Goal: Answer question/provide support: Share knowledge or assist other users

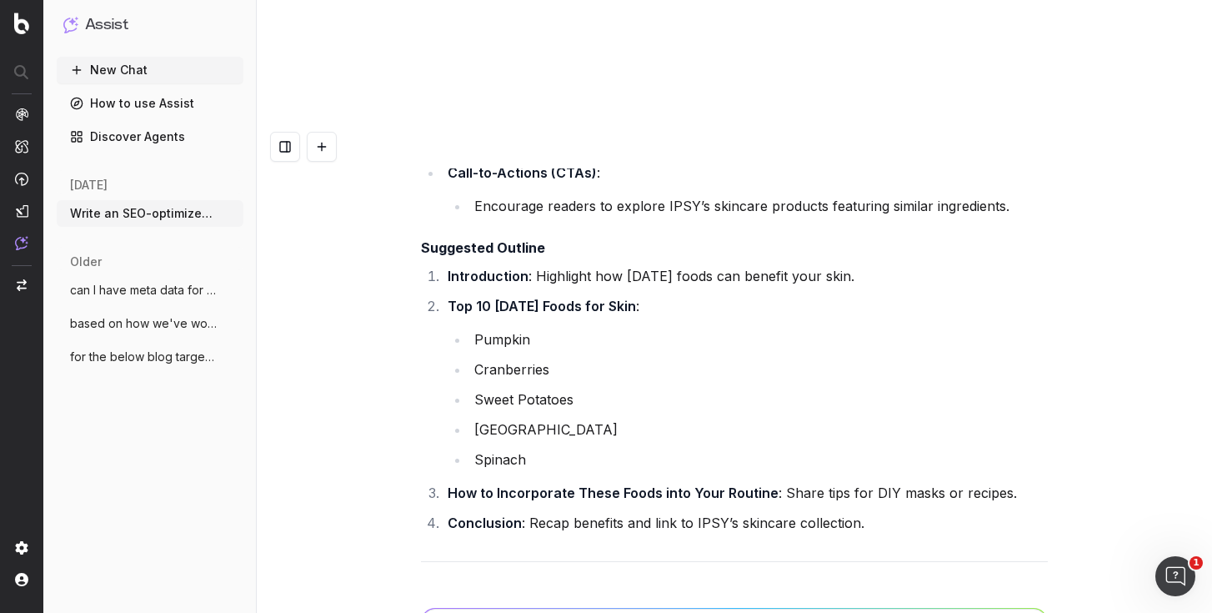
scroll to position [54205, 0]
copy li "Add a quick summary list of the "40 Tips" at the beginning for easy scanning."
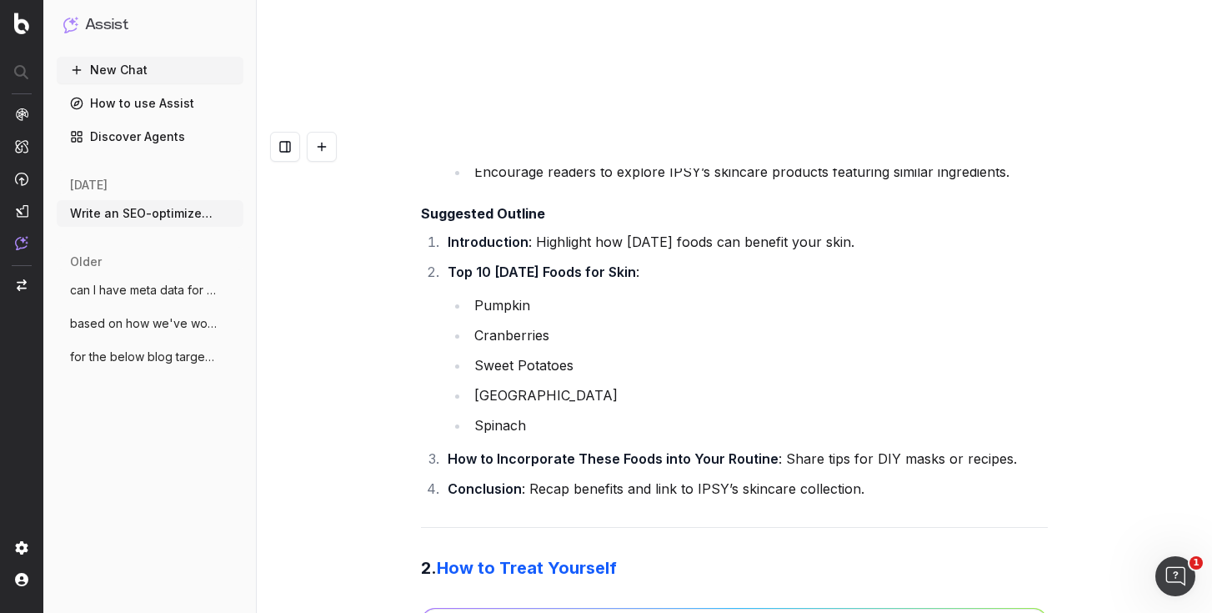
scroll to position [54251, 0]
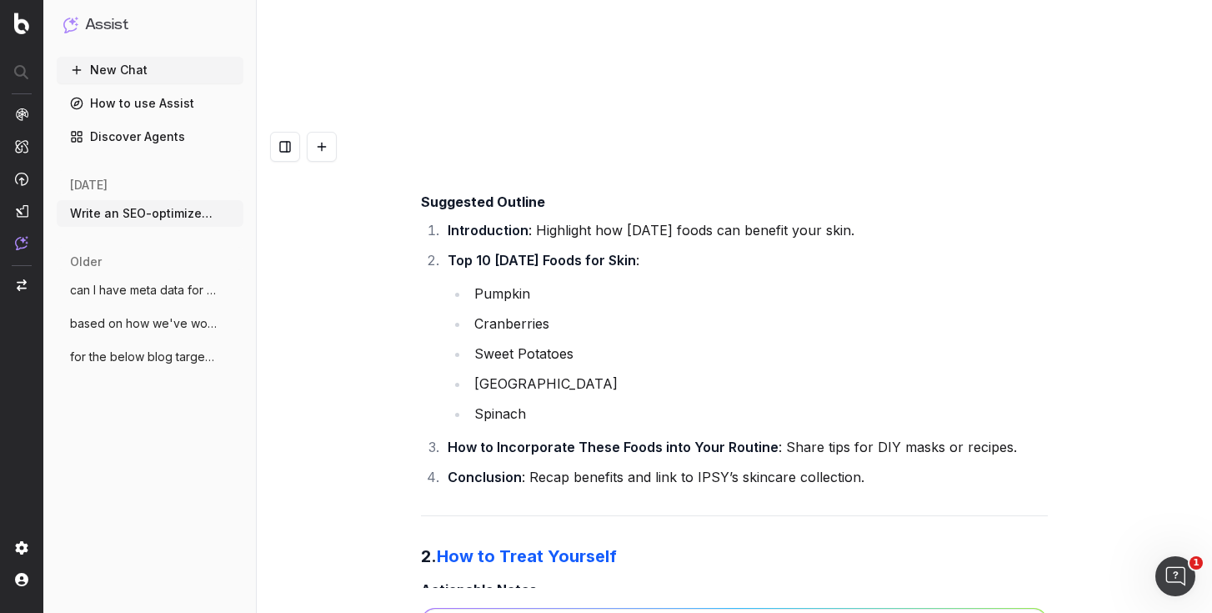
copy li "Include a section on "Self-Care for Different Budgets" to make it more inclusiv…"
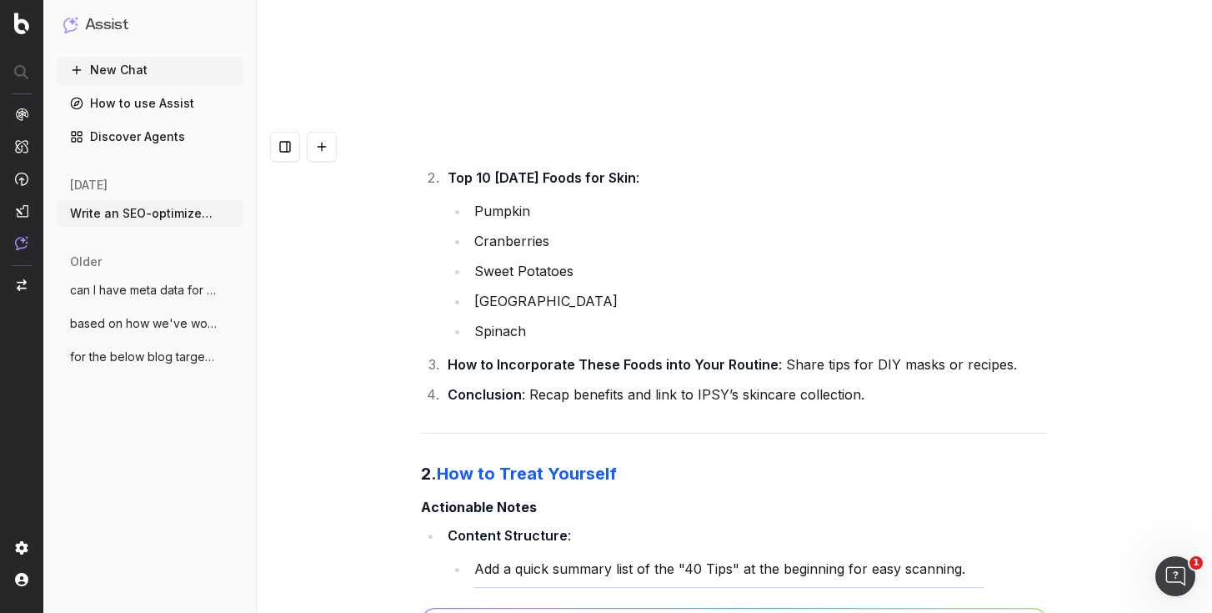
scroll to position [54479, 0]
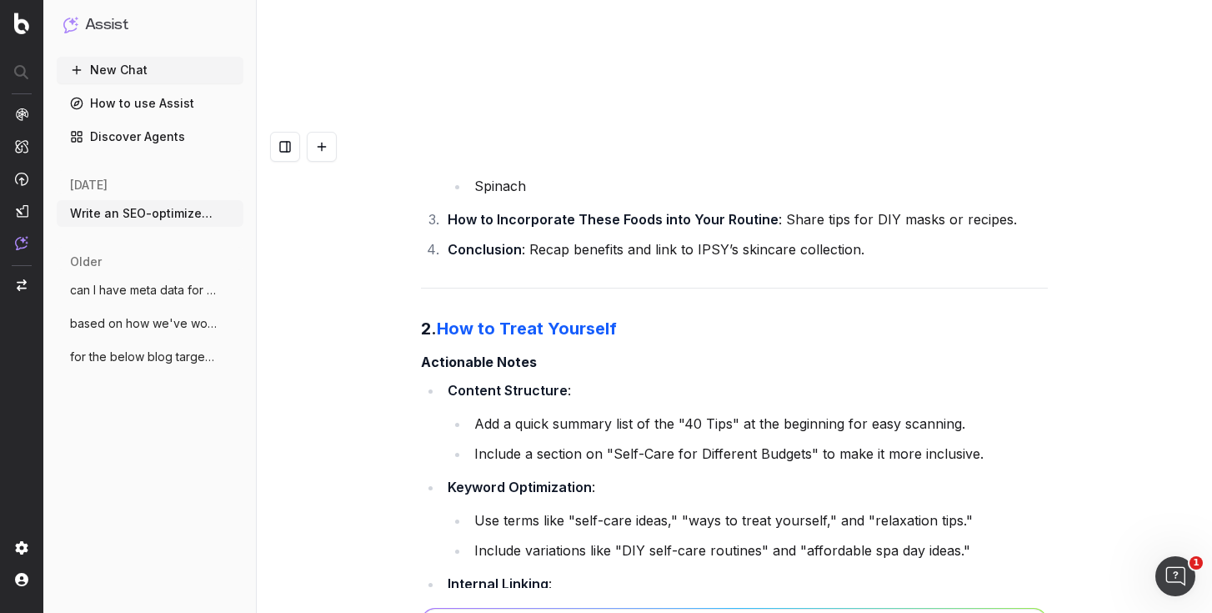
drag, startPoint x: 1001, startPoint y: 384, endPoint x: 704, endPoint y: 385, distance: 297.6
copy li "self-care products or create their own self-care kits"
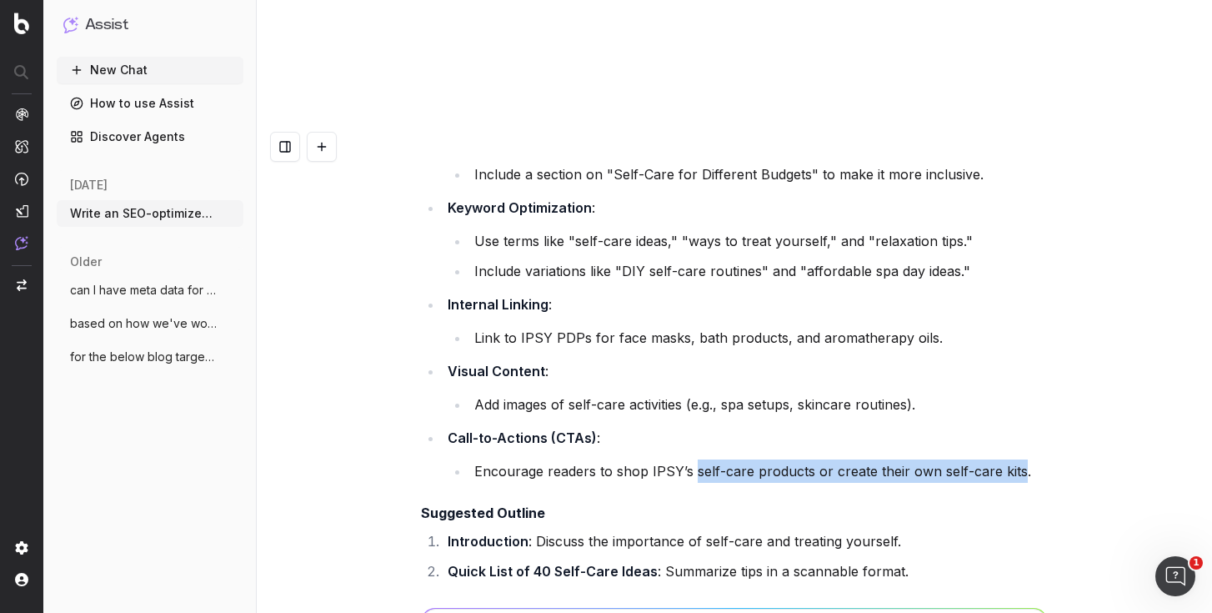
scroll to position [54761, 0]
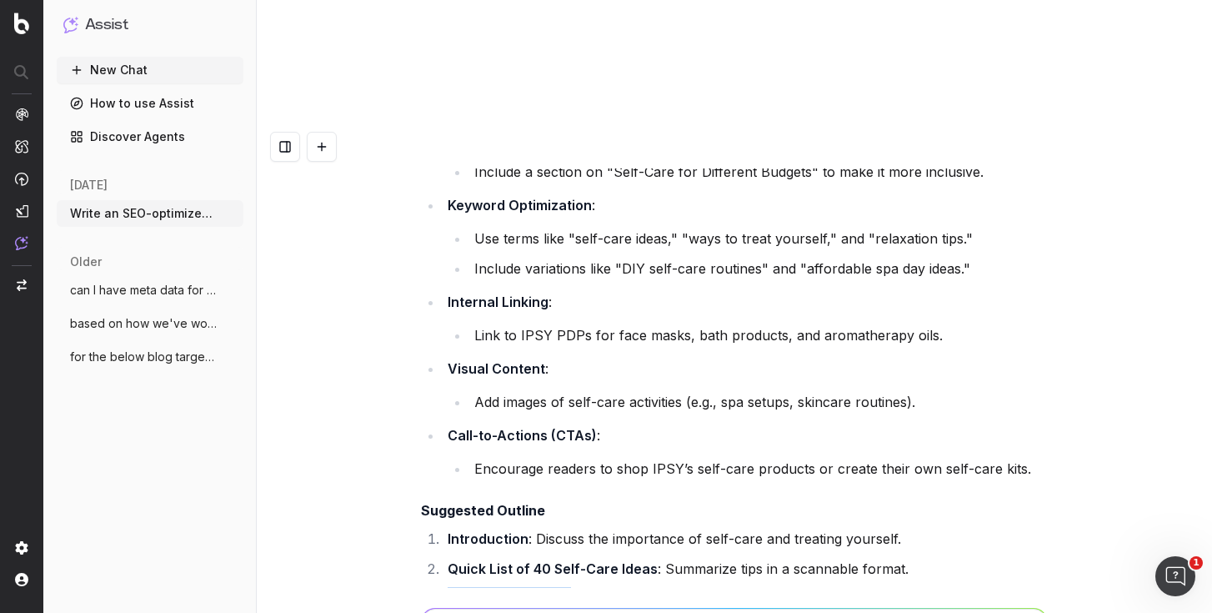
drag, startPoint x: 608, startPoint y: 335, endPoint x: 446, endPoint y: 239, distance: 188.0
copy li "Detailed Sections : Skincare and Beauty Relaxation and Mindfulness Fun and Indu…"
drag, startPoint x: 896, startPoint y: 359, endPoint x: 680, endPoint y: 361, distance: 215.9
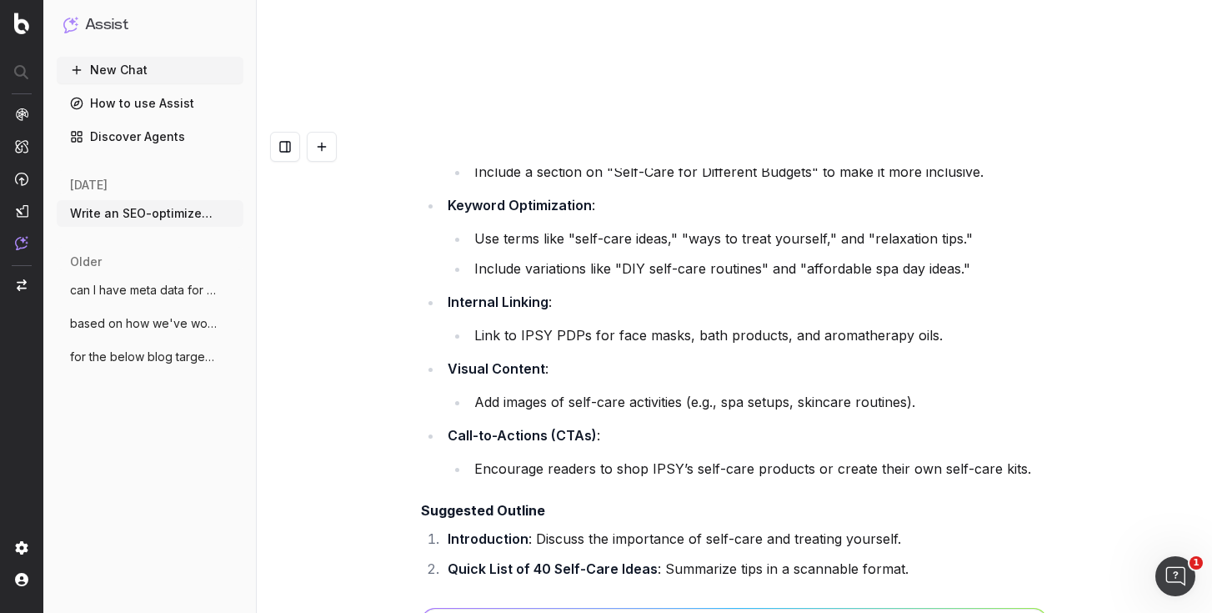
copy li "Share affordable and luxurious options."
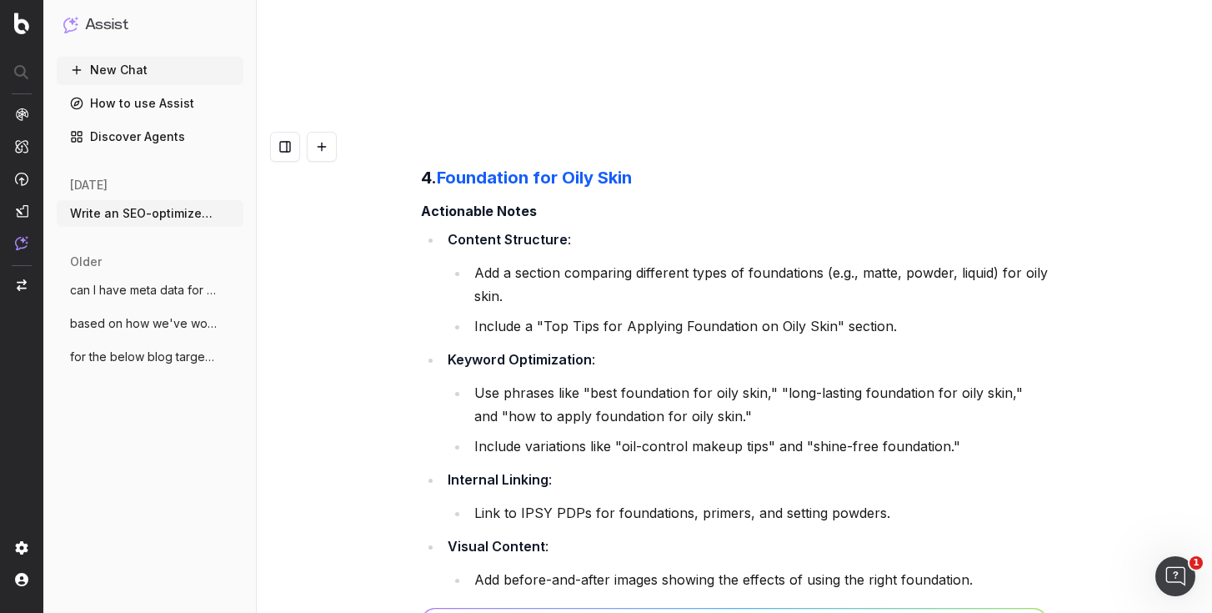
scroll to position [56281, 0]
paste textarea "https://www.clearscope.io/personalized-beauty-discovery-inc/reports/ca5ed46ae02…"
paste textarea "Eye Makeup for Different Eye Shapes"
type textarea "Can I have a suggestion outline for a new blog Eye Makeup for Different Eye Sha…"
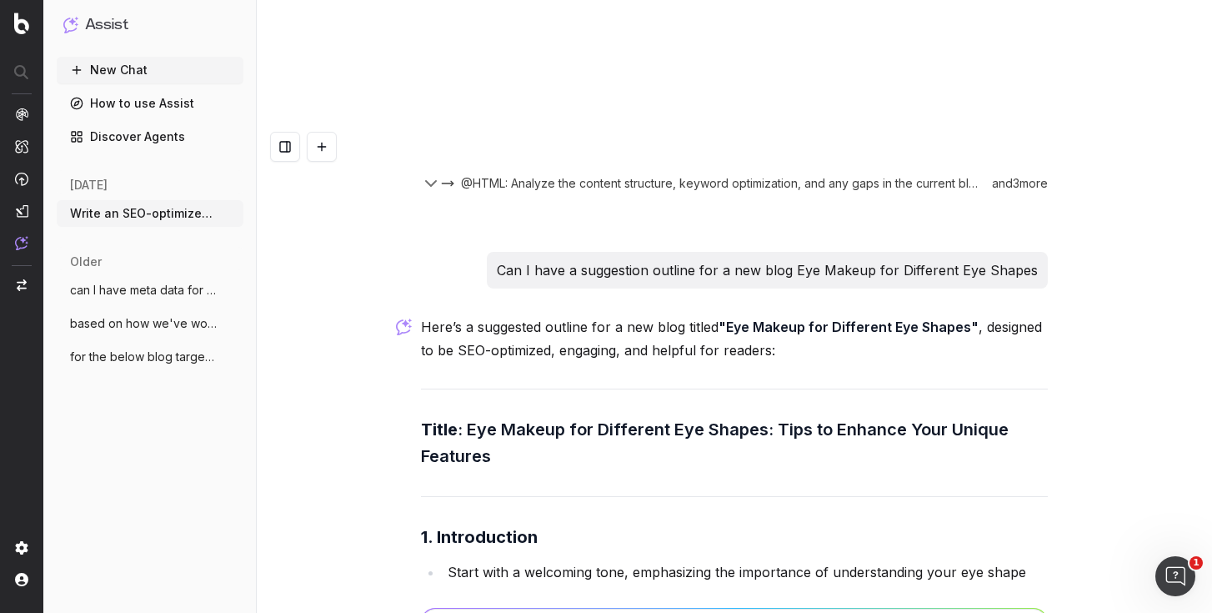
scroll to position [57160, 0]
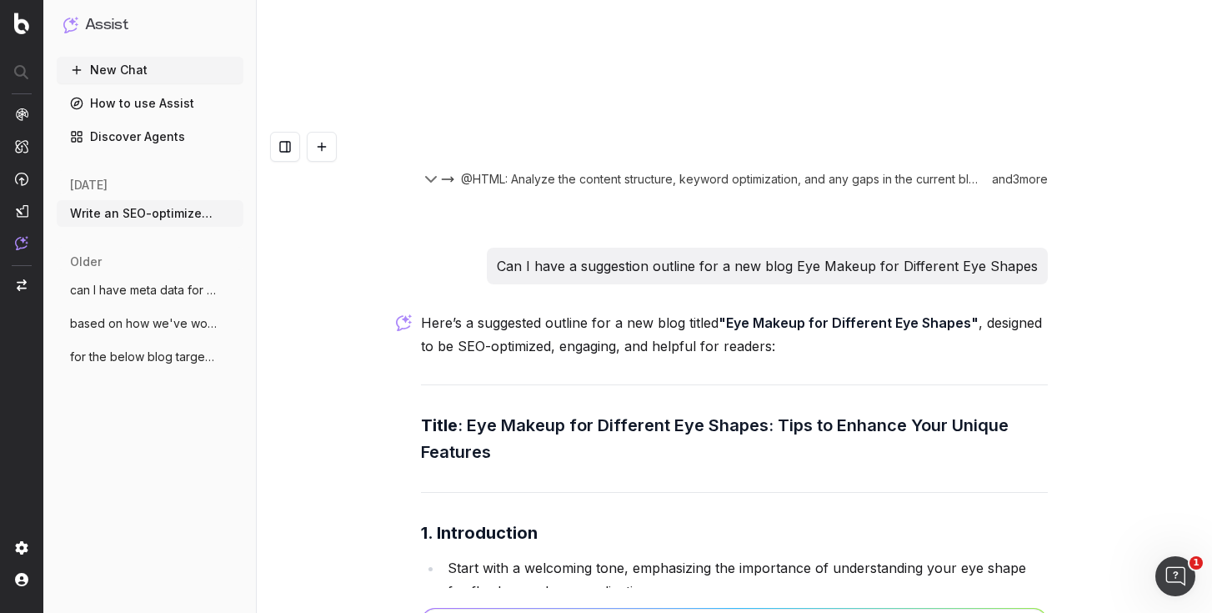
drag, startPoint x: 1015, startPoint y: 323, endPoint x: 363, endPoint y: 220, distance: 659.3
click at [363, 220] on div "Write an SEO-optimized article outline for the keyword "Does Sunscreen Prevent …" at bounding box center [734, 431] width 955 height 613
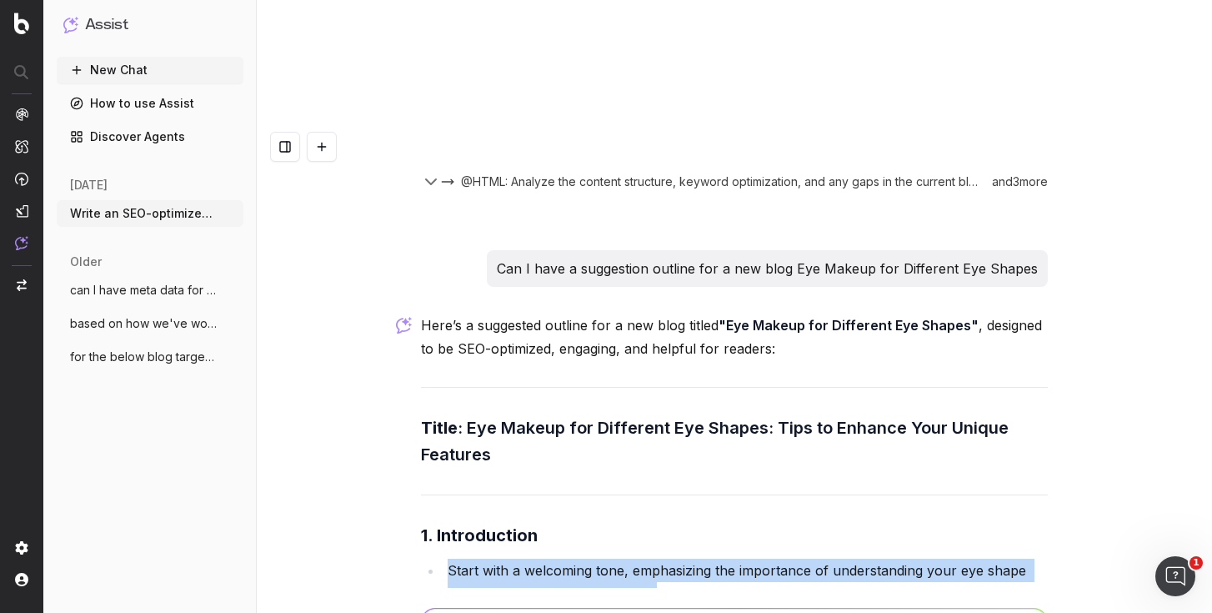
click at [443, 559] on li "Start with a welcoming tone, emphasizing the importance of understanding your e…" at bounding box center [745, 582] width 605 height 47
copy ul "Start with a welcoming tone, emphasizing the importance of understanding your e…"
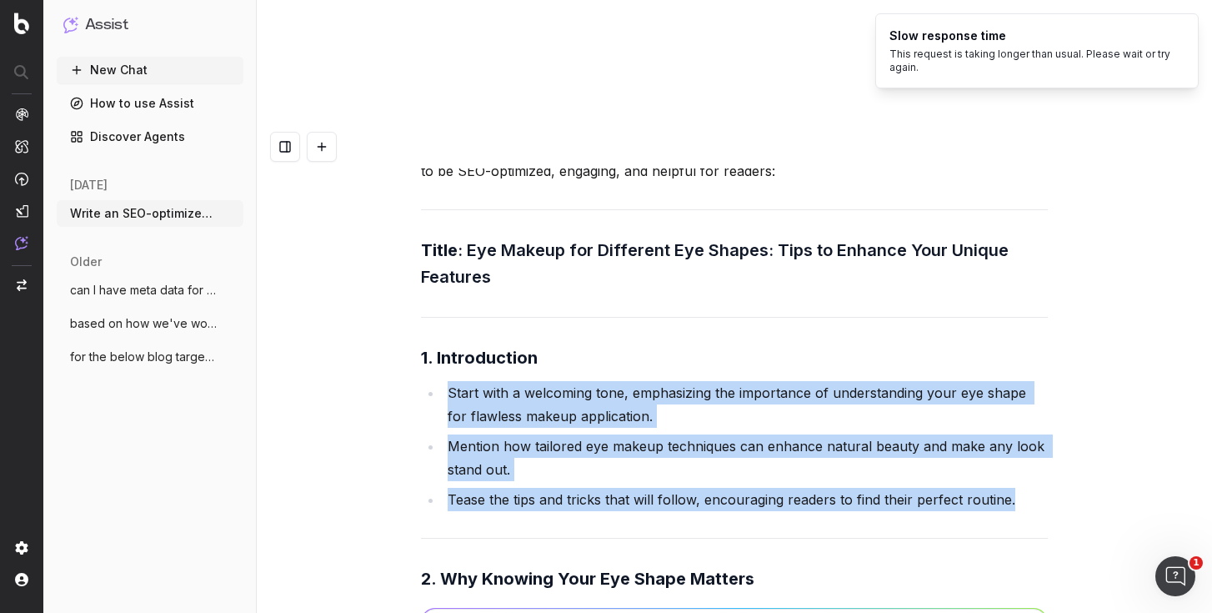
scroll to position [57340, 0]
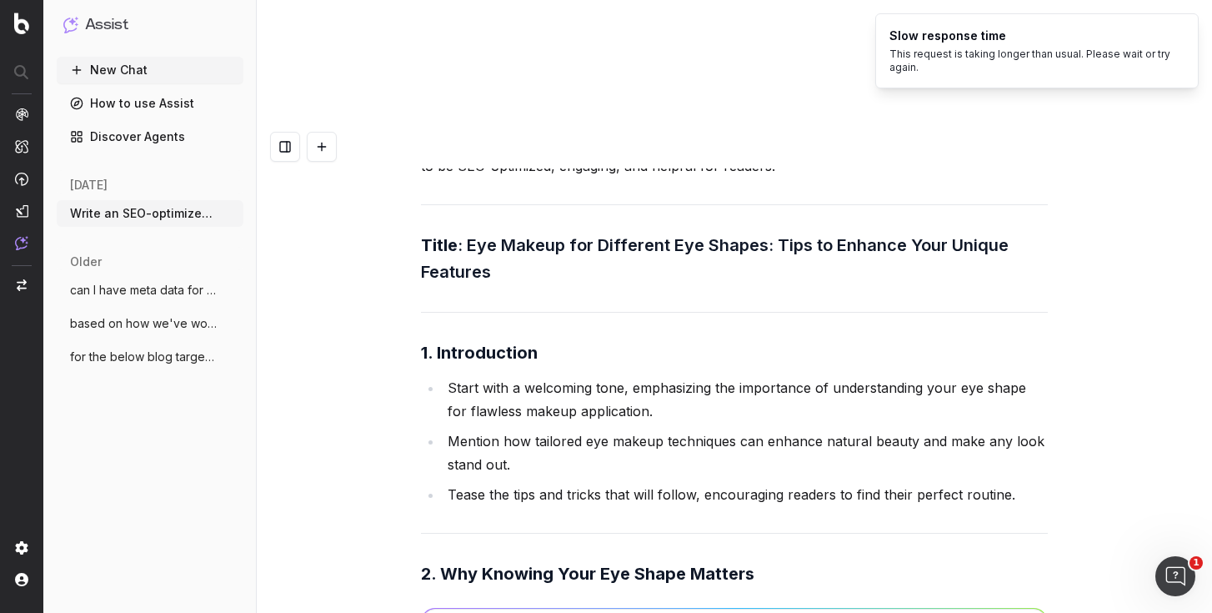
click at [730, 564] on strong "2. Why Knowing Your Eye Shape Matters" at bounding box center [587, 574] width 333 height 20
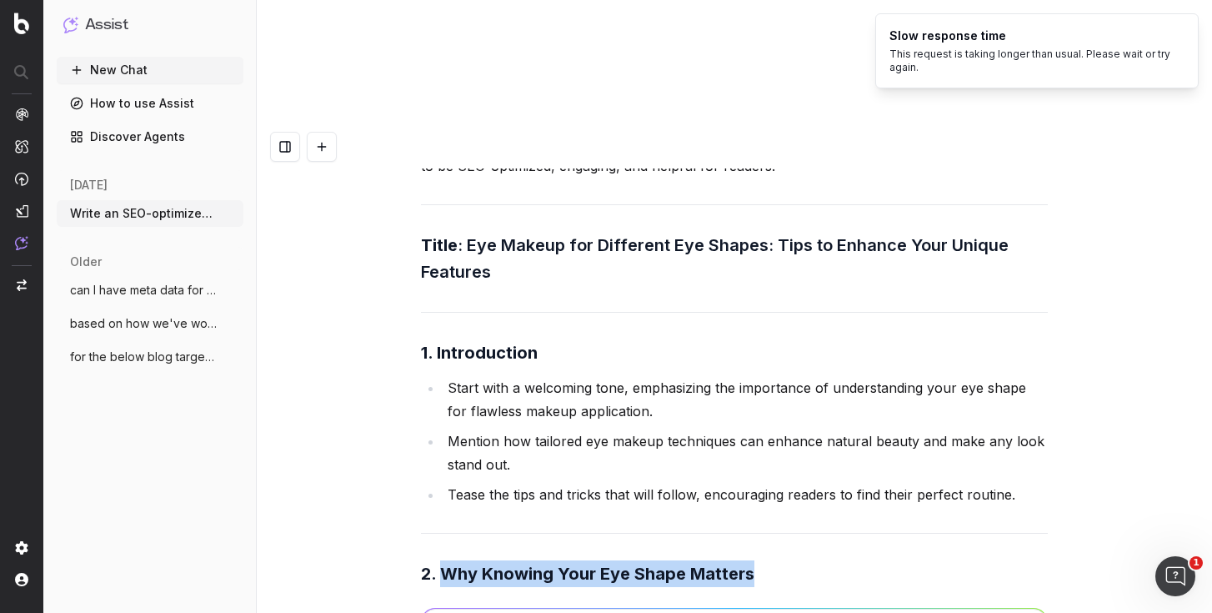
drag, startPoint x: 730, startPoint y: 214, endPoint x: 471, endPoint y: 208, distance: 259.3
click at [471, 564] on strong "2. Why Knowing Your Eye Shape Matters" at bounding box center [587, 574] width 333 height 20
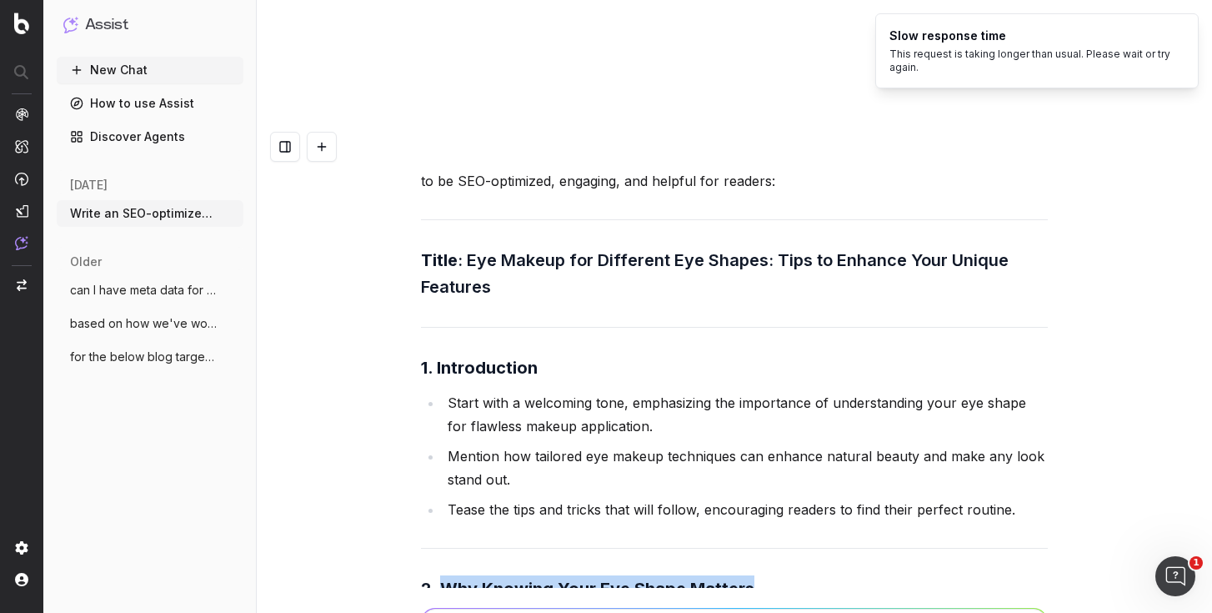
scroll to position [57324, 0]
copy strong "Why Knowing Your Eye Shape Matters"
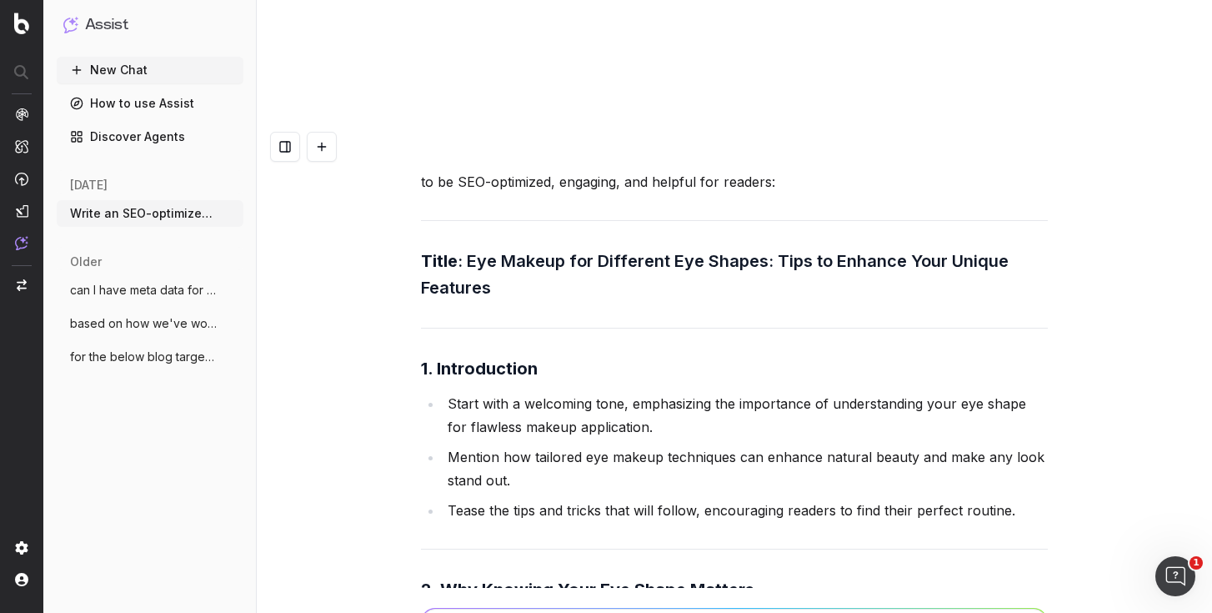
click at [460, 612] on li "Explain how different eye shapes affect the way makeup sits and looks." at bounding box center [745, 624] width 605 height 23
drag, startPoint x: 460, startPoint y: 267, endPoint x: 814, endPoint y: 312, distance: 356.3
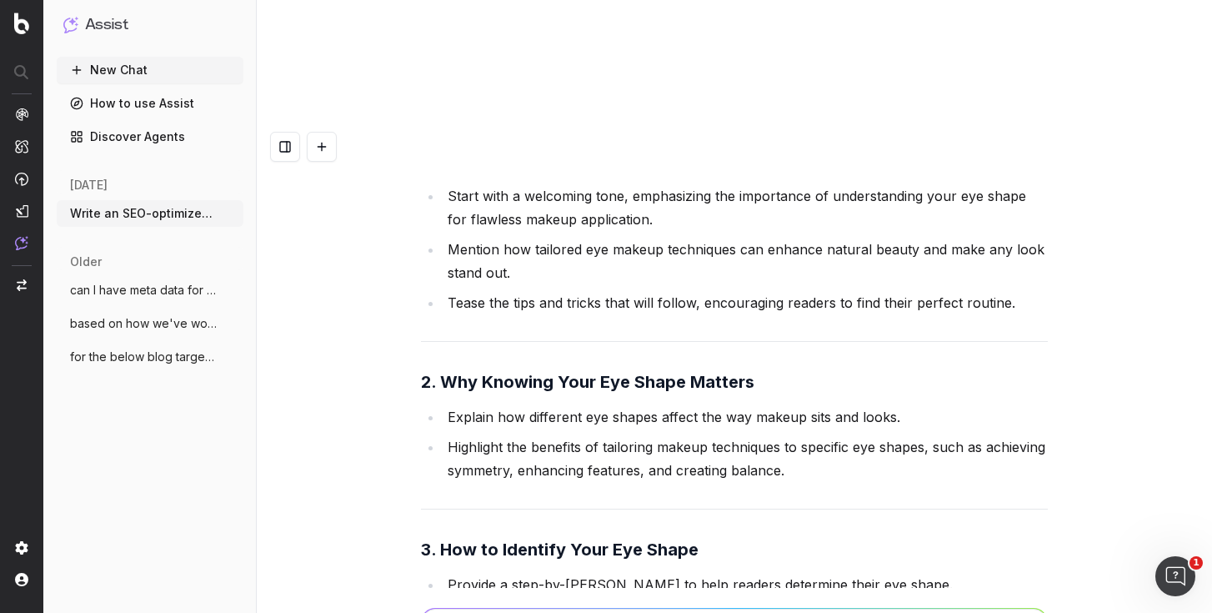
scroll to position [57608, 0]
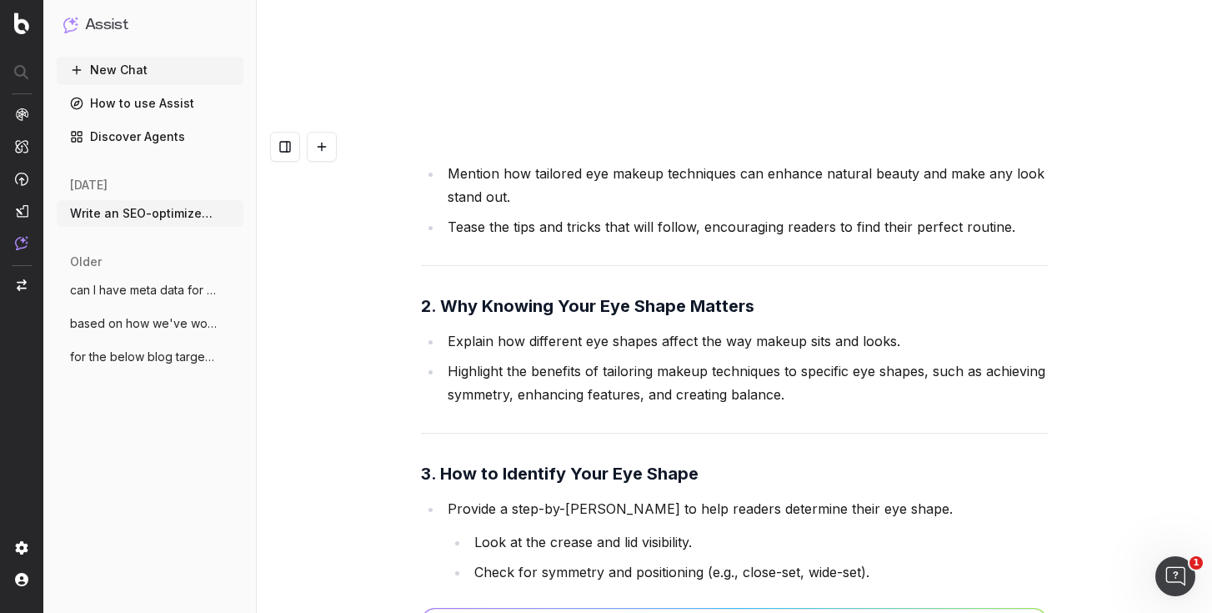
click at [450, 464] on strong "3. How to Identify Your Eye Shape" at bounding box center [560, 474] width 278 height 20
drag, startPoint x: 450, startPoint y: 117, endPoint x: 674, endPoint y: 121, distance: 223.5
click at [674, 464] on strong "3. How to Identify Your Eye Shape" at bounding box center [560, 474] width 278 height 20
copy strong "How to Identify Your Eye Shape"
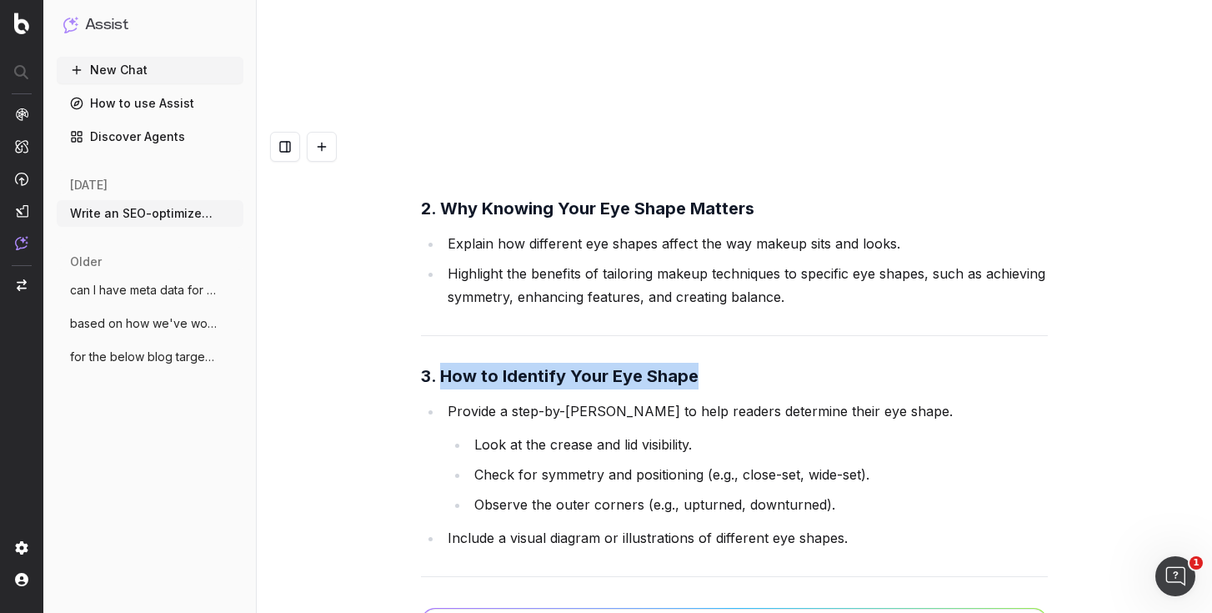
scroll to position [57724, 0]
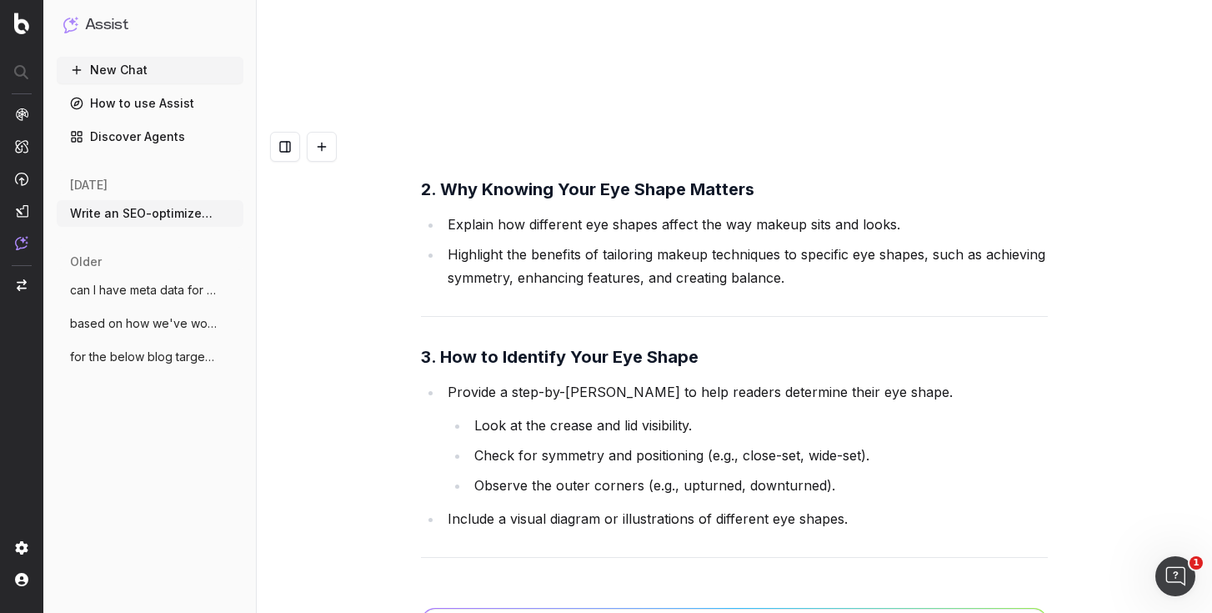
click at [719, 588] on strong "4. Eye Makeup Tips for Each Eye Shape" at bounding box center [582, 598] width 322 height 20
drag, startPoint x: 719, startPoint y: 238, endPoint x: 459, endPoint y: 236, distance: 259.3
click at [459, 588] on strong "4. Eye Makeup Tips for Each Eye Shape" at bounding box center [582, 598] width 322 height 20
copy strong "Eye Makeup Tips for Each Eye Shape"
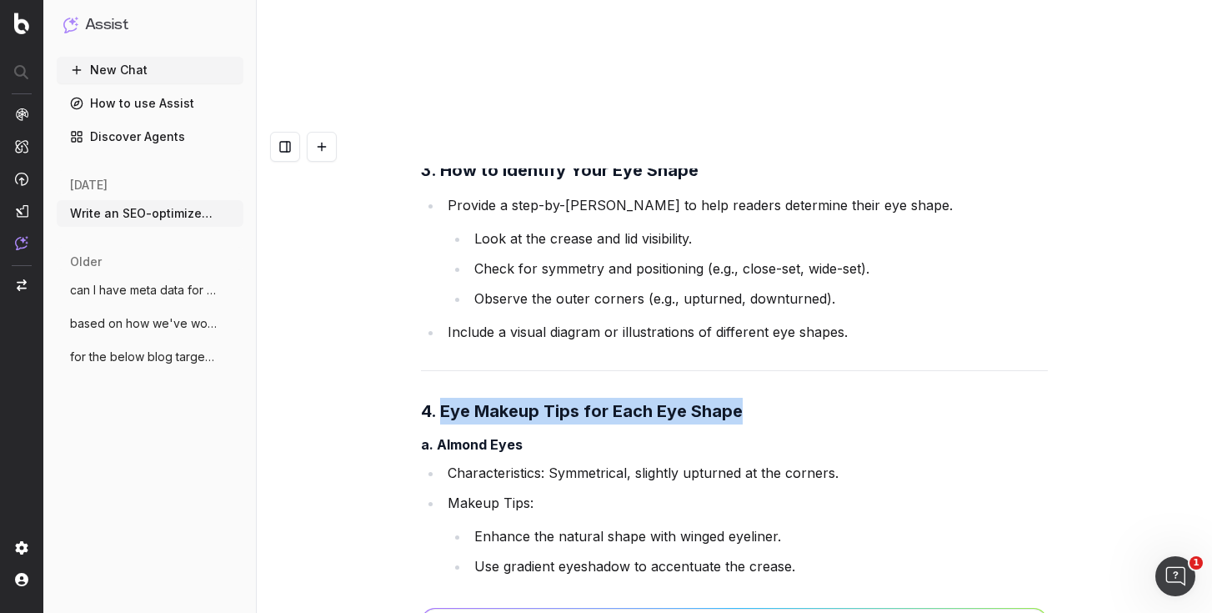
scroll to position [57915, 0]
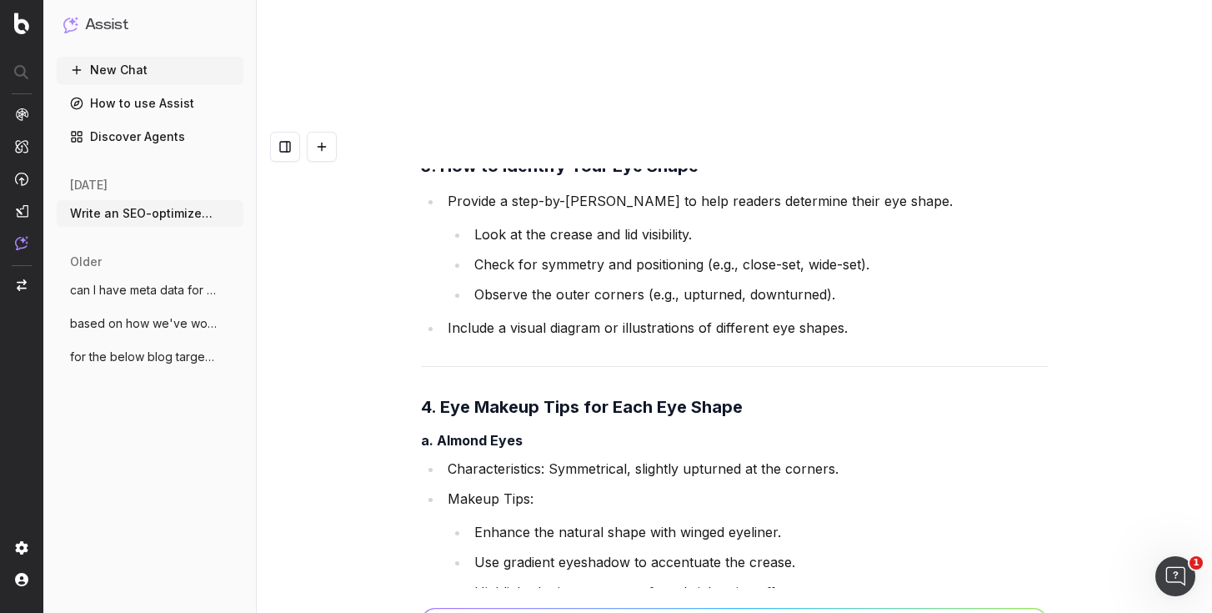
click at [443, 432] on strong "a. Almond Eyes" at bounding box center [472, 440] width 102 height 17
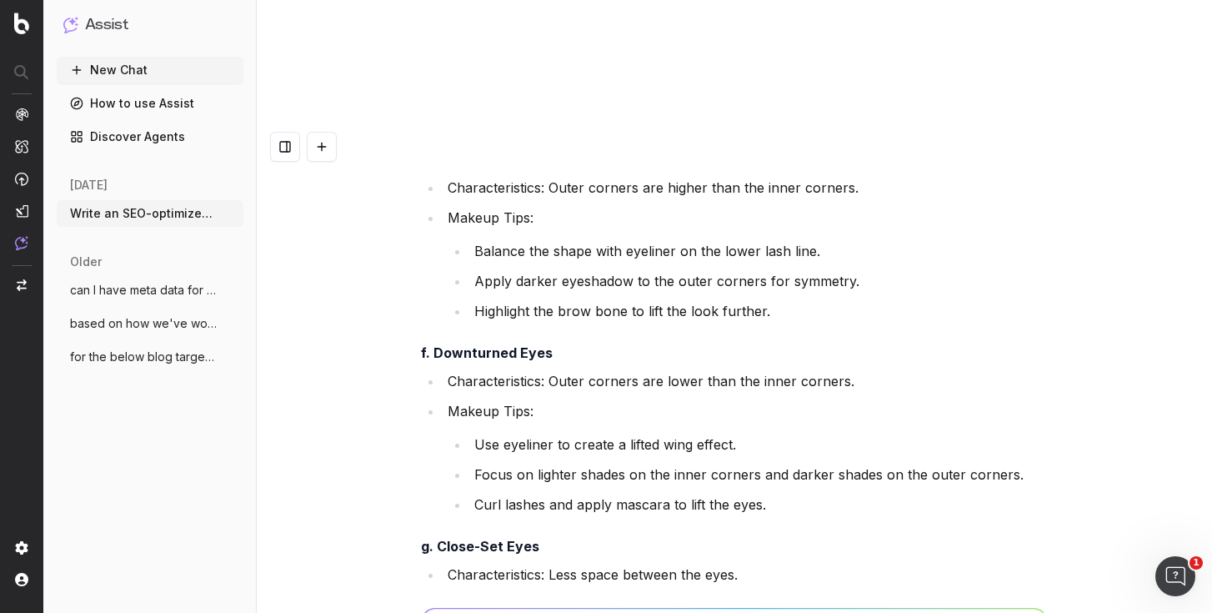
scroll to position [59000, 0]
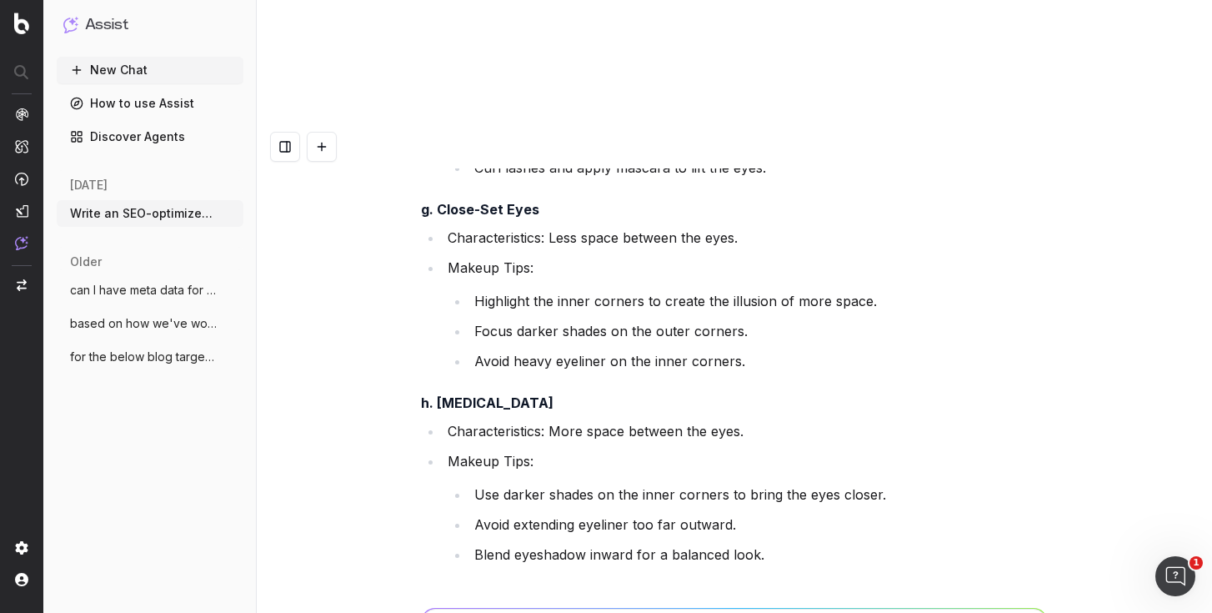
scroll to position [59312, 0]
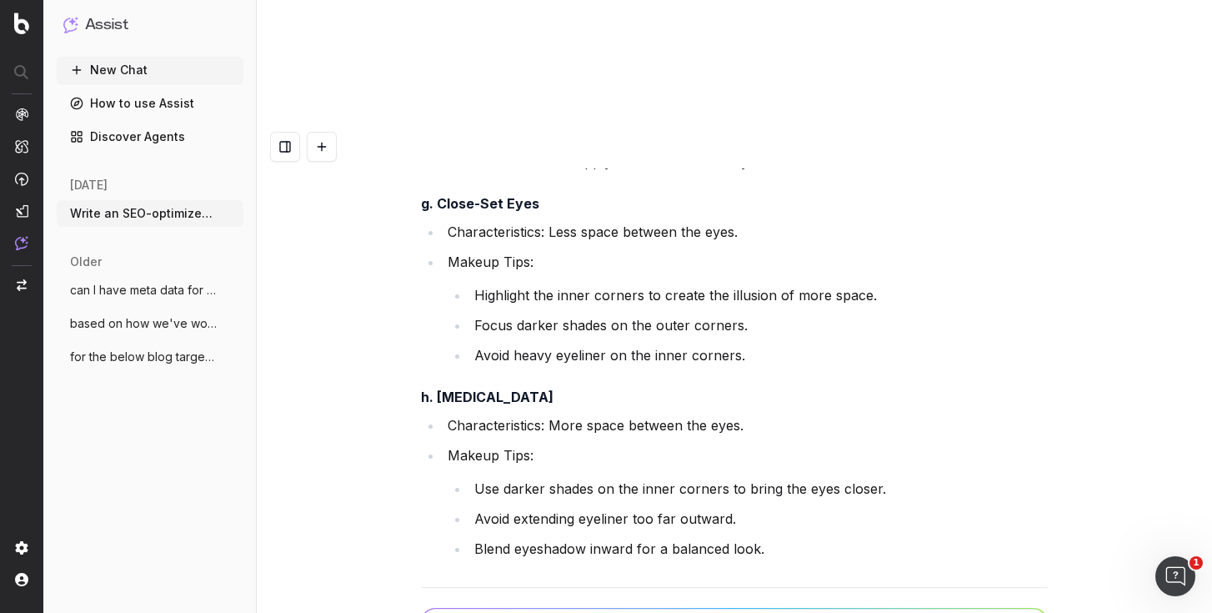
drag, startPoint x: 739, startPoint y: 263, endPoint x: 449, endPoint y: 265, distance: 290.1
copy strong "General Eye Makeup Tips for All Shapes"
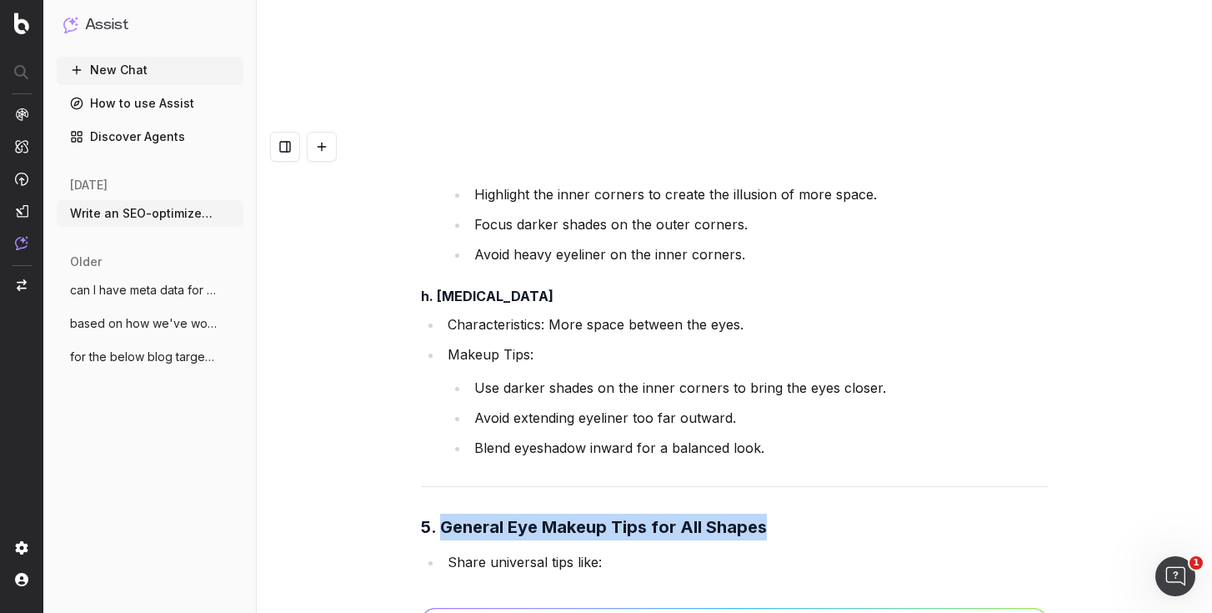
scroll to position [59434, 0]
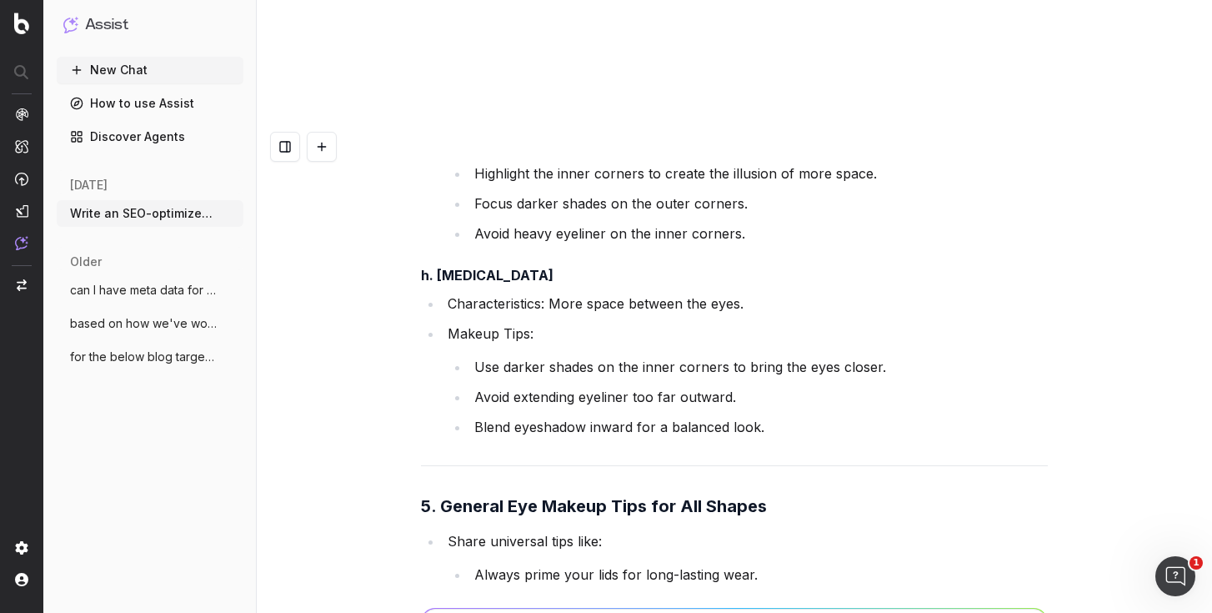
drag, startPoint x: 468, startPoint y: 168, endPoint x: 465, endPoint y: 179, distance: 11.9
click at [468, 529] on li "Share universal tips like: Always prime your lids for long-lasting wear. Blend …" at bounding box center [745, 587] width 605 height 117
click at [467, 529] on li "Share universal tips like: Always prime your lids for long-lasting wear. Blend …" at bounding box center [745, 587] width 605 height 117
drag, startPoint x: 467, startPoint y: 178, endPoint x: 839, endPoint y: 262, distance: 381.2
click at [839, 529] on li "Share universal tips like: Always prime your lids for long-lasting wear. Blend …" at bounding box center [745, 587] width 605 height 117
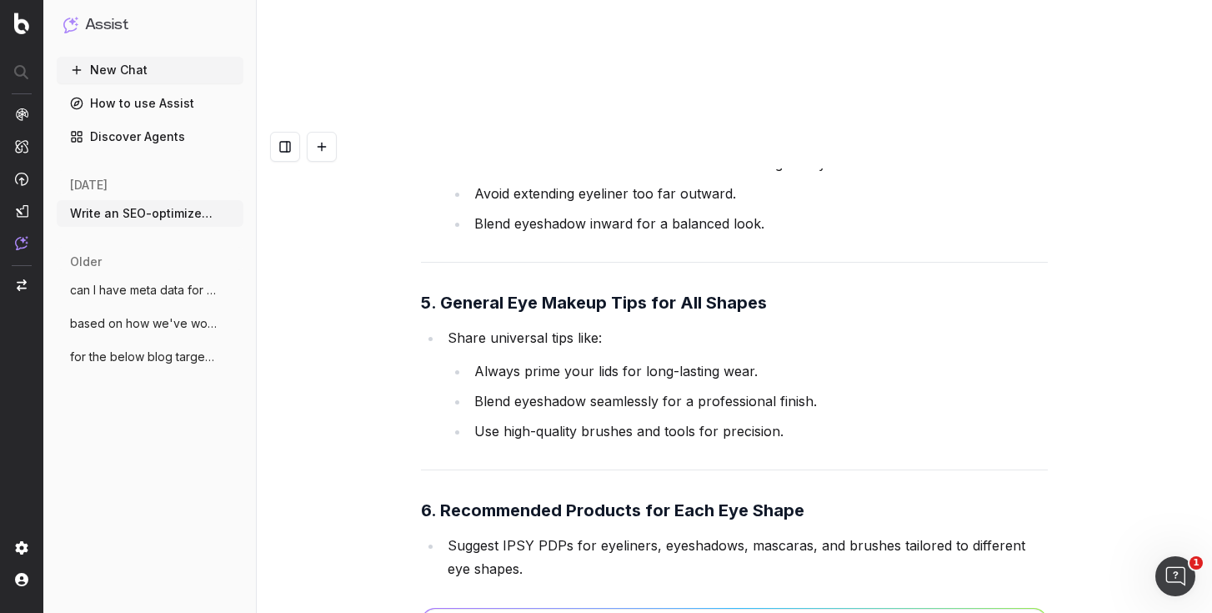
scroll to position [59647, 0]
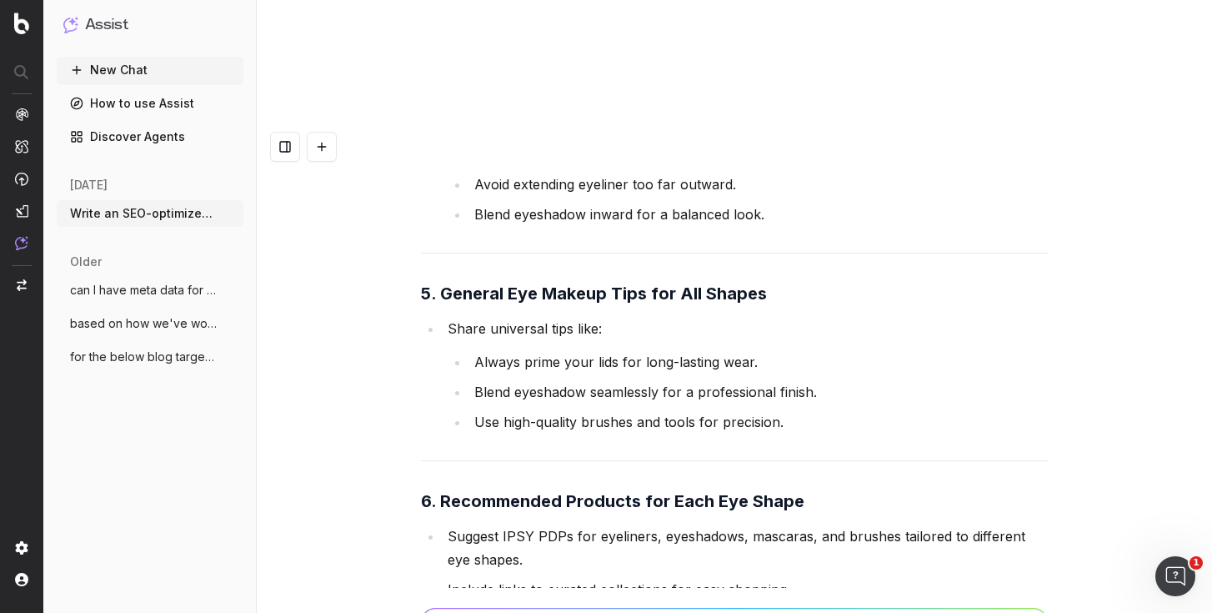
click at [490, 524] on li "Suggest IPSY PDPs for eyeliners, eyeshadows, mascaras, and brushes tailored to …" at bounding box center [745, 547] width 605 height 47
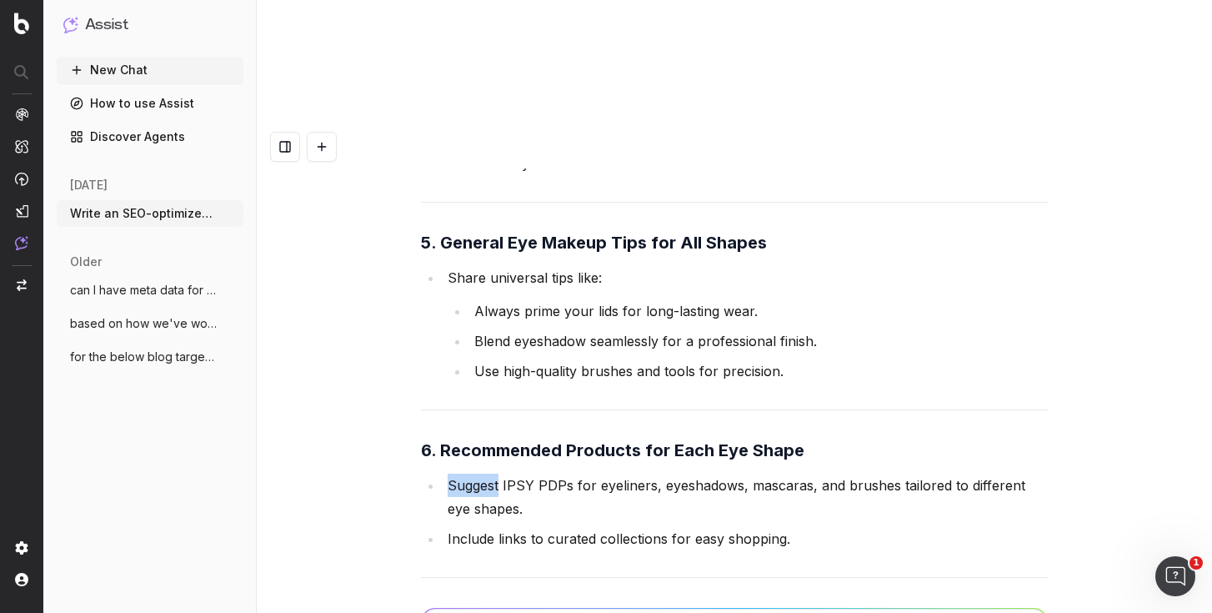
scroll to position [59682, 0]
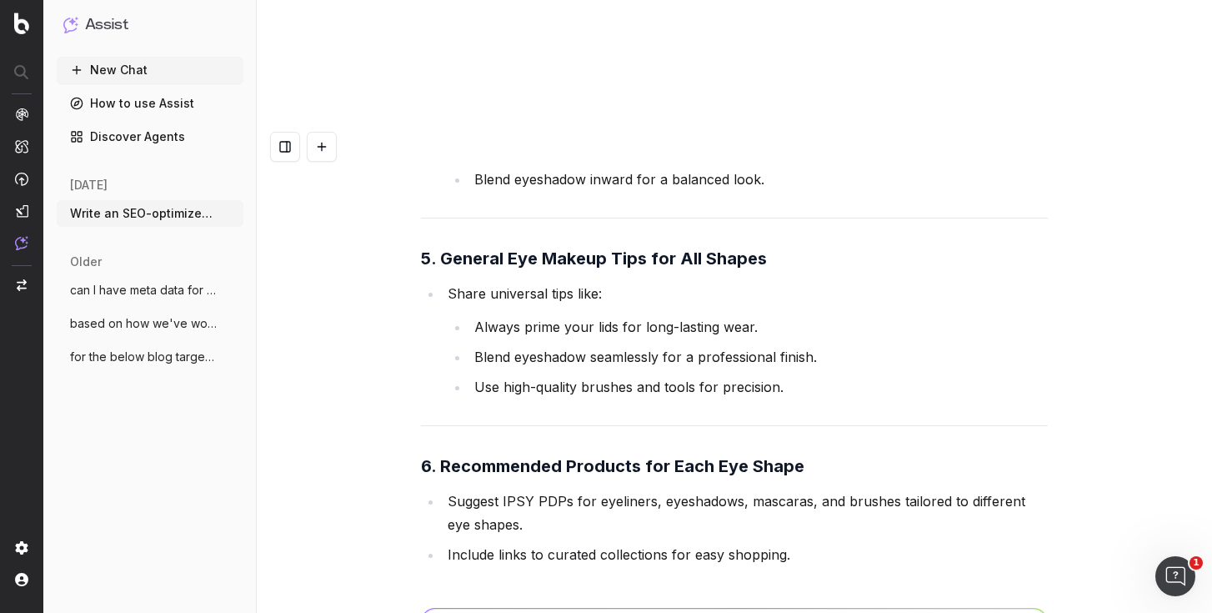
drag, startPoint x: 534, startPoint y: 269, endPoint x: 351, endPoint y: 204, distance: 194.6
copy strong "FAQ Section"
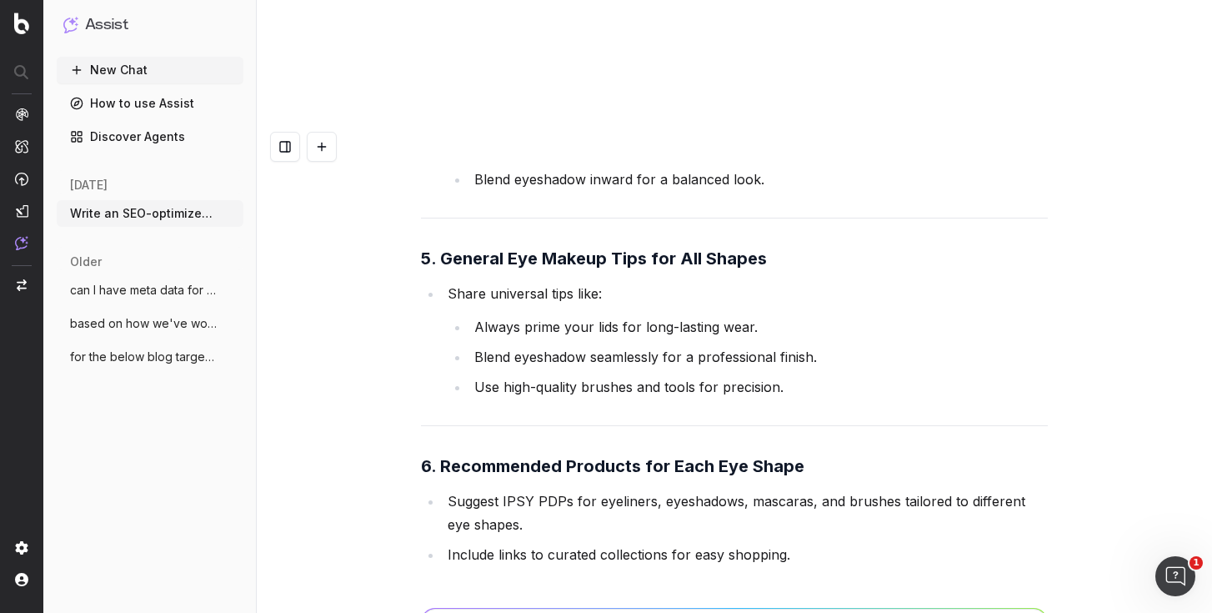
drag, startPoint x: 688, startPoint y: 342, endPoint x: 817, endPoint y: 394, distance: 139.5
copy li "ress common questions like: "What’s the best eyeliner technique for hooded eyes…"
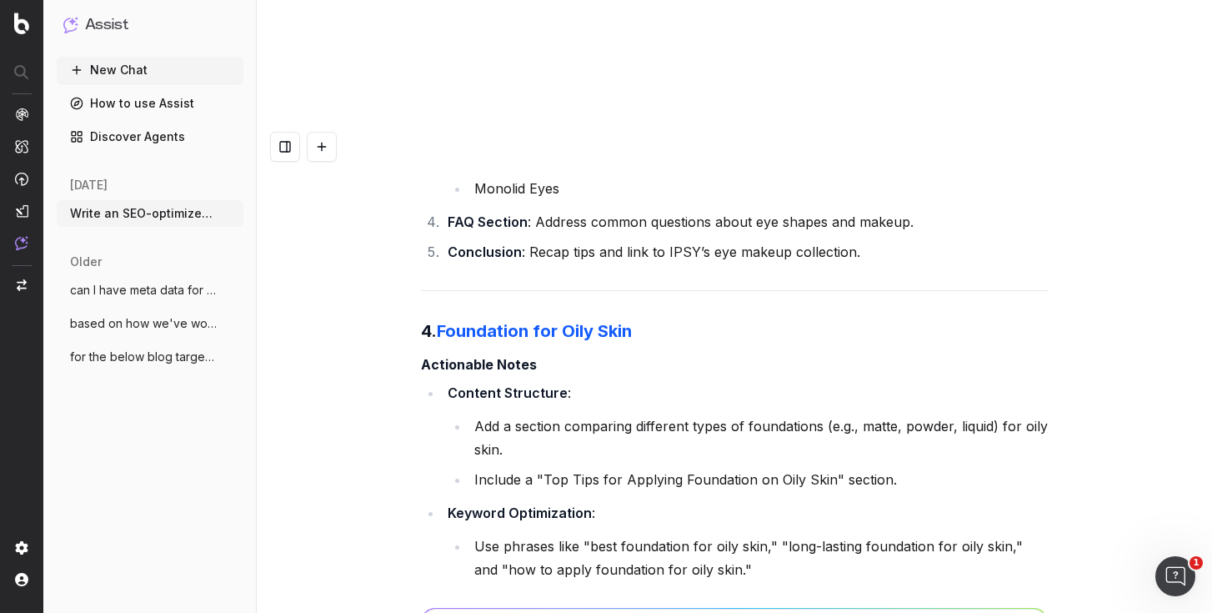
scroll to position [56119, 0]
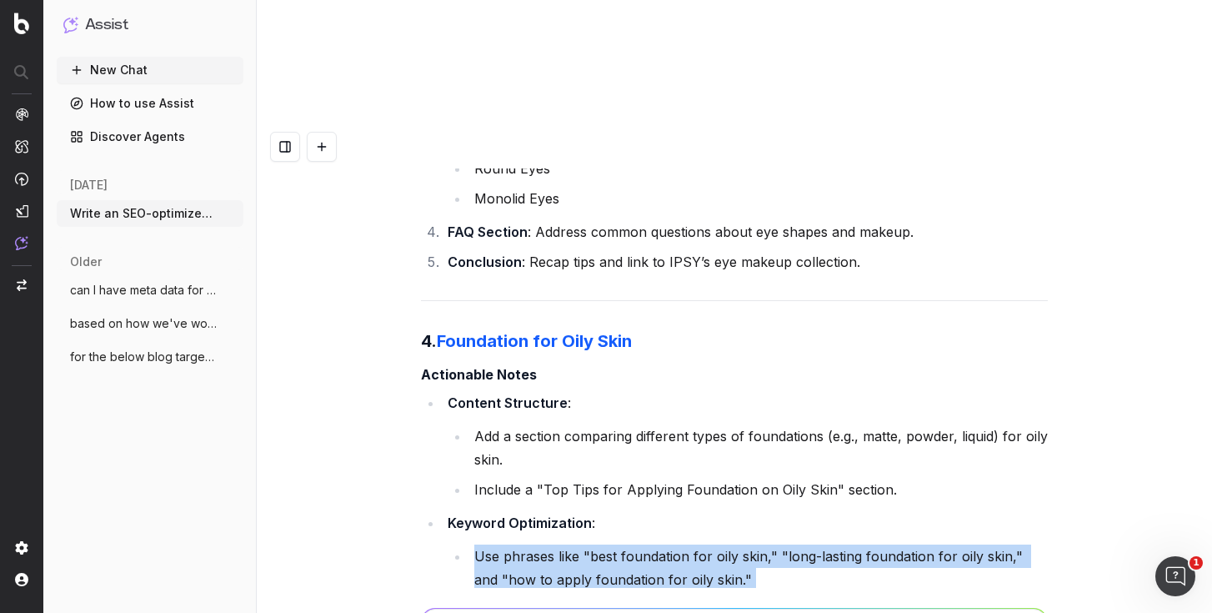
drag, startPoint x: 1003, startPoint y: 246, endPoint x: 346, endPoint y: 35, distance: 690.0
copy ul "Use phrases like "best foundation for oily skin," "long-lasting foundation for …"
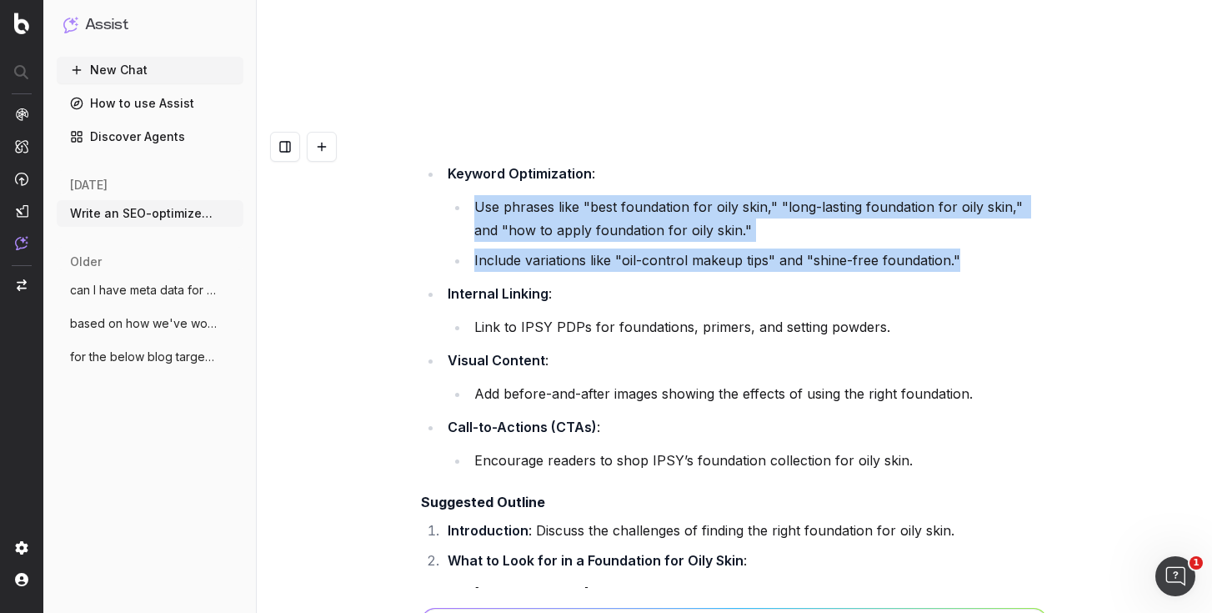
scroll to position [56470, 0]
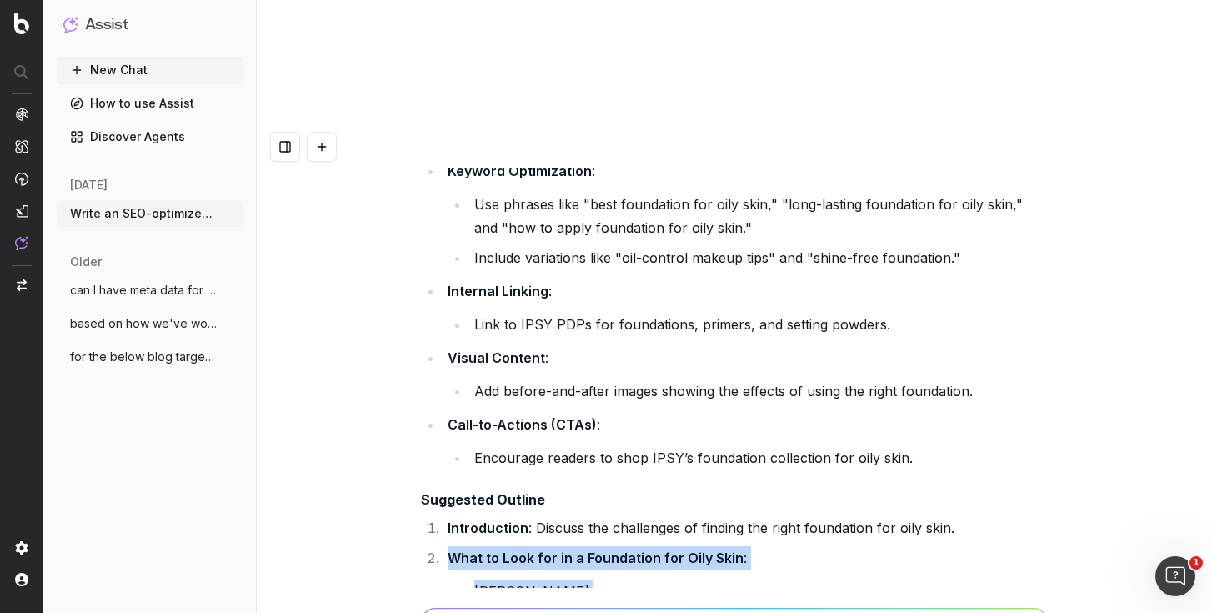
drag, startPoint x: 494, startPoint y: 277, endPoint x: 414, endPoint y: 202, distance: 109.7
copy li "What to Look for in a Foundation for Oily Skin : Matte Finish Oil-Free Formulas…"
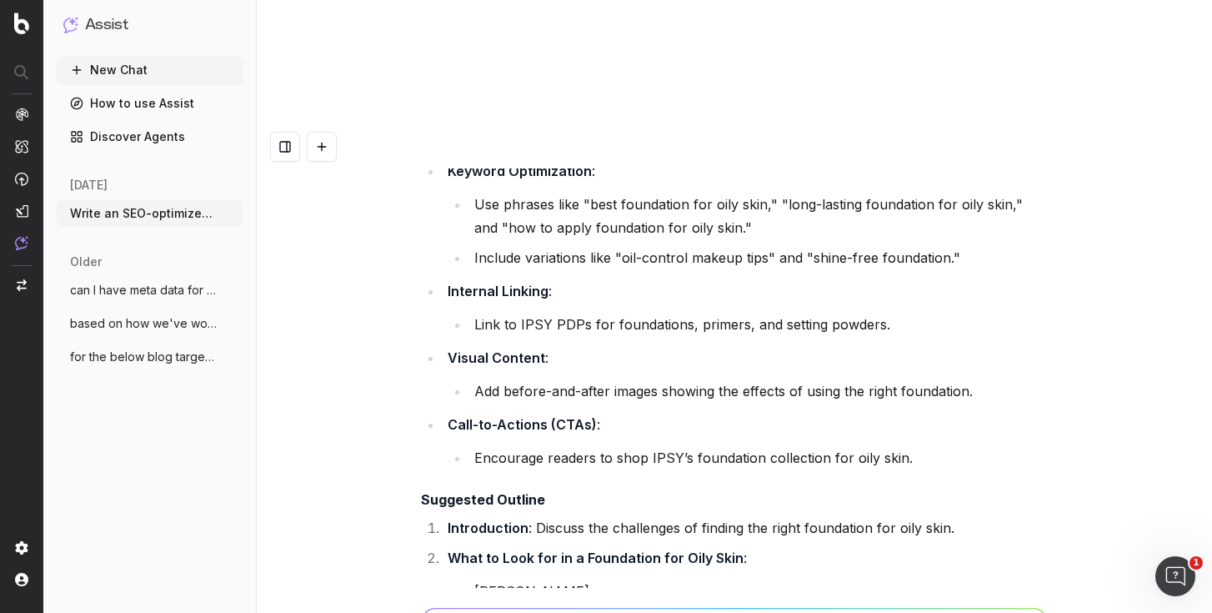
drag, startPoint x: 762, startPoint y: 316, endPoint x: 469, endPoint y: 316, distance: 293.5
drag, startPoint x: 459, startPoint y: 318, endPoint x: 789, endPoint y: 318, distance: 330.1
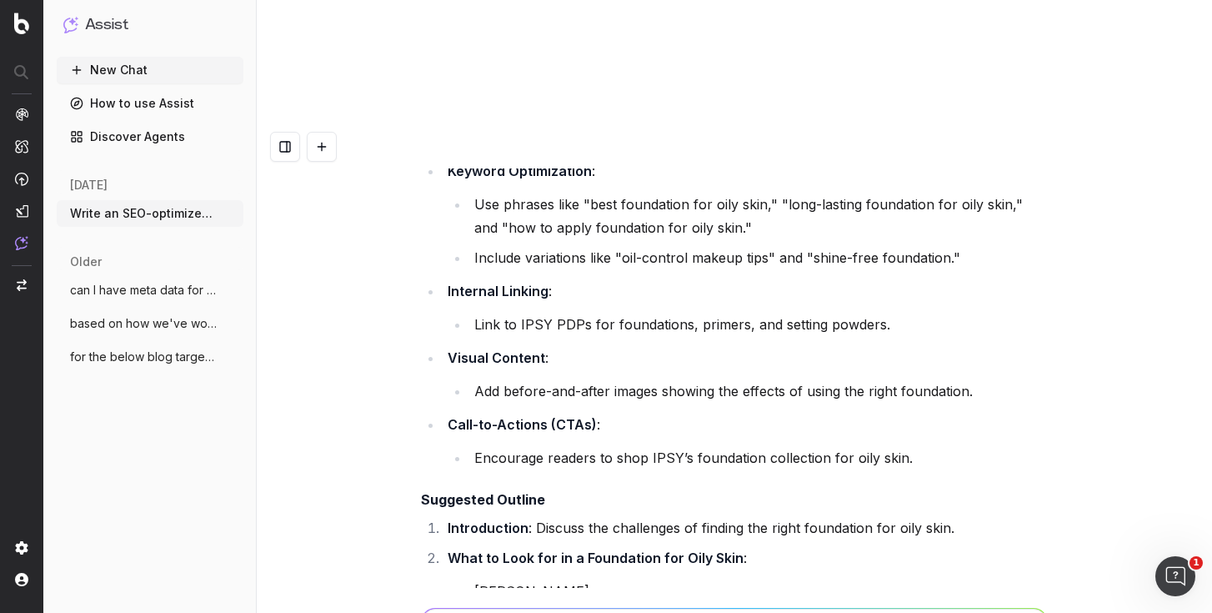
copy li "Top Foundations for Oily Skin : Highlight IPSY PDPs."
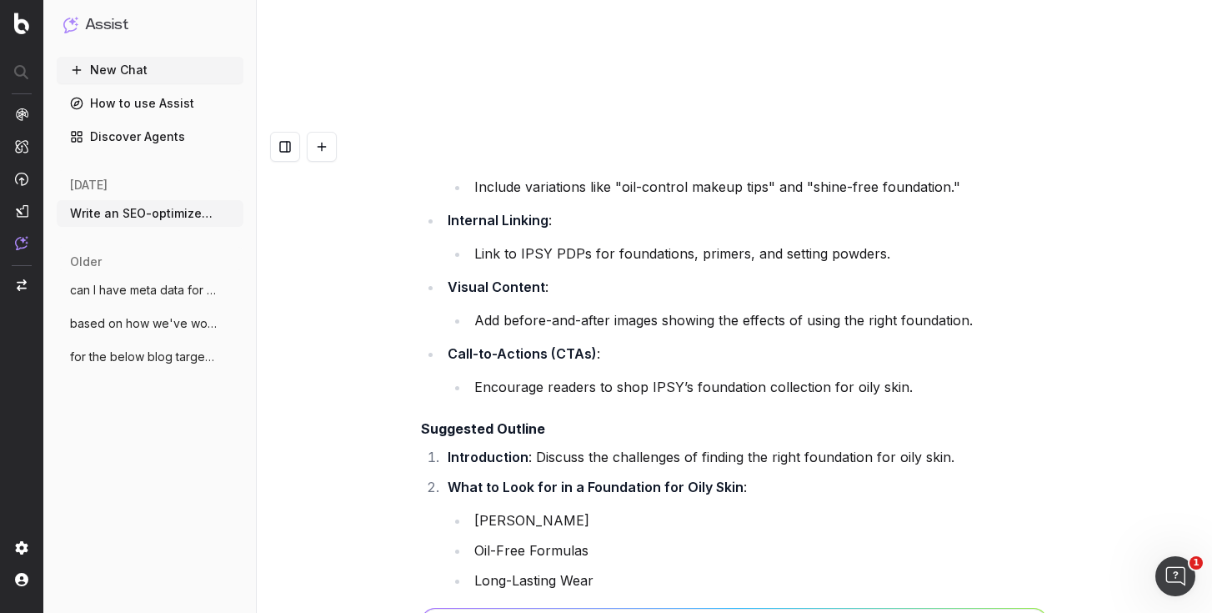
scroll to position [56548, 0]
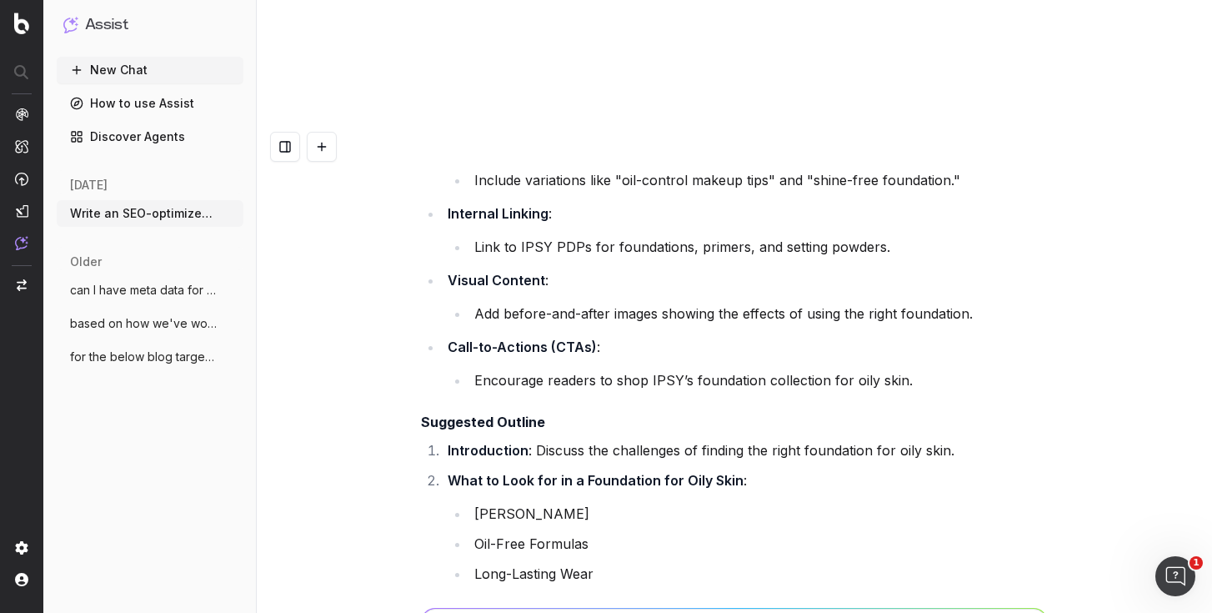
copy li "Tips for Applying Foundation on Oily Skin : Share advice for prepping and setti…"
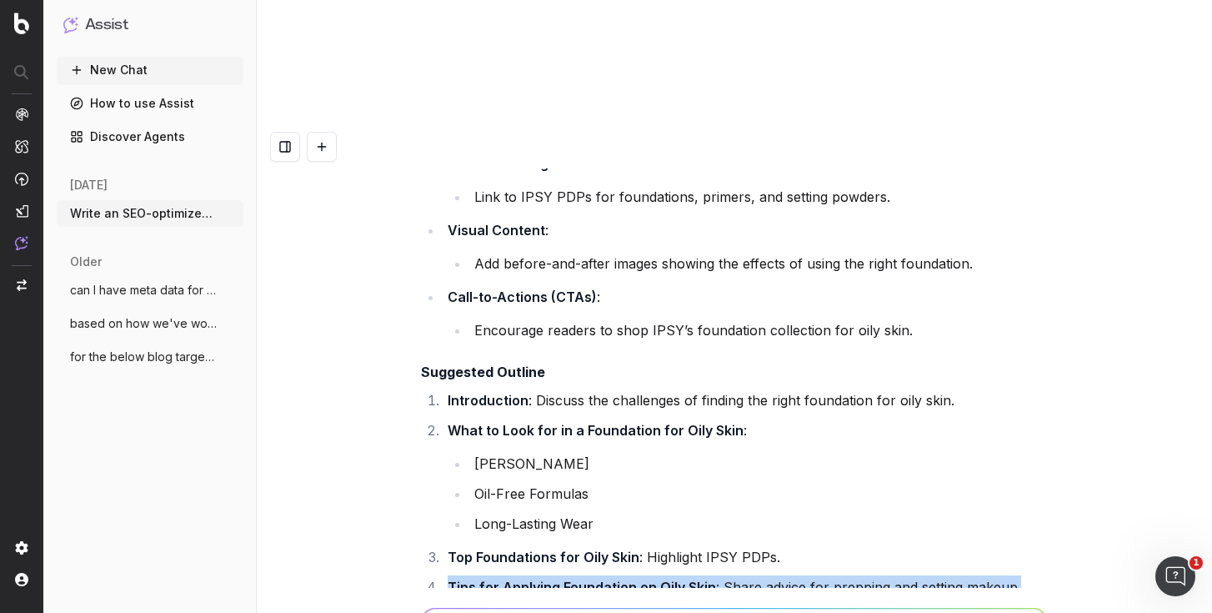
scroll to position [56607, 0]
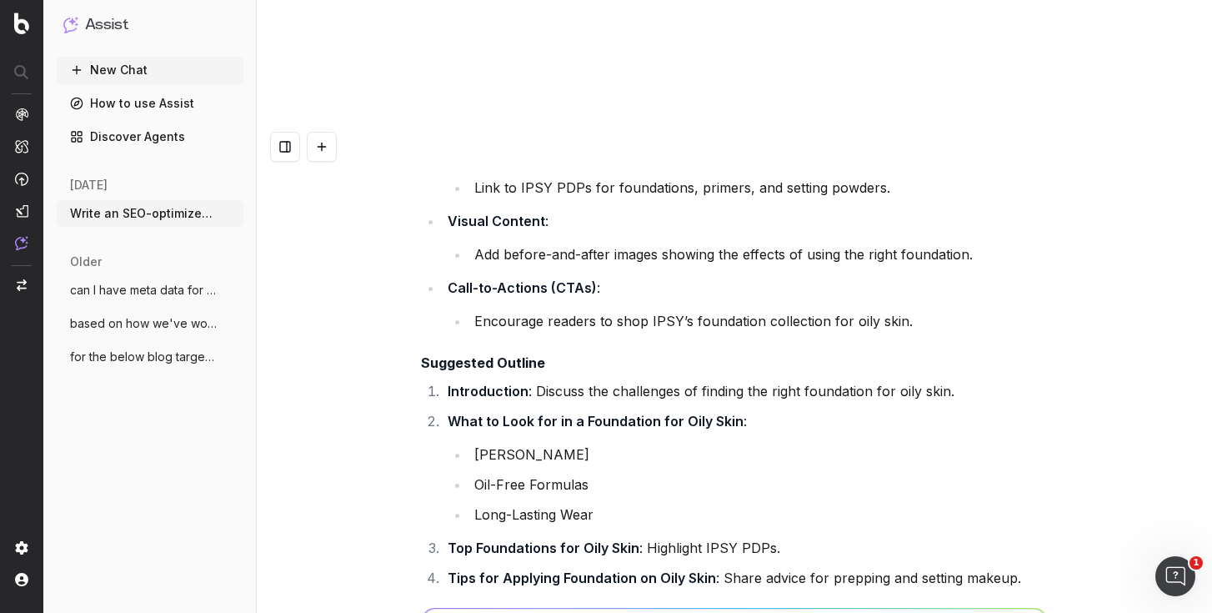
click at [805, 596] on li "Conclusion : Recap tips and link to IPSY’s foundation collection." at bounding box center [745, 607] width 605 height 23
drag, startPoint x: 805, startPoint y: 243, endPoint x: 546, endPoint y: 255, distance: 259.5
click at [546, 596] on li "Conclusion : Recap tips and link to IPSY’s foundation collection." at bounding box center [745, 607] width 605 height 23
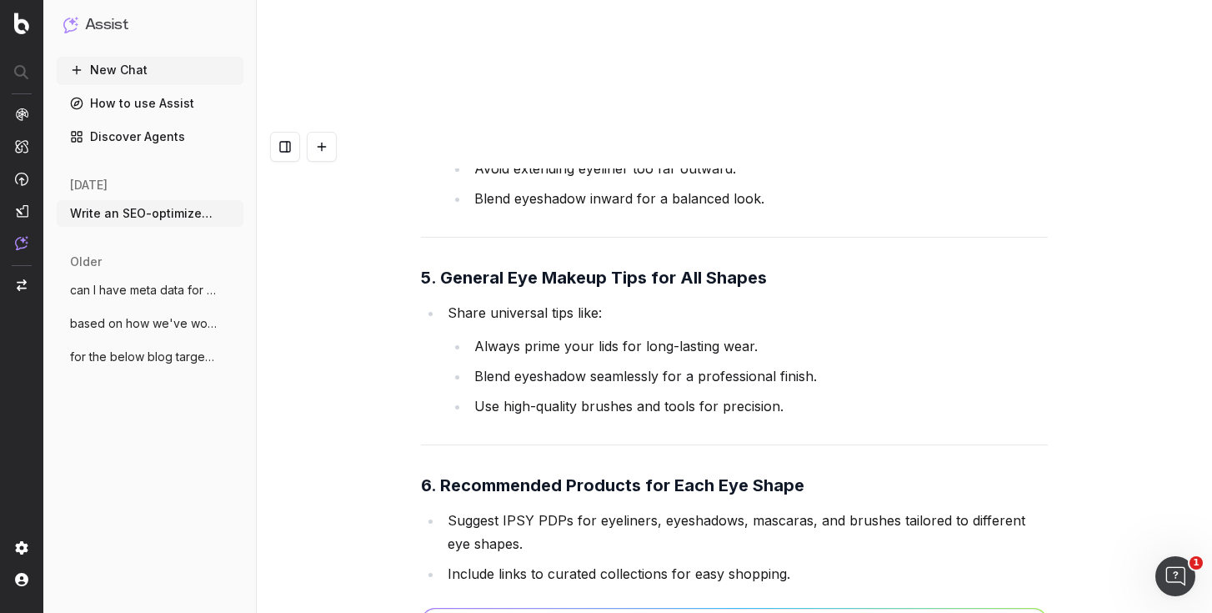
scroll to position [60100, 0]
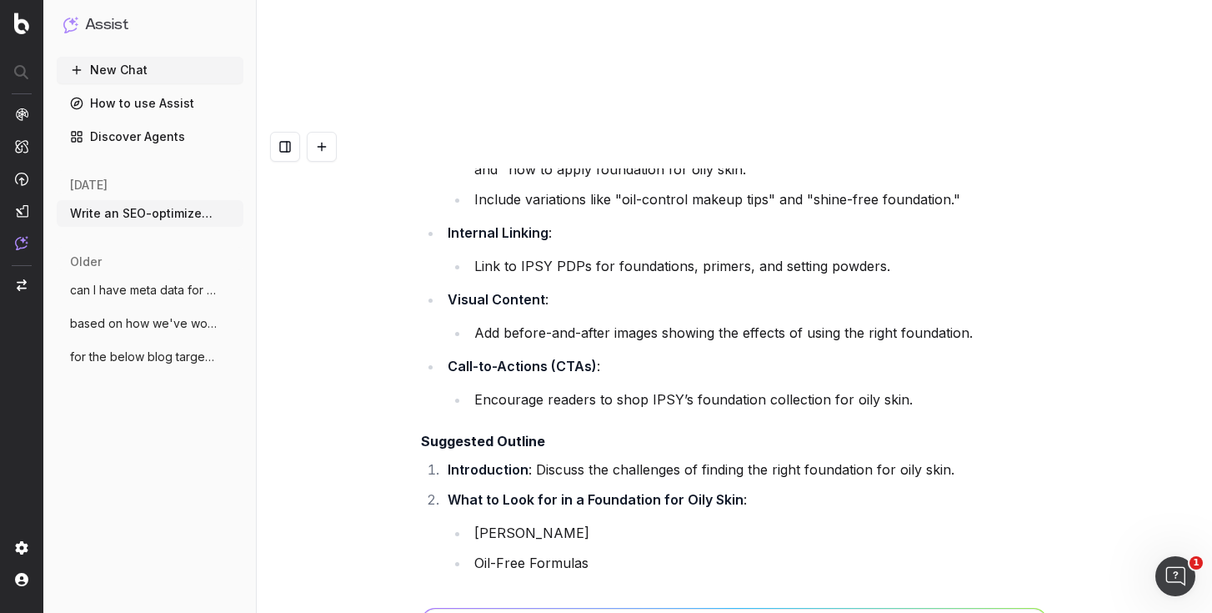
scroll to position [56304, 0]
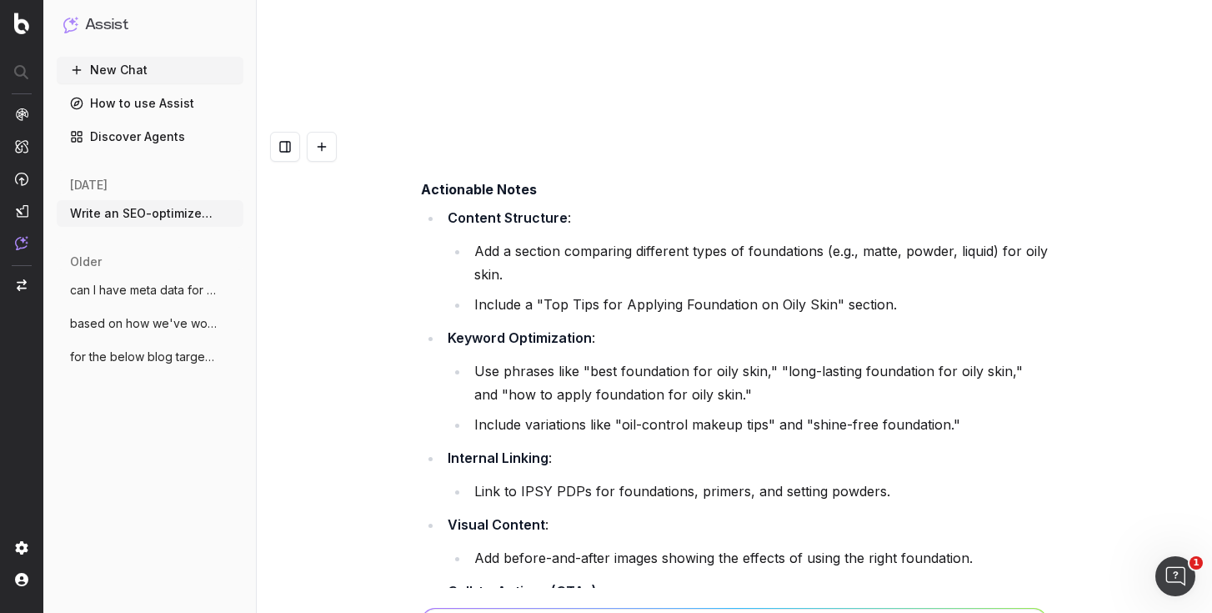
paste textarea "Best Face Scrub"
type textarea "can I have suggested outline for Best Face Scrub blog"
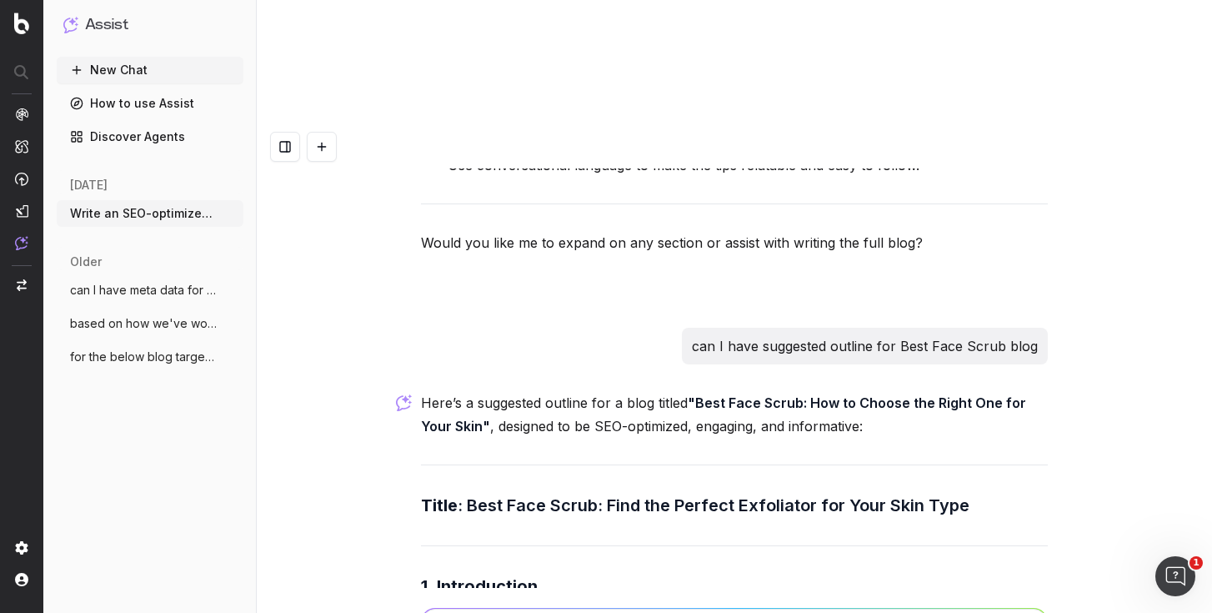
scroll to position [60594, 0]
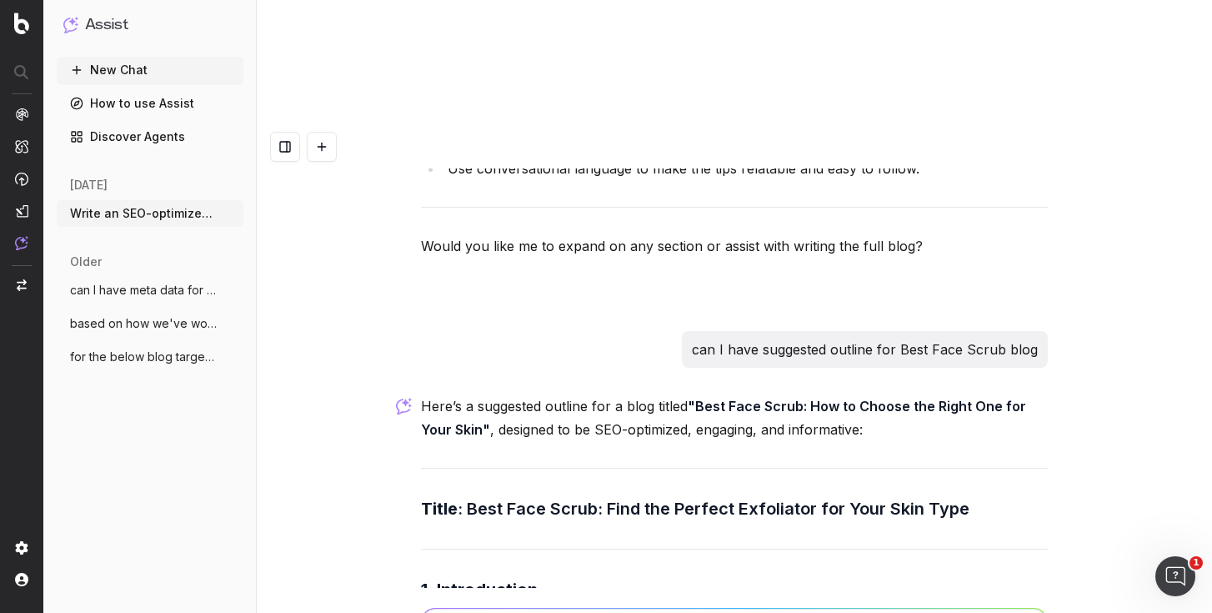
drag, startPoint x: 554, startPoint y: 366, endPoint x: 423, endPoint y: 264, distance: 166.4
copy ul "Start with a hook about the importance of exfoliation in a skincare routine. Me…"
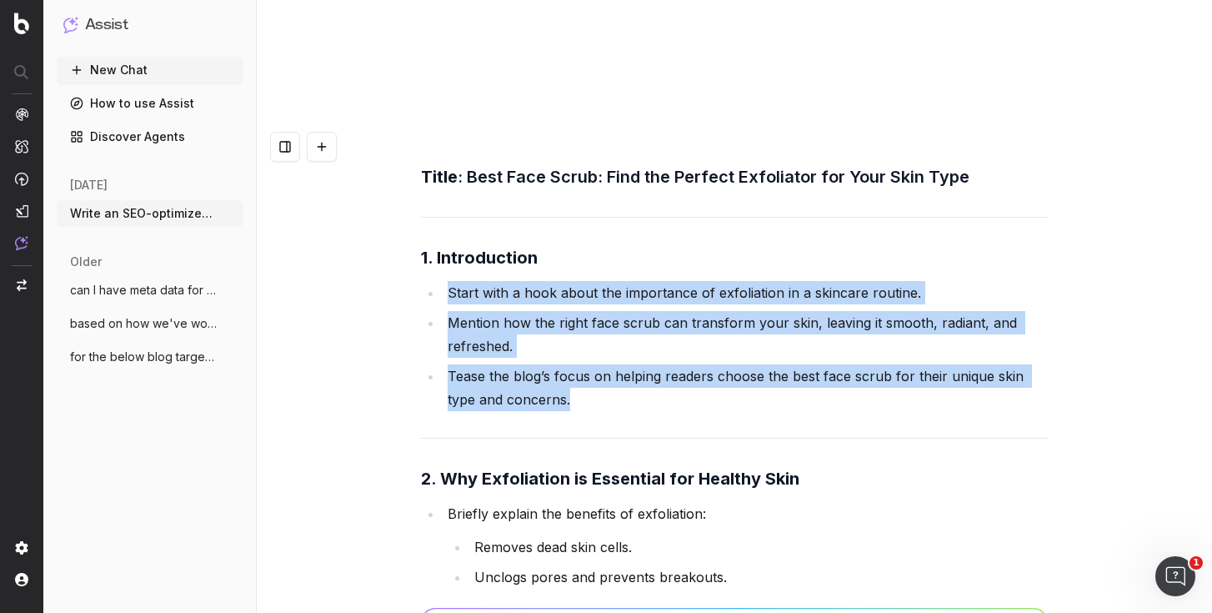
scroll to position [60936, 0]
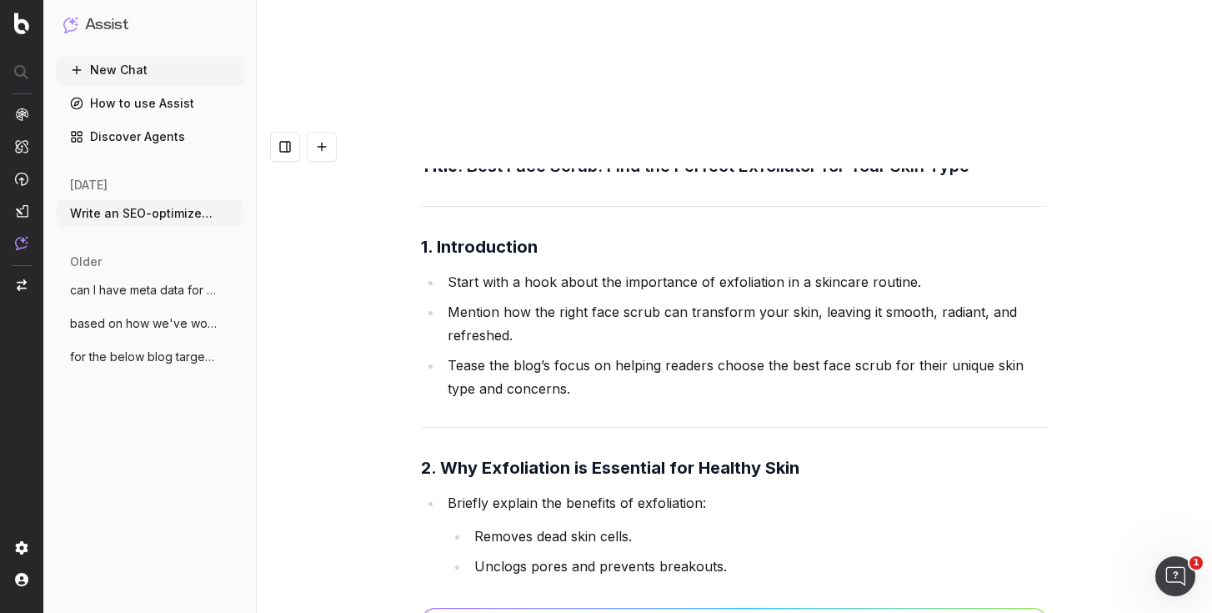
click at [779, 458] on strong "2. Why Exfoliation is Essential for Healthy Skin" at bounding box center [610, 468] width 378 height 20
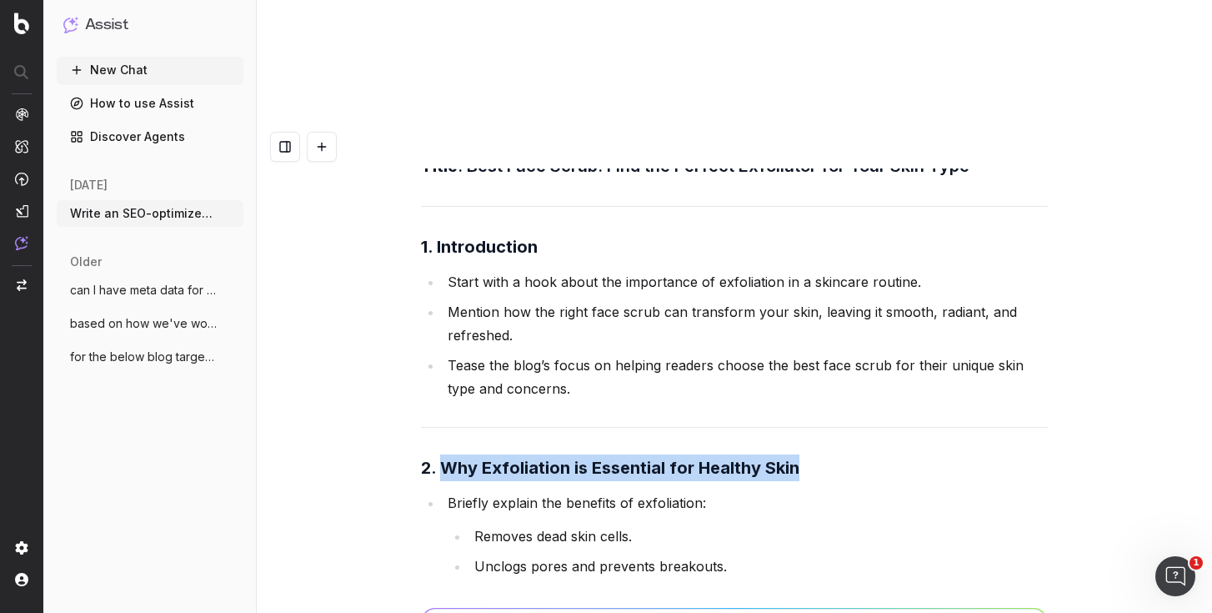
drag, startPoint x: 779, startPoint y: 102, endPoint x: 469, endPoint y: 116, distance: 311.3
click at [469, 454] on h3 "2. Why Exfoliation is Essential for Healthy Skin" at bounding box center [734, 467] width 627 height 27
copy strong "Why Exfoliation is Essential for Healthy Skin"
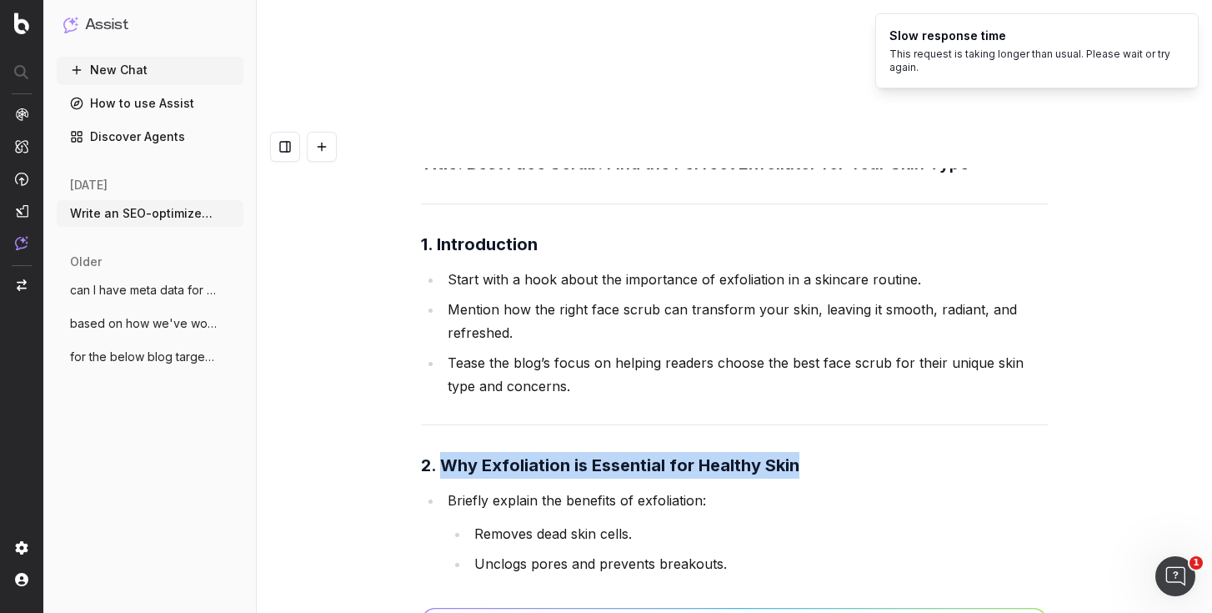
scroll to position [60910, 0]
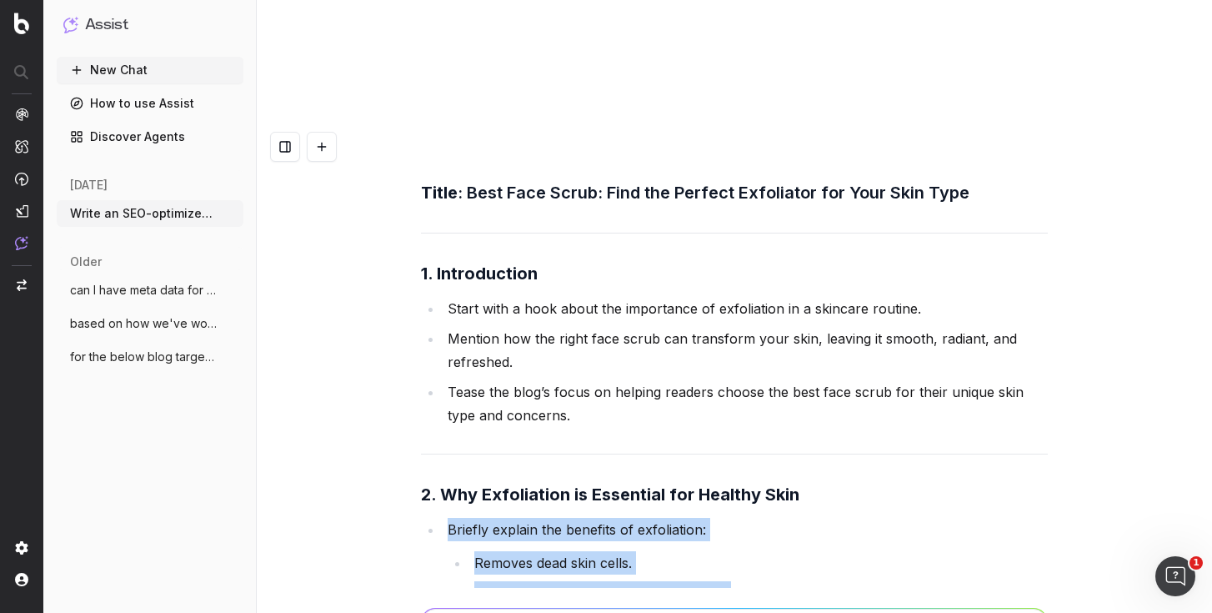
drag, startPoint x: 960, startPoint y: 288, endPoint x: 396, endPoint y: 175, distance: 574.7
click at [396, 175] on div "Write an SEO-optimized article outline for the keyword "Does Sunscreen Prevent …" at bounding box center [734, 431] width 955 height 613
copy ul "Briefly explain the benefits of exfoliation: Removes dead skin cells. Unclogs p…"
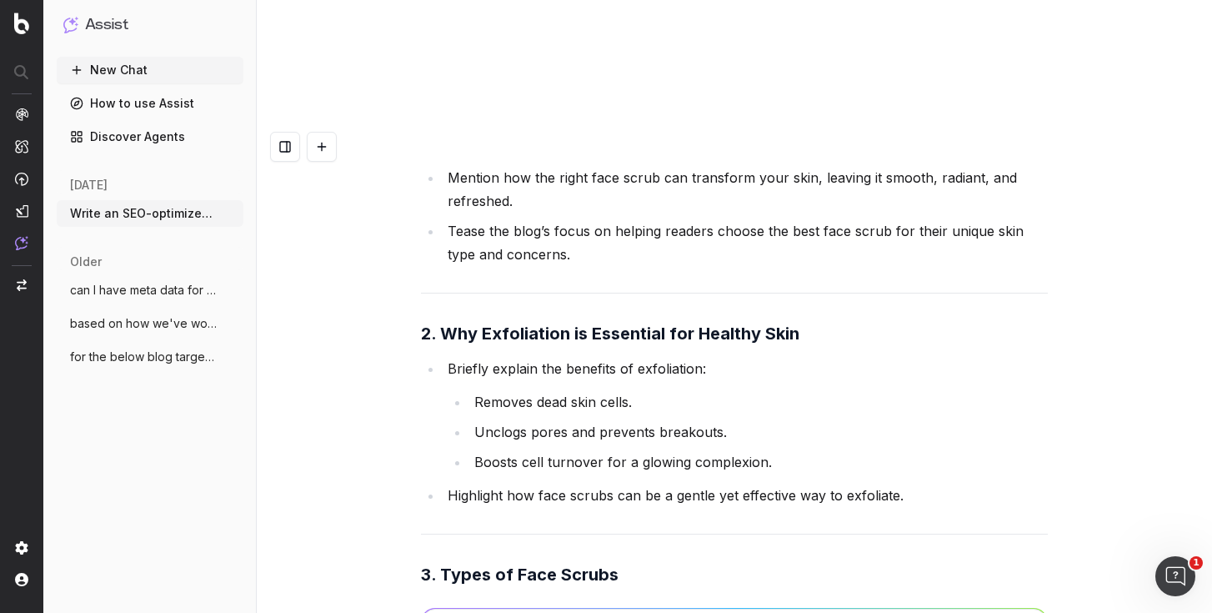
click at [445, 564] on strong "3. Types of Face Scrubs" at bounding box center [520, 574] width 198 height 20
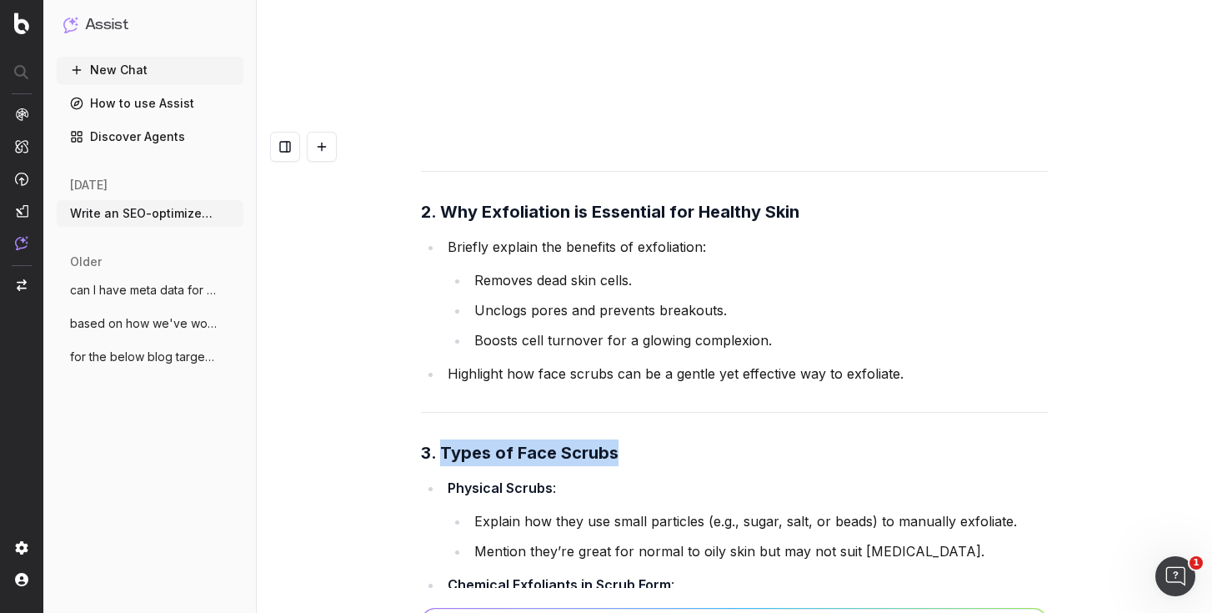
drag, startPoint x: 445, startPoint y: 204, endPoint x: 1048, endPoint y: 354, distance: 621.1
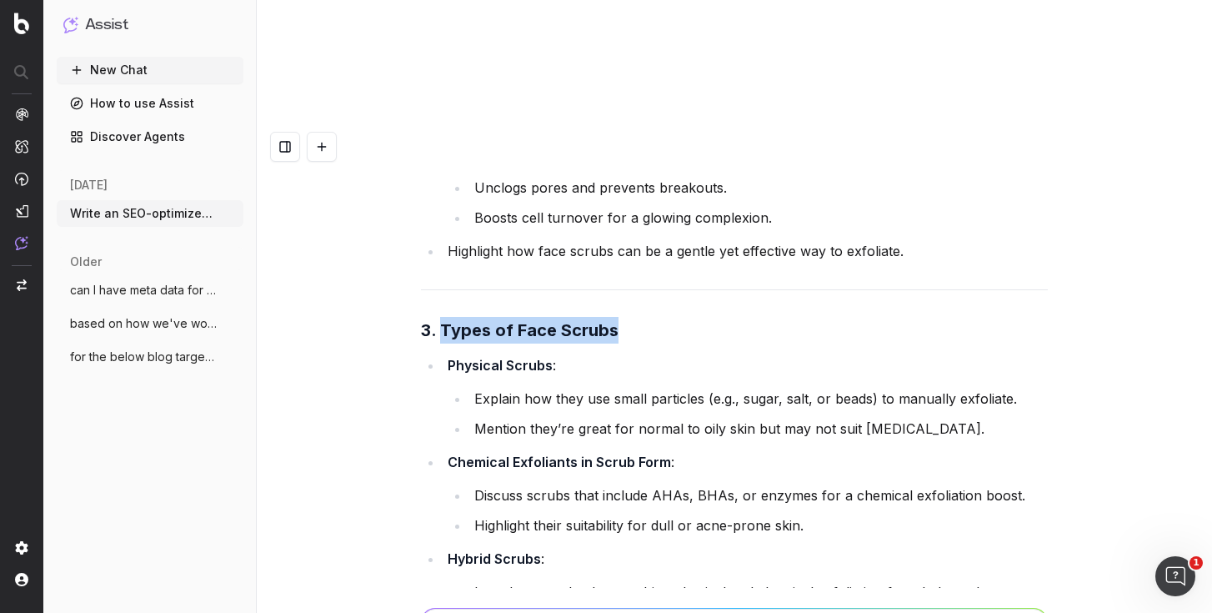
scroll to position [61344, 0]
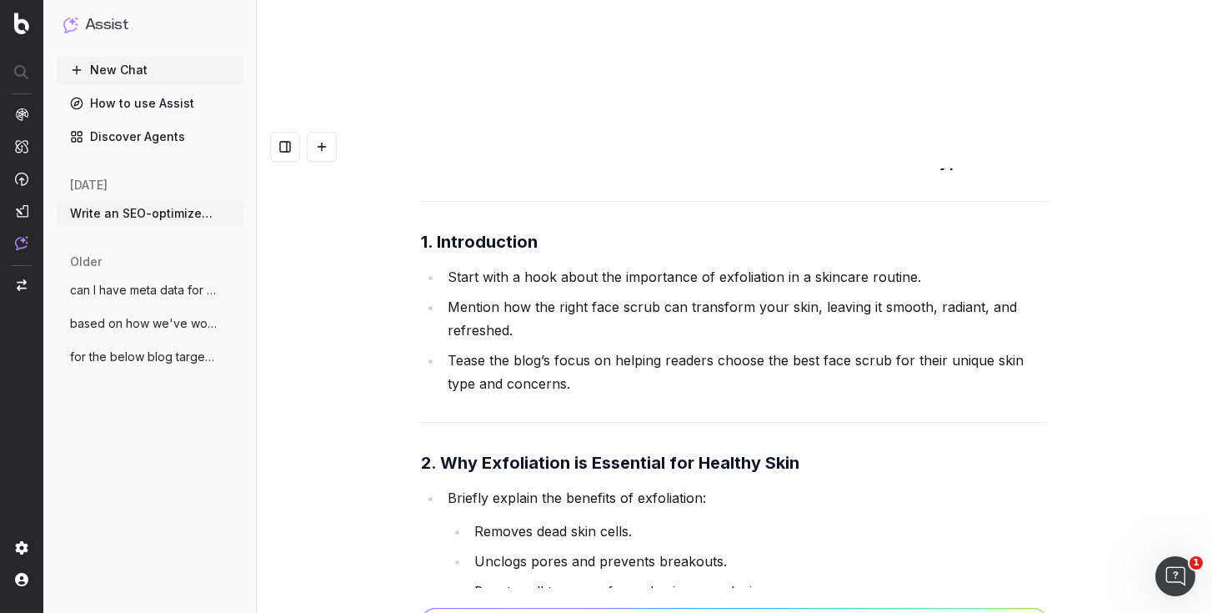
scroll to position [61346, 0]
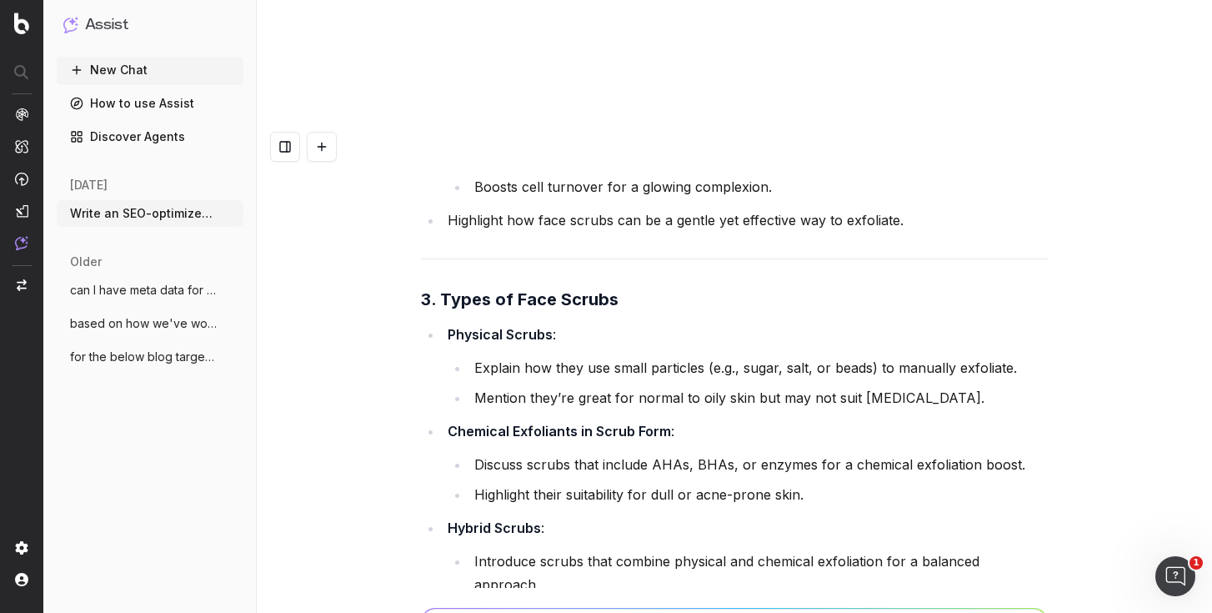
drag, startPoint x: 333, startPoint y: 66, endPoint x: 424, endPoint y: 314, distance: 264.2
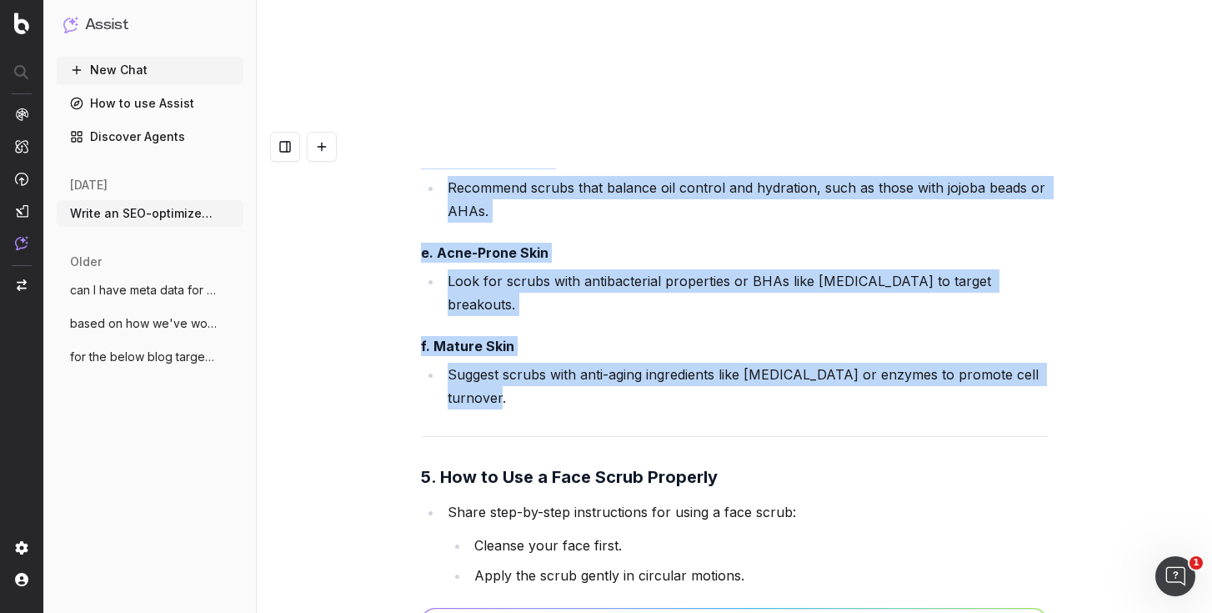
scroll to position [62236, 0]
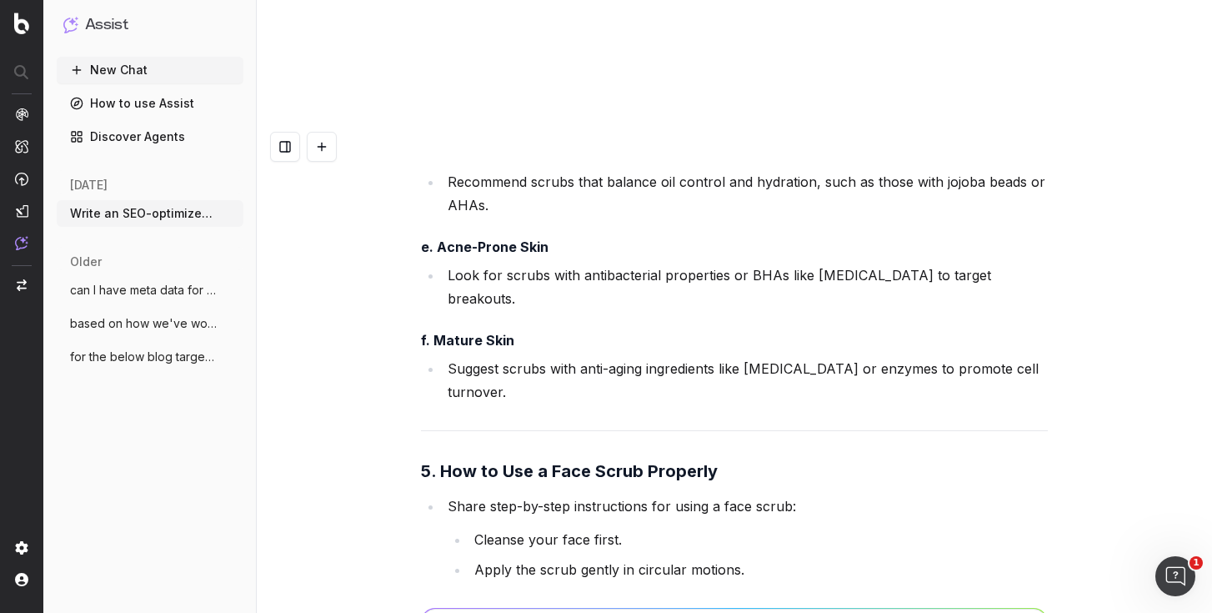
drag, startPoint x: 741, startPoint y: 313, endPoint x: 440, endPoint y: 303, distance: 301.2
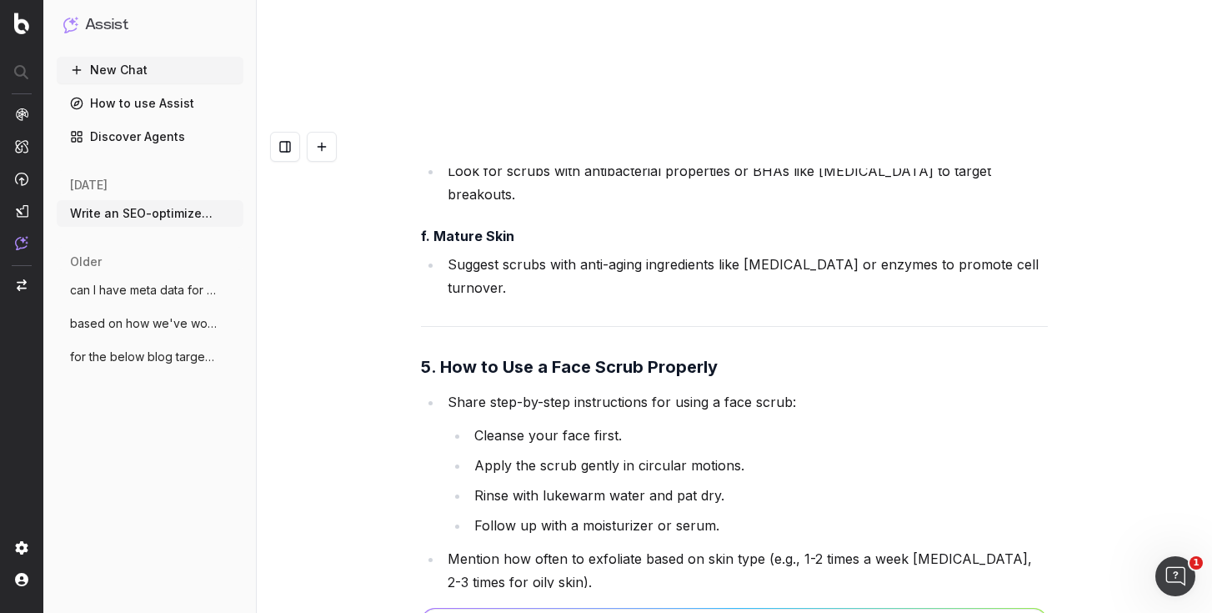
scroll to position [62349, 0]
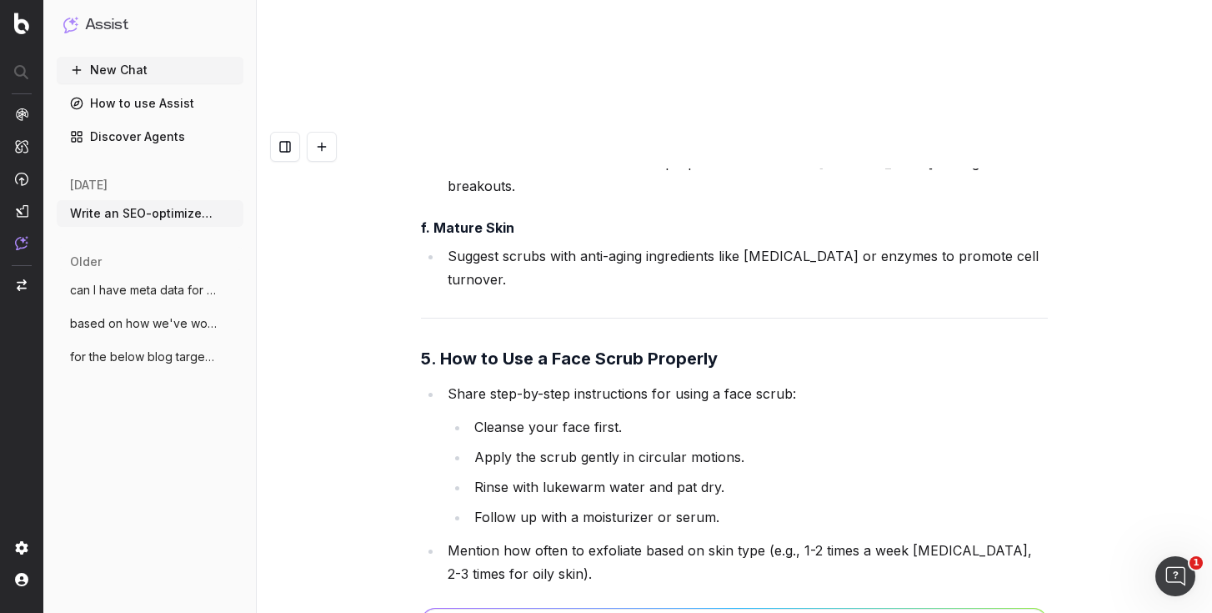
drag, startPoint x: 908, startPoint y: 266, endPoint x: 297, endPoint y: 37, distance: 652.7
click at [409, 237] on div "Write an SEO-optimized article outline for the keyword "Does Sunscreen Prevent …" at bounding box center [734, 431] width 955 height 613
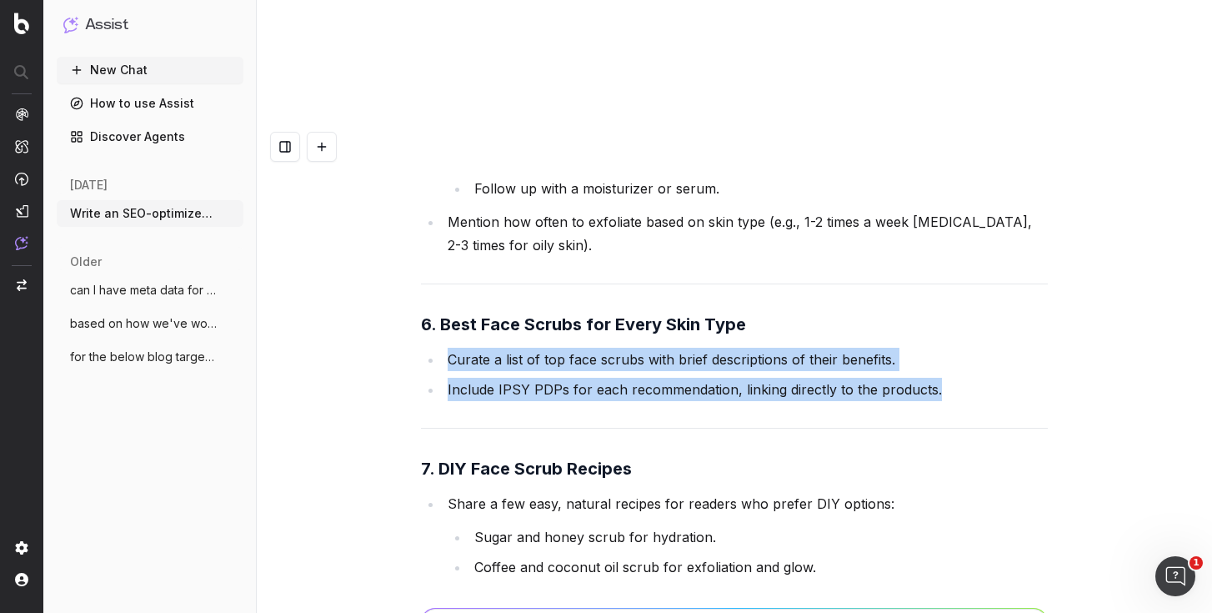
scroll to position [62681, 0]
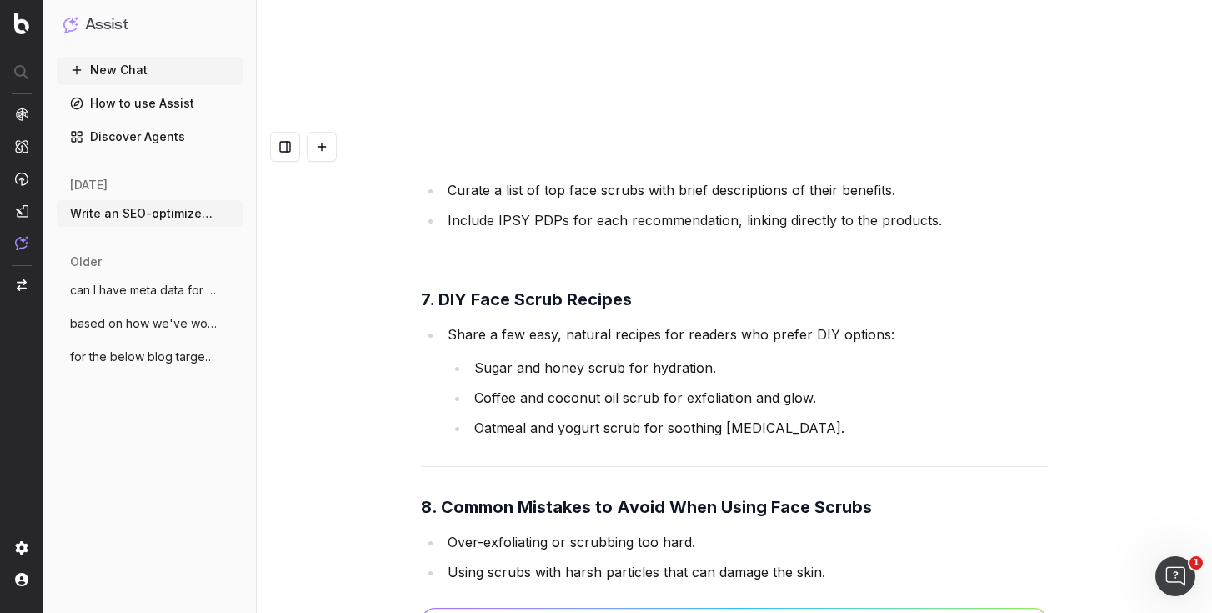
drag, startPoint x: 515, startPoint y: 227, endPoint x: 466, endPoint y: 230, distance: 49.3
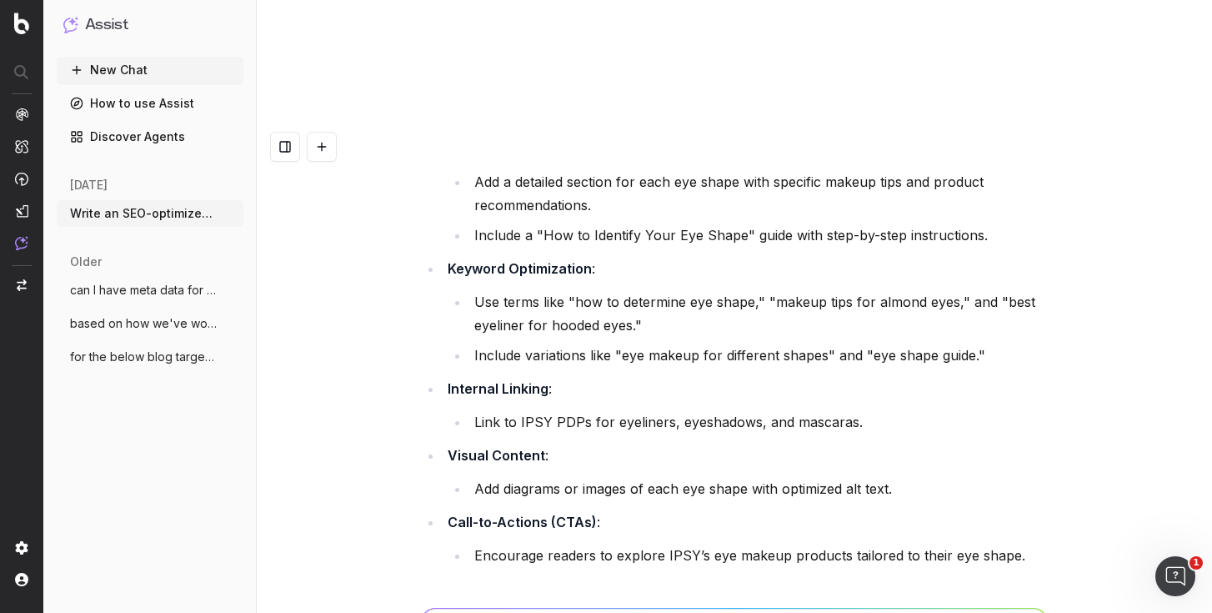
scroll to position [55510, 0]
paste textarea "[URL][DOMAIN_NAME]"
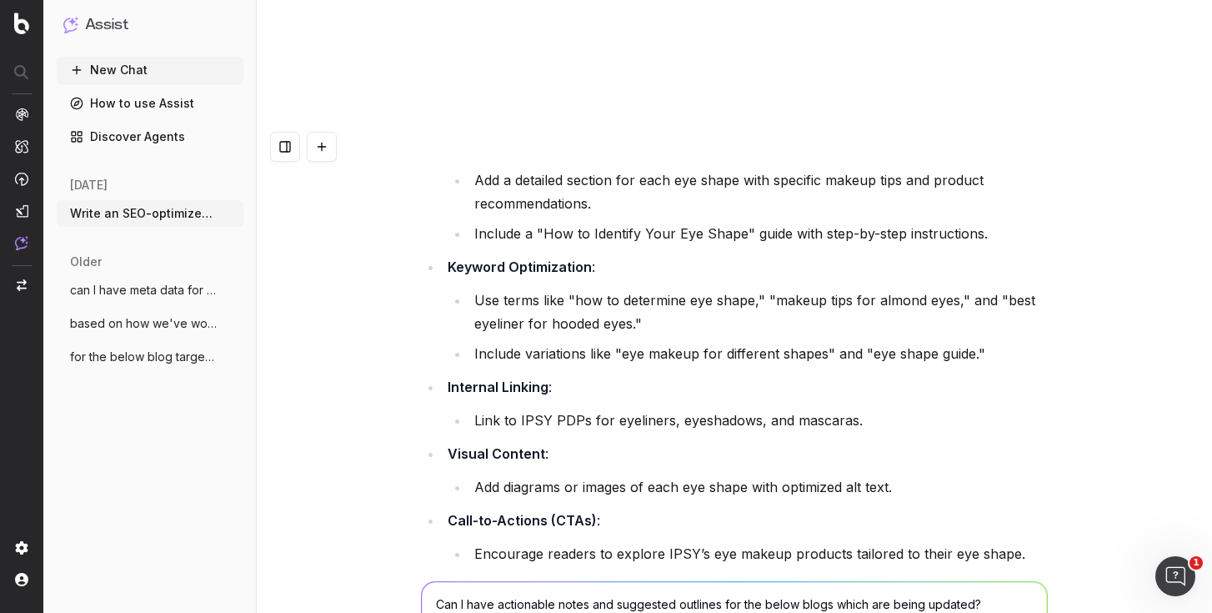
paste textarea "[URL][DOMAIN_NAME]"
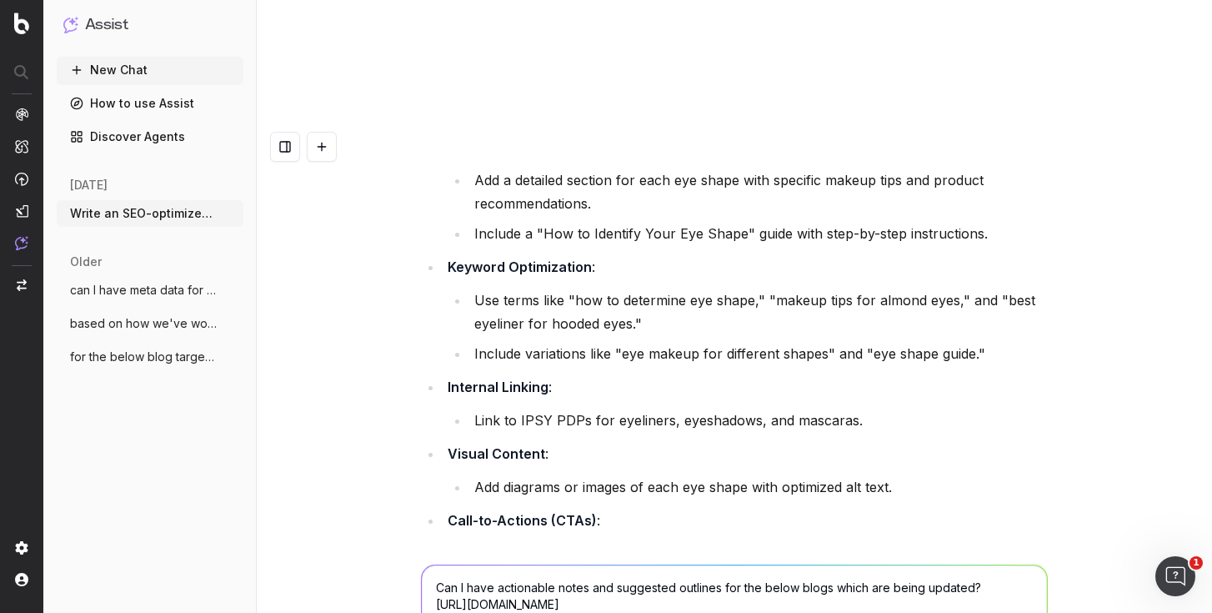
paste textarea "[URL][DOMAIN_NAME]"
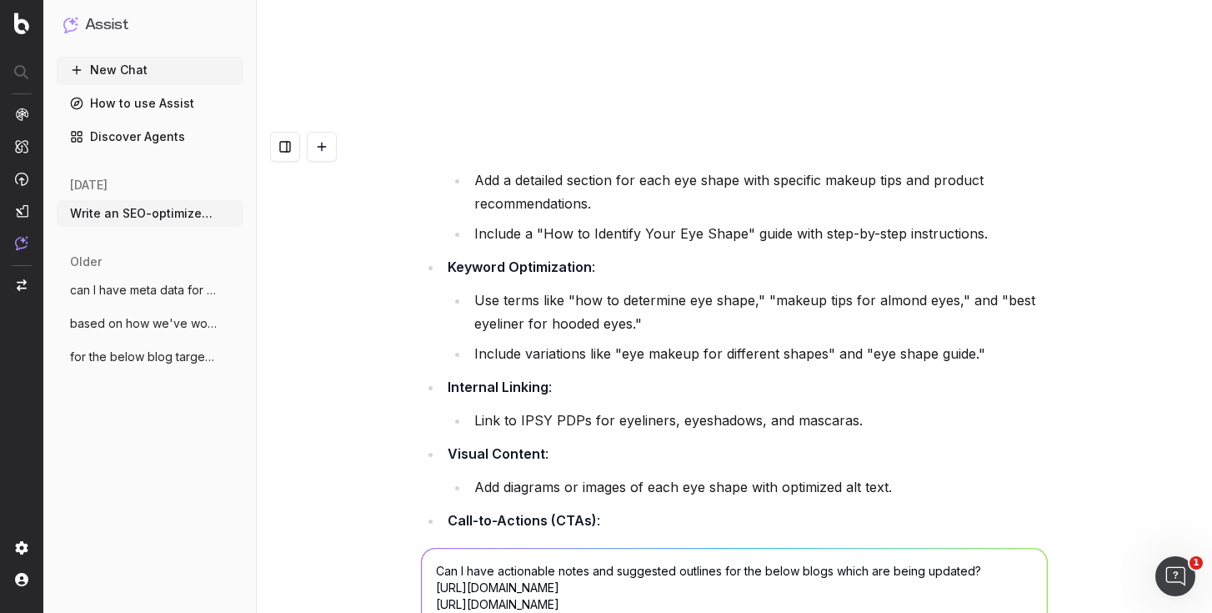
paste textarea "[URL][DOMAIN_NAME]"
type textarea "Can I have actionable notes and suggested outlines for the below blogs which ar…"
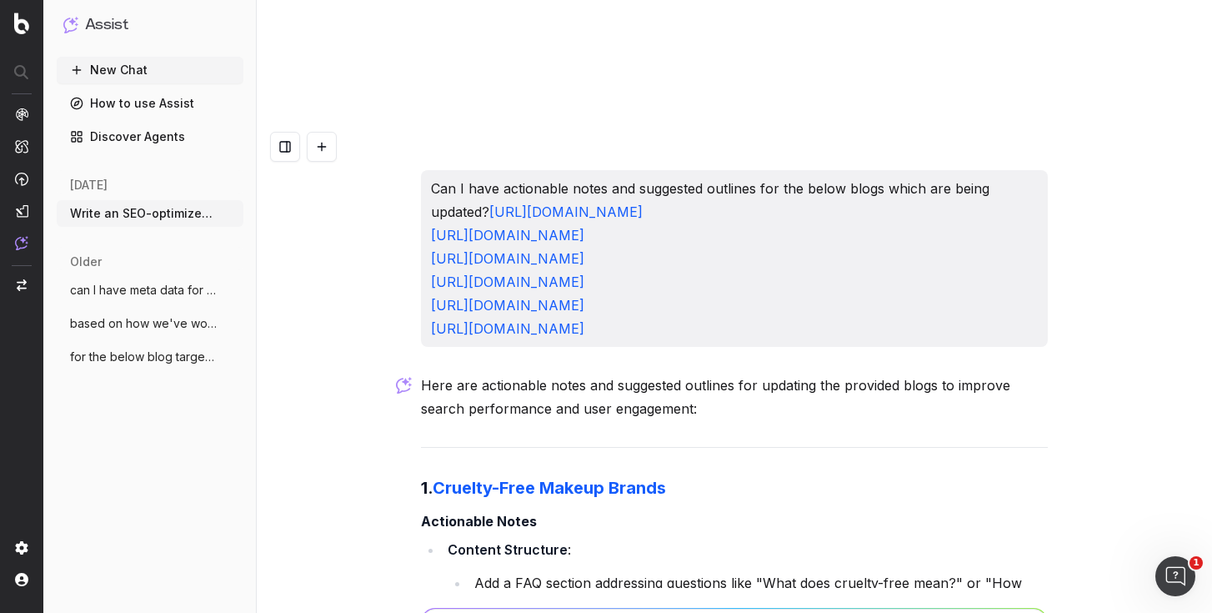
scroll to position [63986, 0]
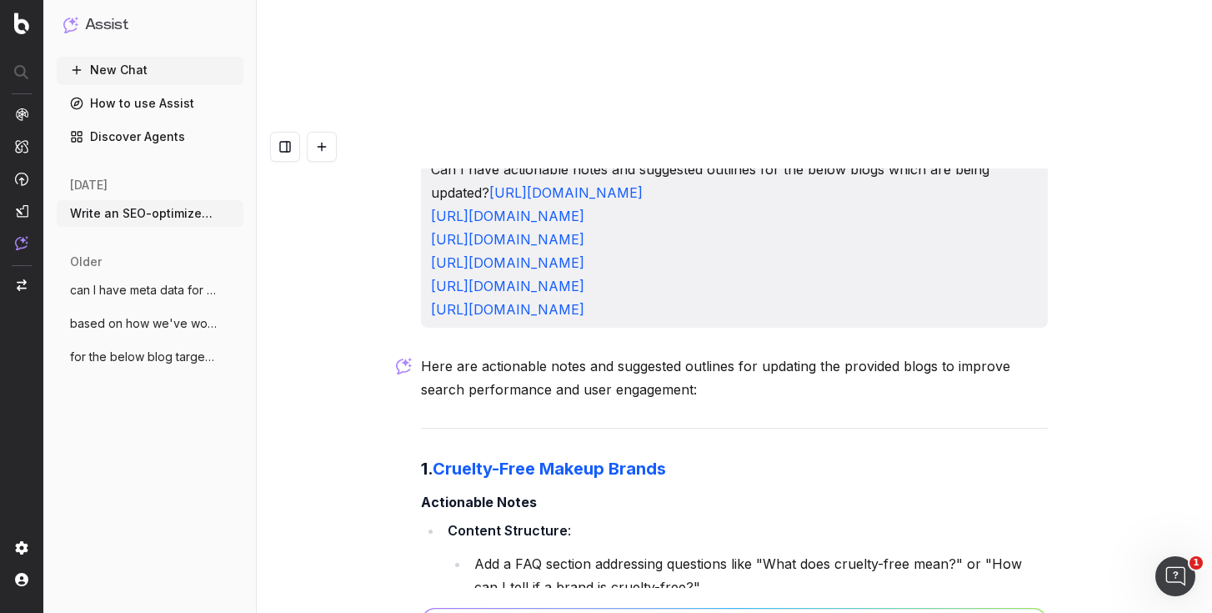
drag, startPoint x: 1036, startPoint y: 311, endPoint x: 384, endPoint y: 31, distance: 709.6
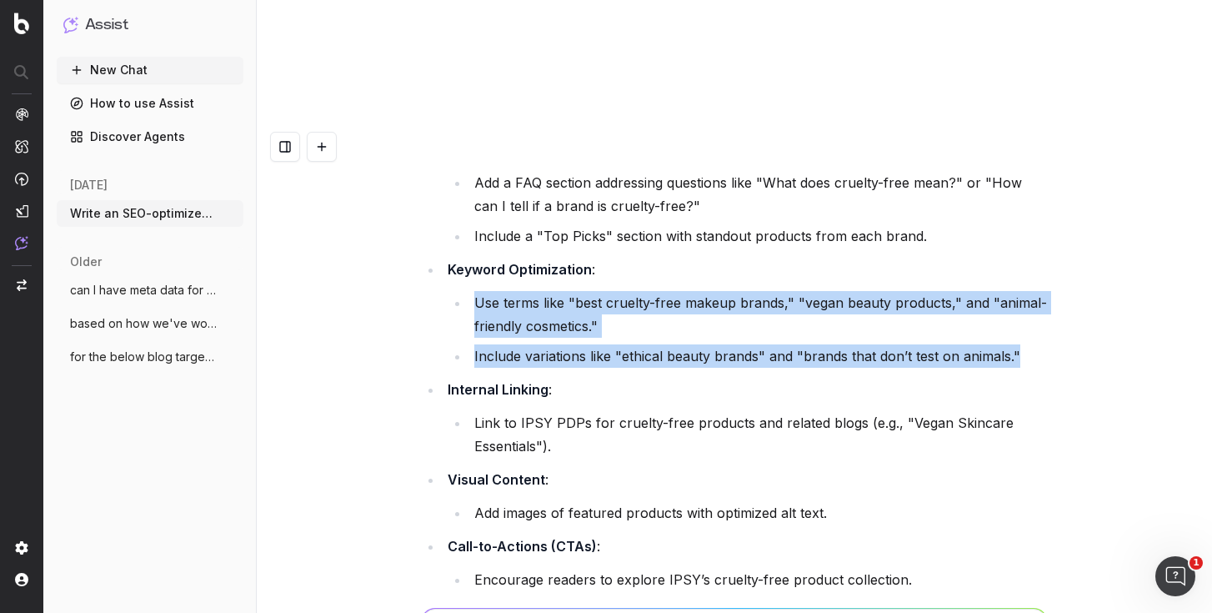
scroll to position [64370, 0]
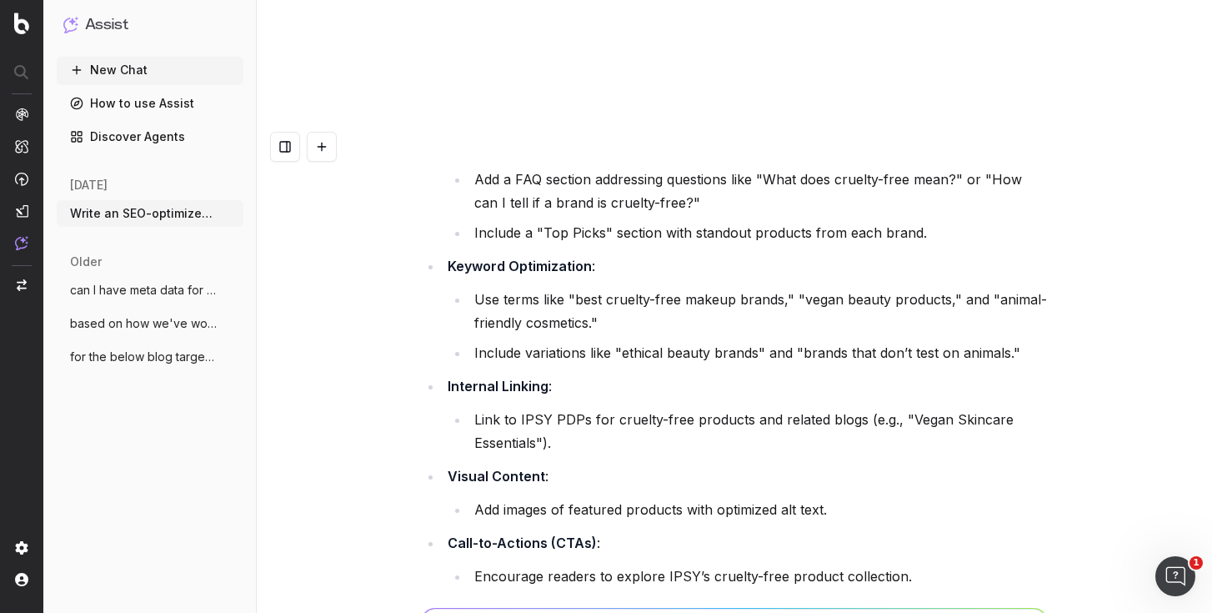
drag, startPoint x: 894, startPoint y: 249, endPoint x: 658, endPoint y: 248, distance: 235.9
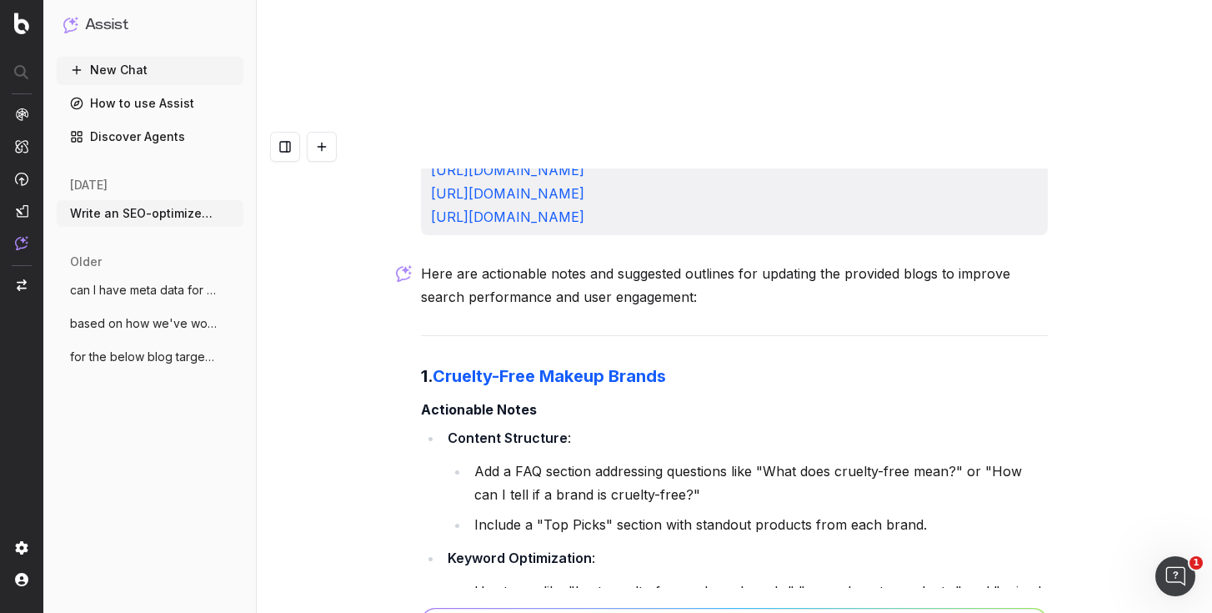
scroll to position [63918, 0]
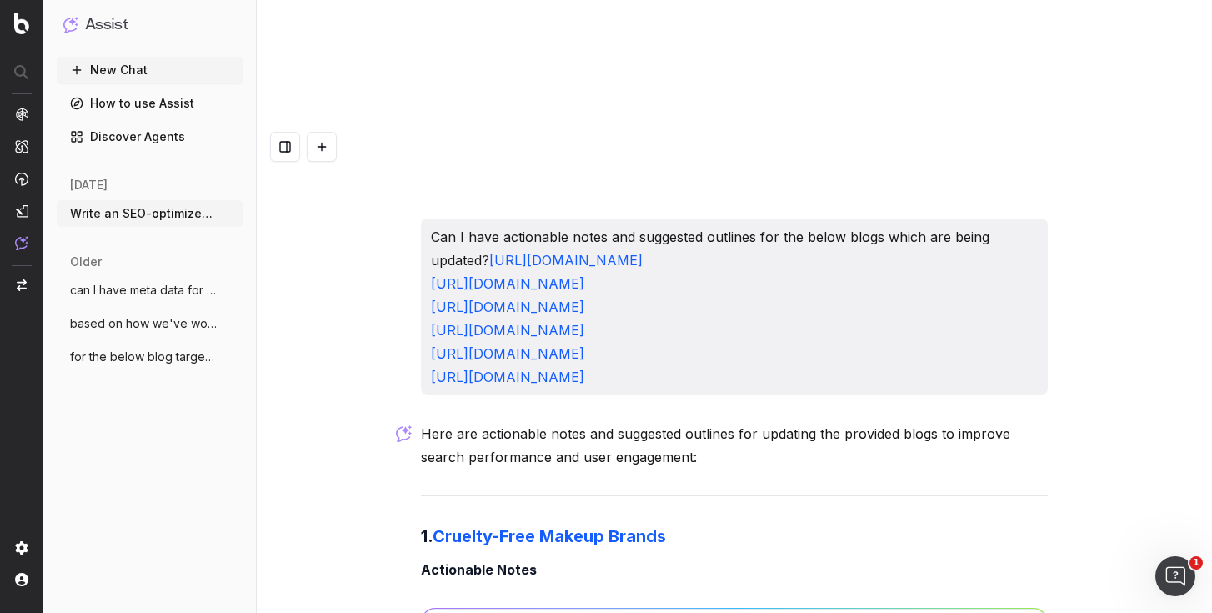
drag, startPoint x: 846, startPoint y: 384, endPoint x: 451, endPoint y: 323, distance: 399.9
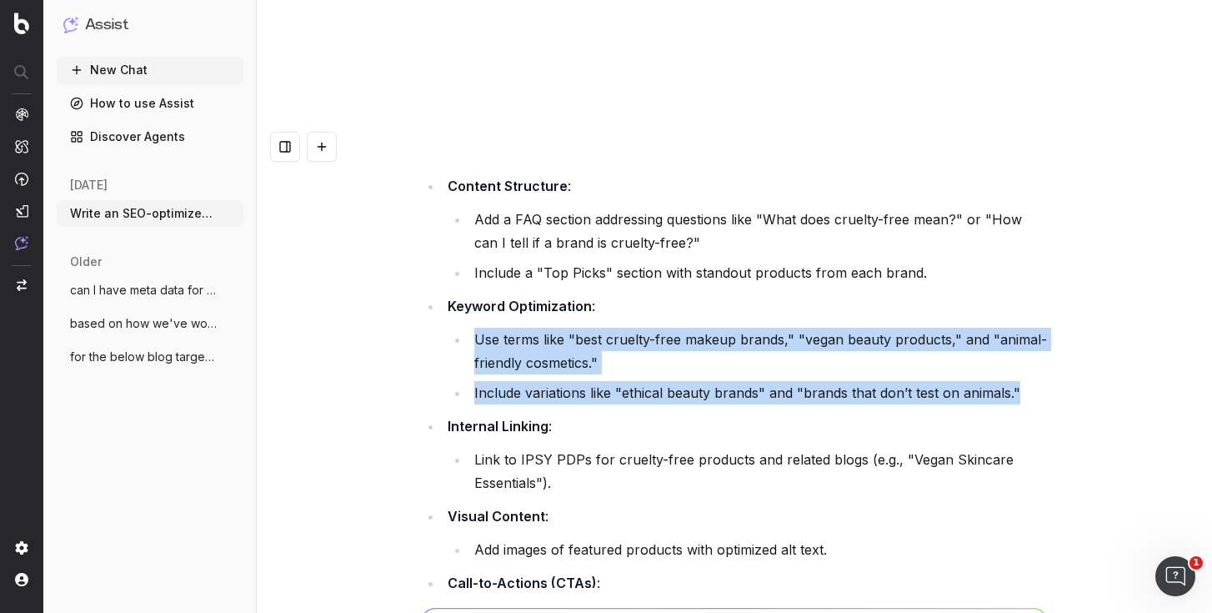
scroll to position [64349, 0]
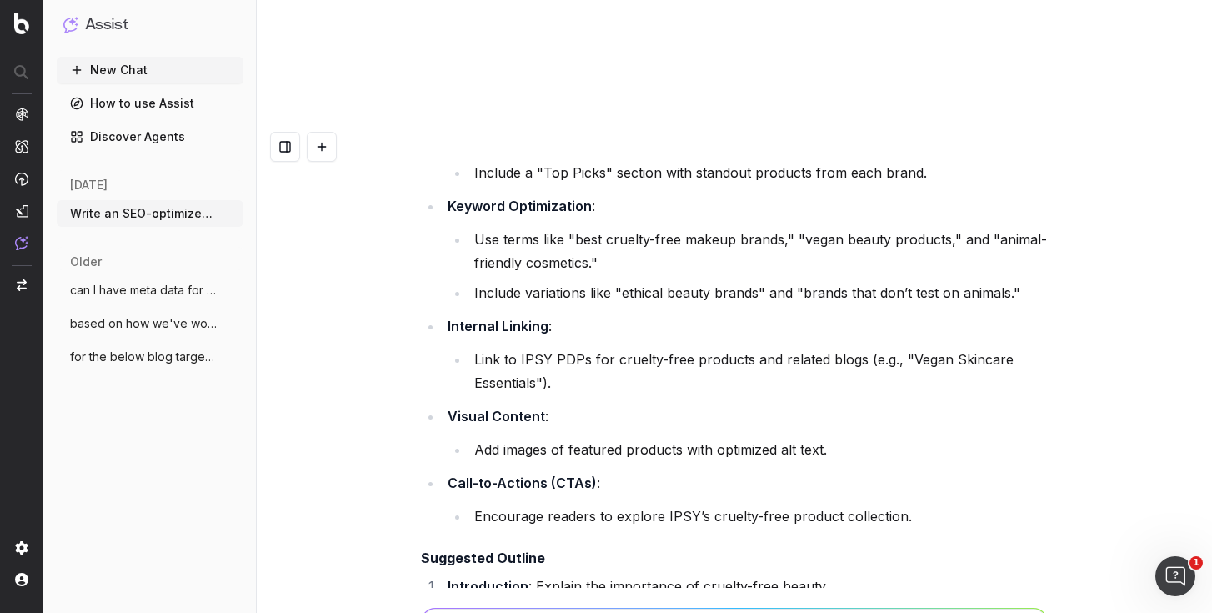
scroll to position [64443, 0]
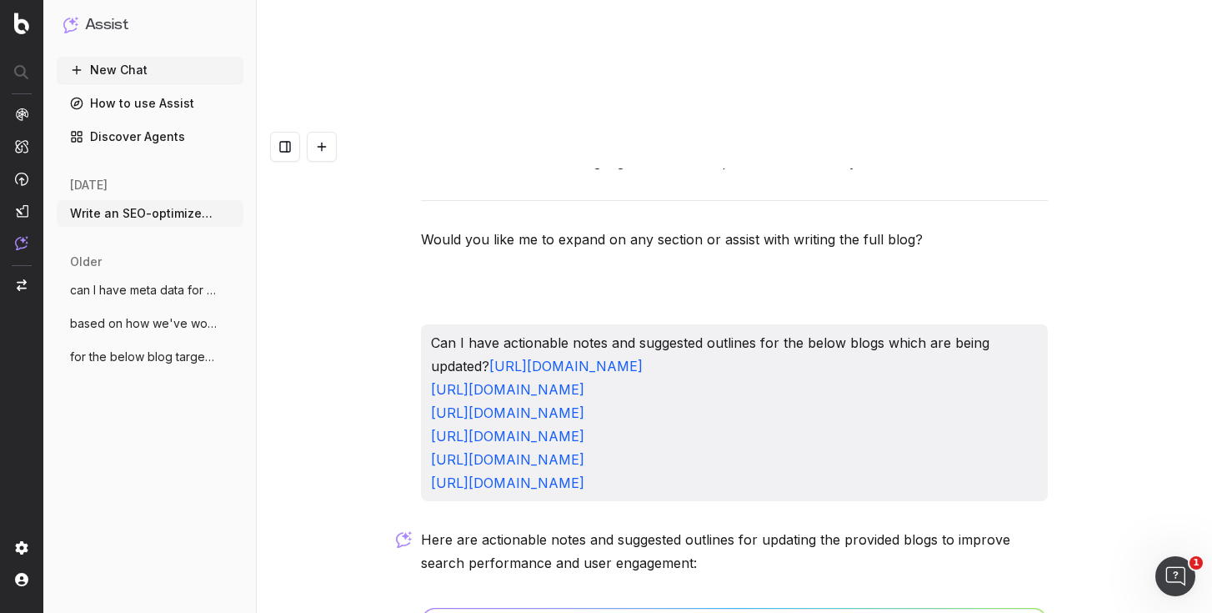
scroll to position [63848, 0]
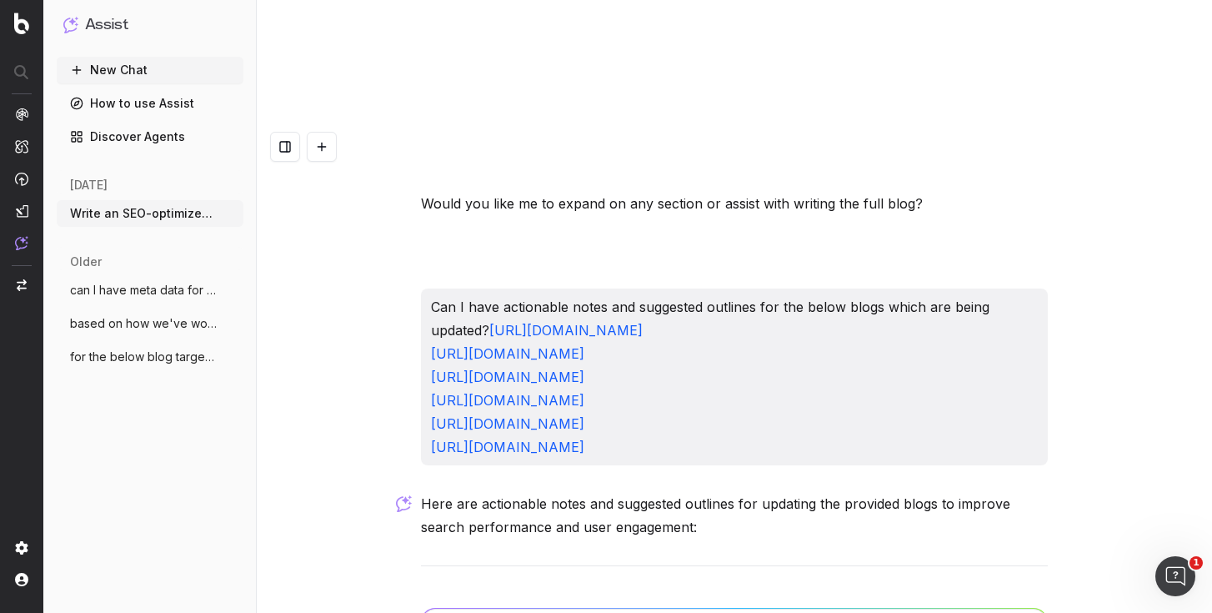
drag, startPoint x: 719, startPoint y: 292, endPoint x: 666, endPoint y: 274, distance: 55.4
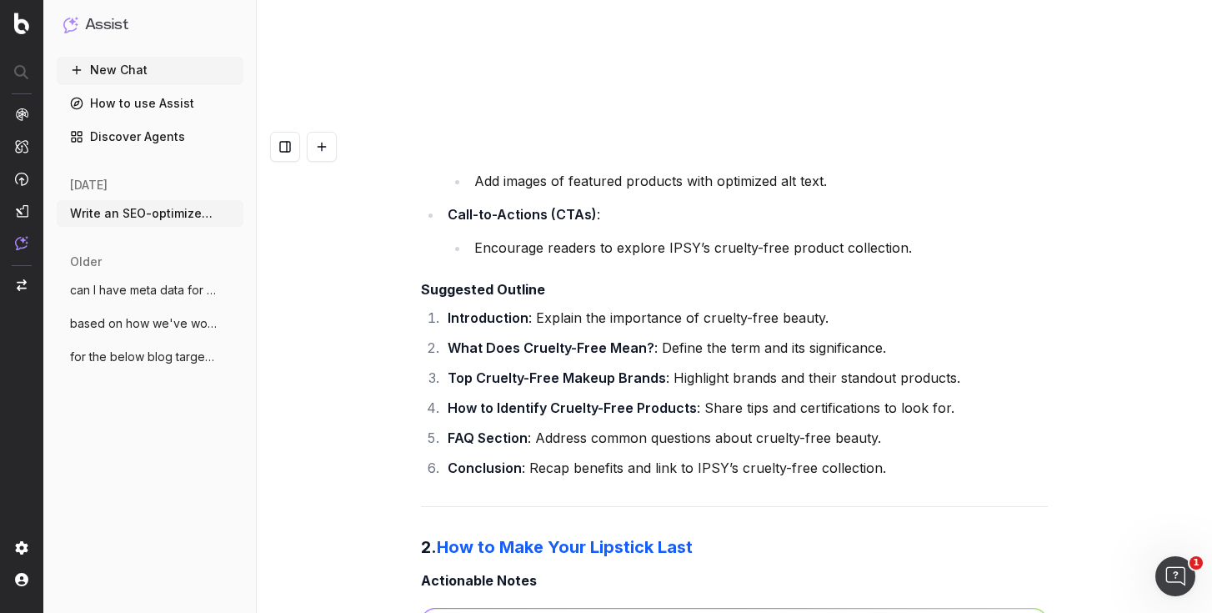
scroll to position [64704, 0]
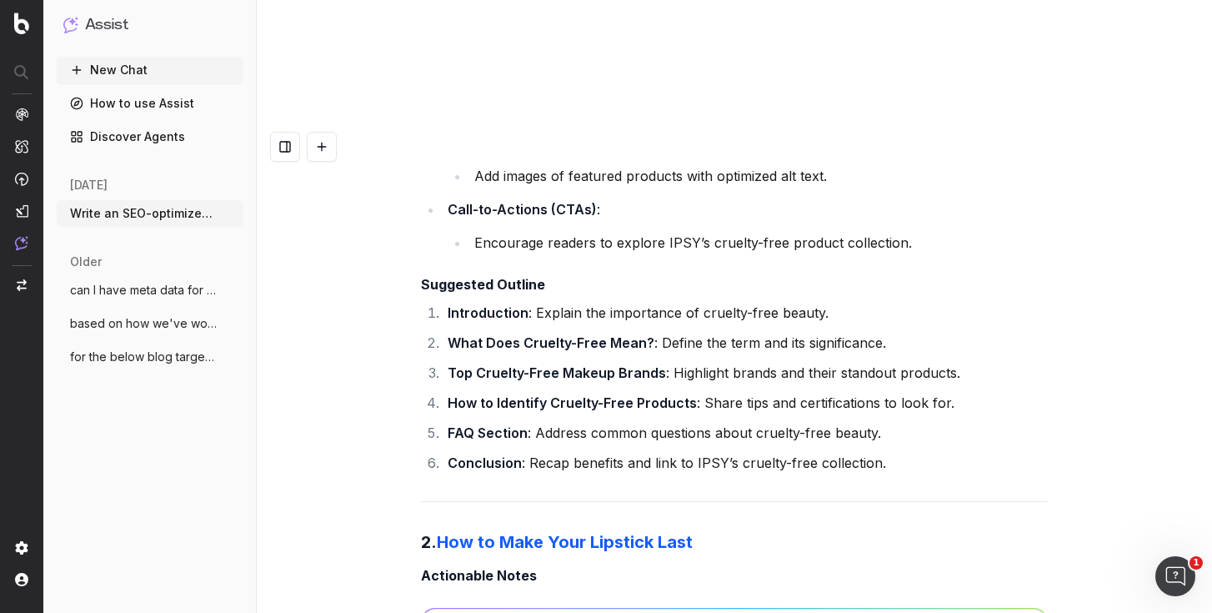
drag, startPoint x: 534, startPoint y: 303, endPoint x: 965, endPoint y: 346, distance: 433.1
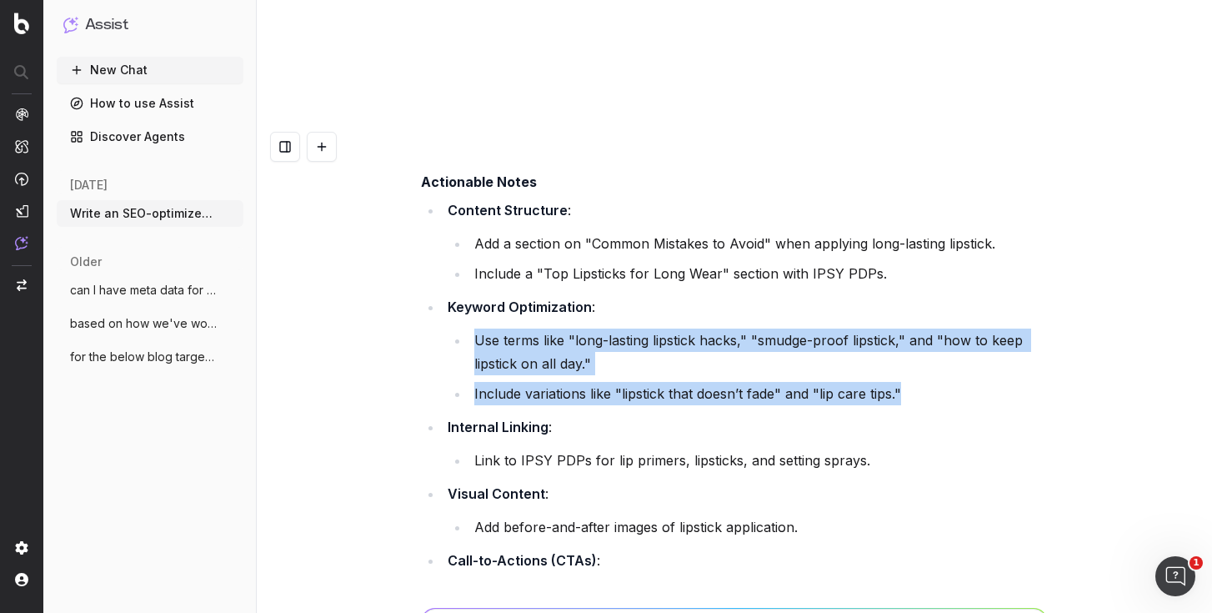
scroll to position [65103, 0]
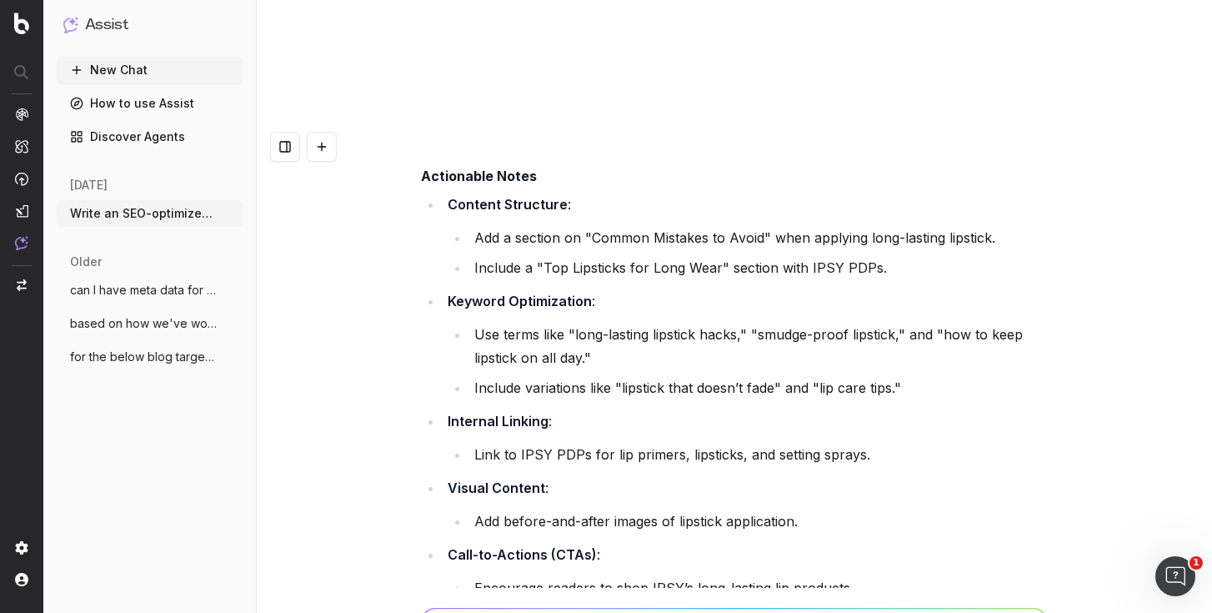
drag, startPoint x: 615, startPoint y: 253, endPoint x: 411, endPoint y: 253, distance: 204.2
click at [411, 253] on div "Write an SEO-optimized article outline for the keyword "Does Sunscreen Prevent …" at bounding box center [734, 431] width 955 height 613
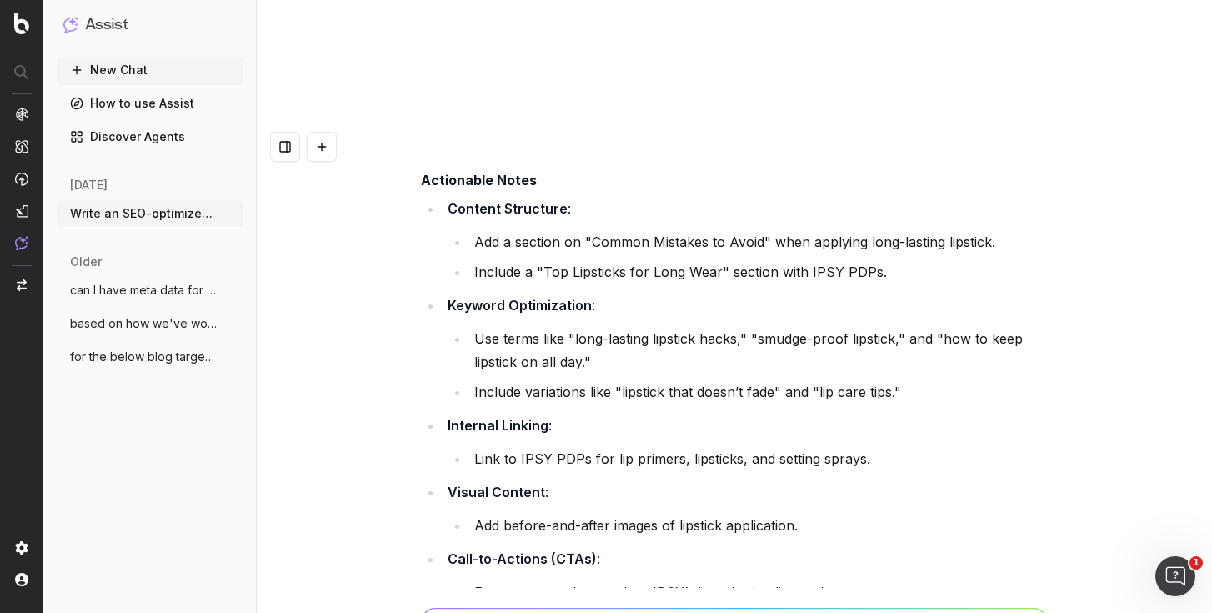
scroll to position [65096, 0]
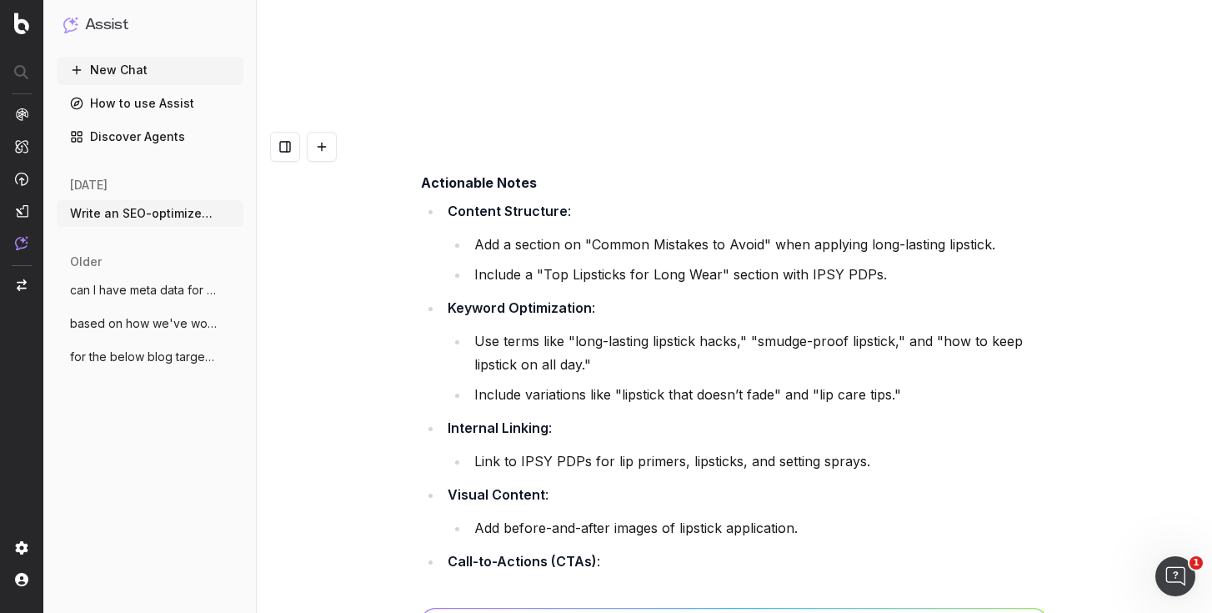
drag, startPoint x: 937, startPoint y: 333, endPoint x: 350, endPoint y: 259, distance: 591.6
click at [350, 259] on div "Write an SEO-optimized article outline for the keyword "Does Sunscreen Prevent …" at bounding box center [734, 431] width 955 height 613
drag, startPoint x: 484, startPoint y: 233, endPoint x: 985, endPoint y: 353, distance: 516.2
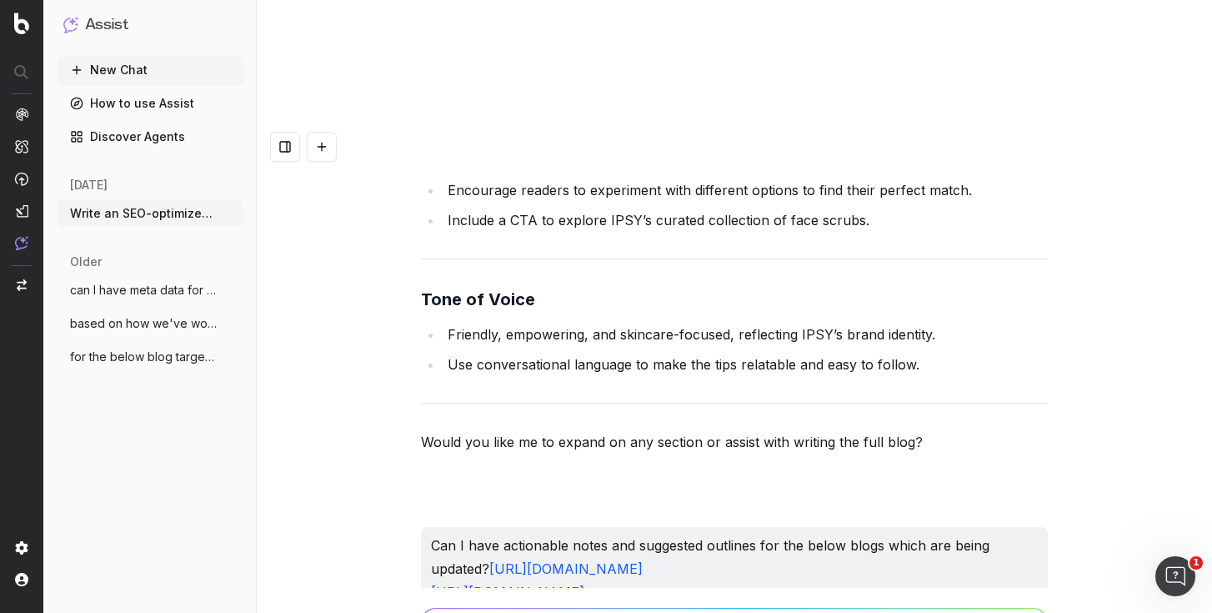
scroll to position [63611, 0]
paste textarea "[URL][DOMAIN_NAME]"
type textarea "can I have the same thing for [URL][DOMAIN_NAME]"
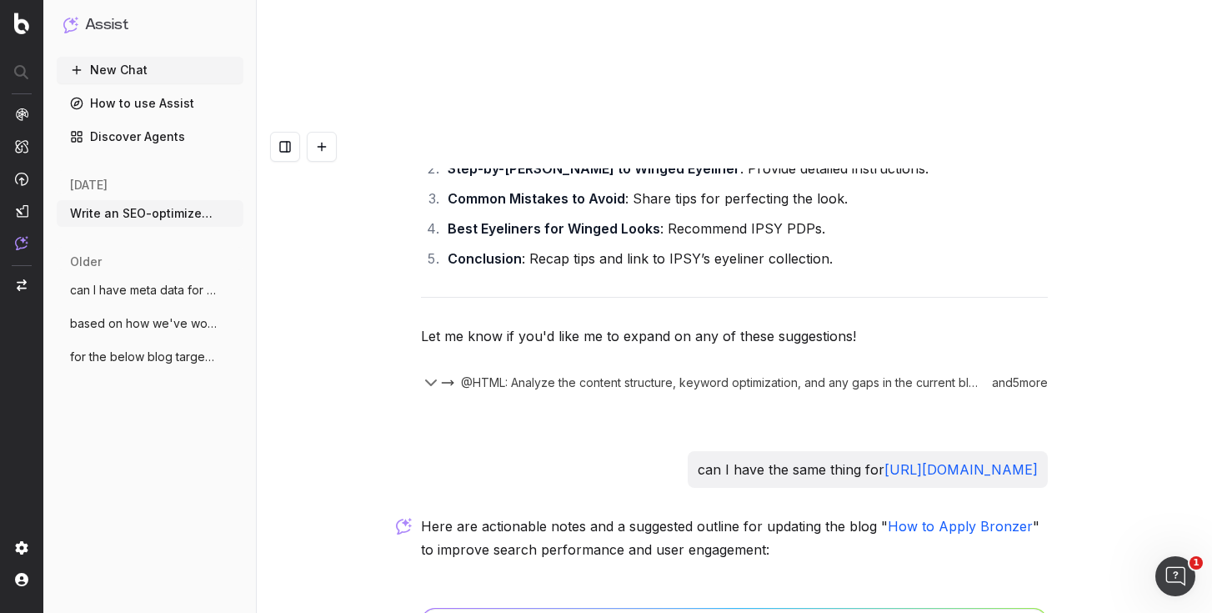
scroll to position [68509, 0]
drag, startPoint x: 692, startPoint y: 364, endPoint x: 397, endPoint y: 258, distance: 313.5
click at [398, 258] on div "Write an SEO-optimized article outline for the keyword "Does Sunscreen Prevent …" at bounding box center [734, 431] width 955 height 613
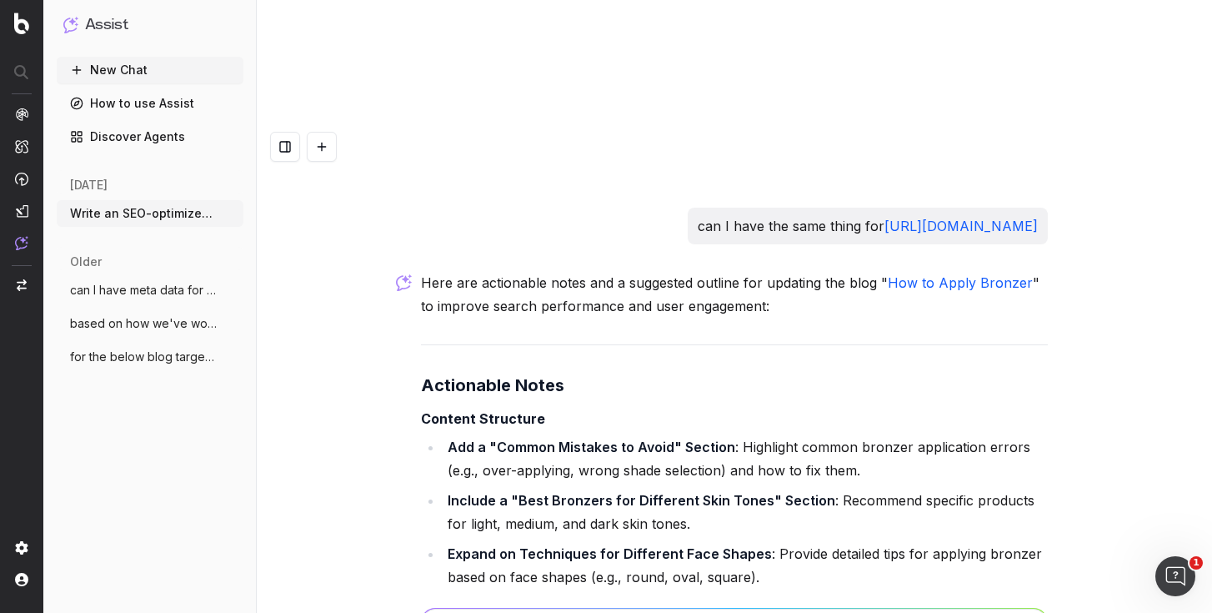
scroll to position [68765, 0]
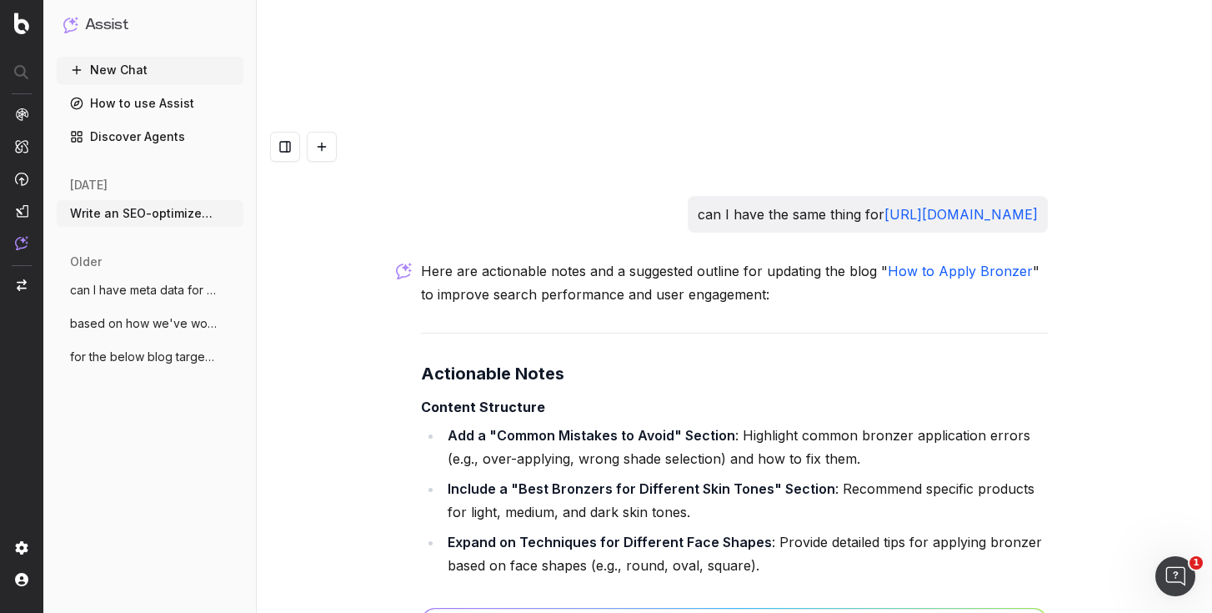
drag, startPoint x: 534, startPoint y: 315, endPoint x: 428, endPoint y: 237, distance: 132.4
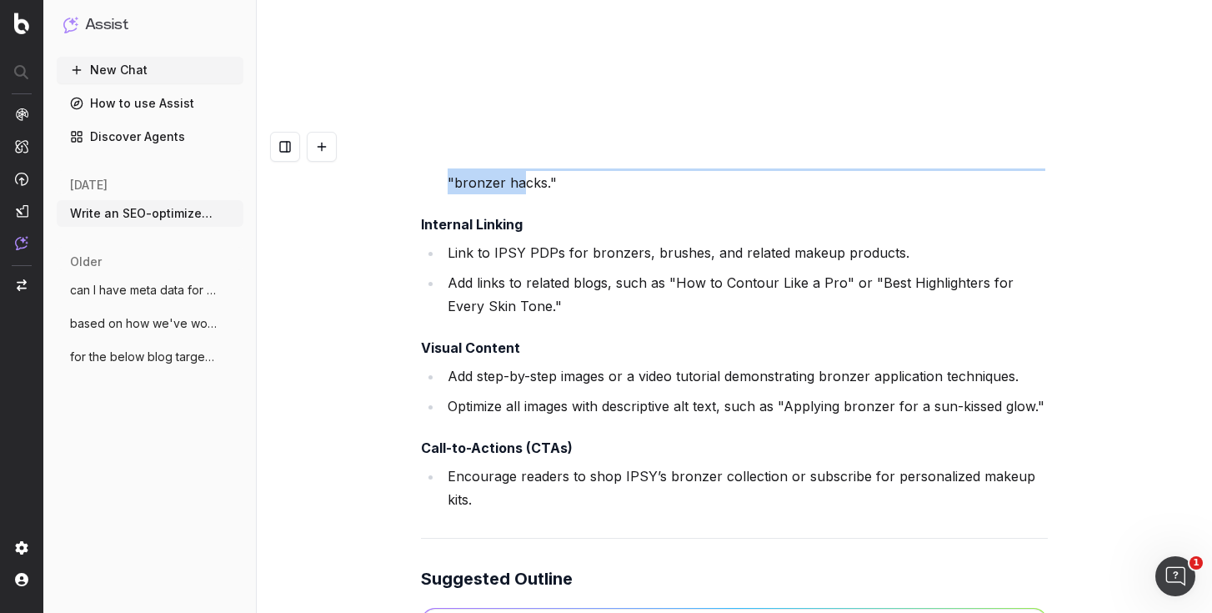
scroll to position [69448, 0]
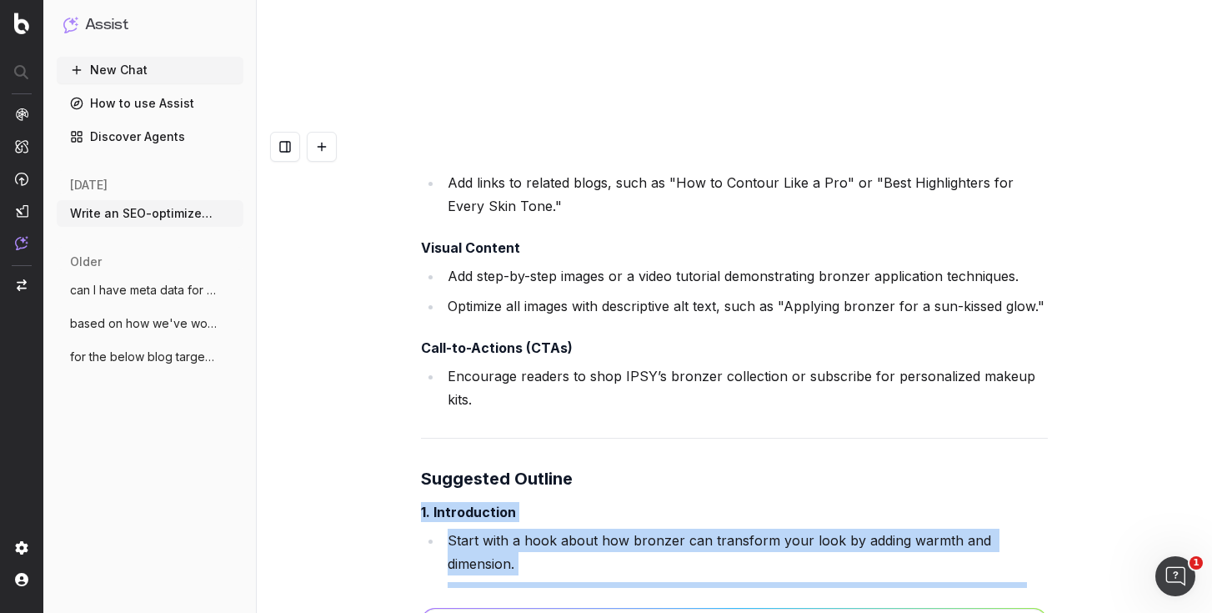
drag, startPoint x: 423, startPoint y: 53, endPoint x: 574, endPoint y: 188, distance: 202.5
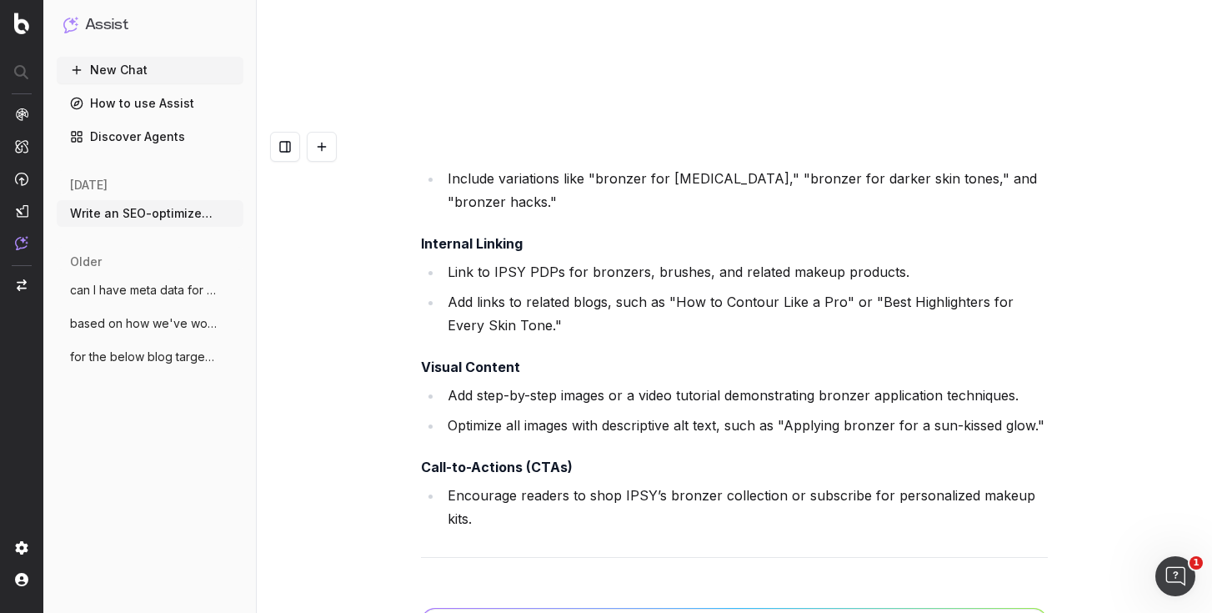
scroll to position [69351, 0]
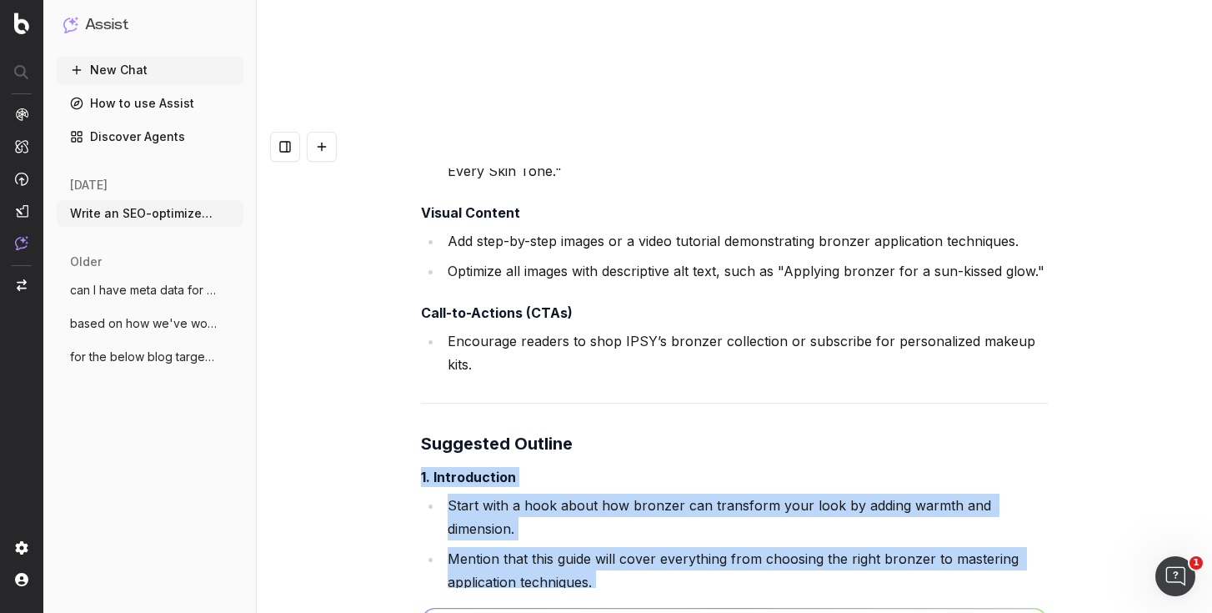
drag, startPoint x: 408, startPoint y: 263, endPoint x: 652, endPoint y: 419, distance: 289.8
click at [652, 419] on div "Write an SEO-optimized article outline for the keyword "Does Sunscreen Prevent …" at bounding box center [734, 431] width 955 height 613
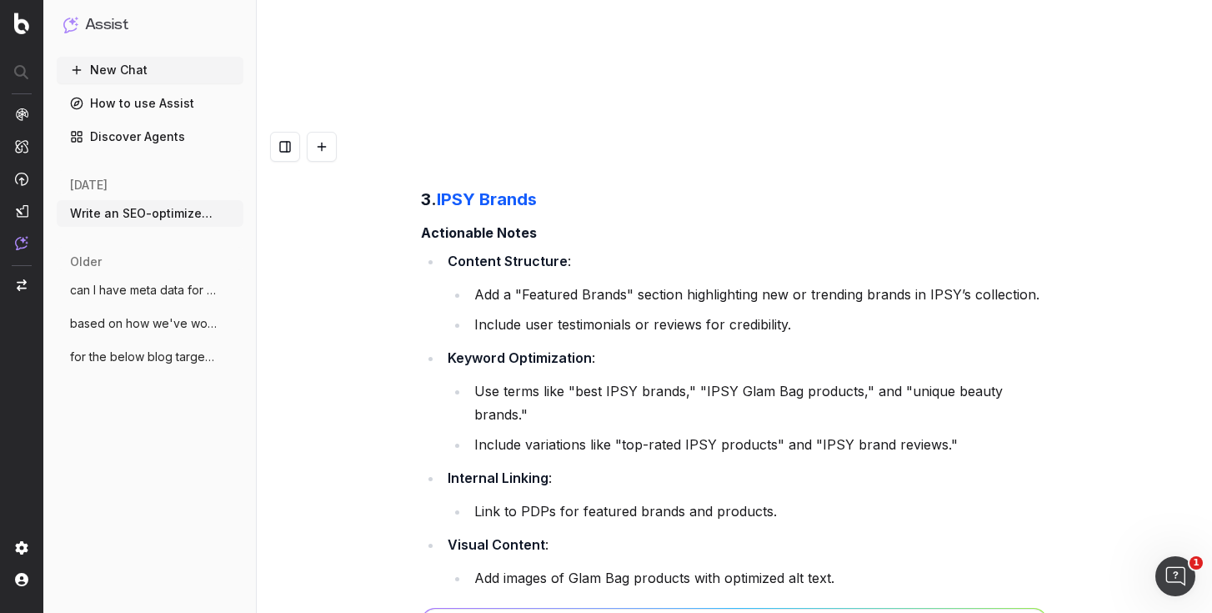
scroll to position [65778, 0]
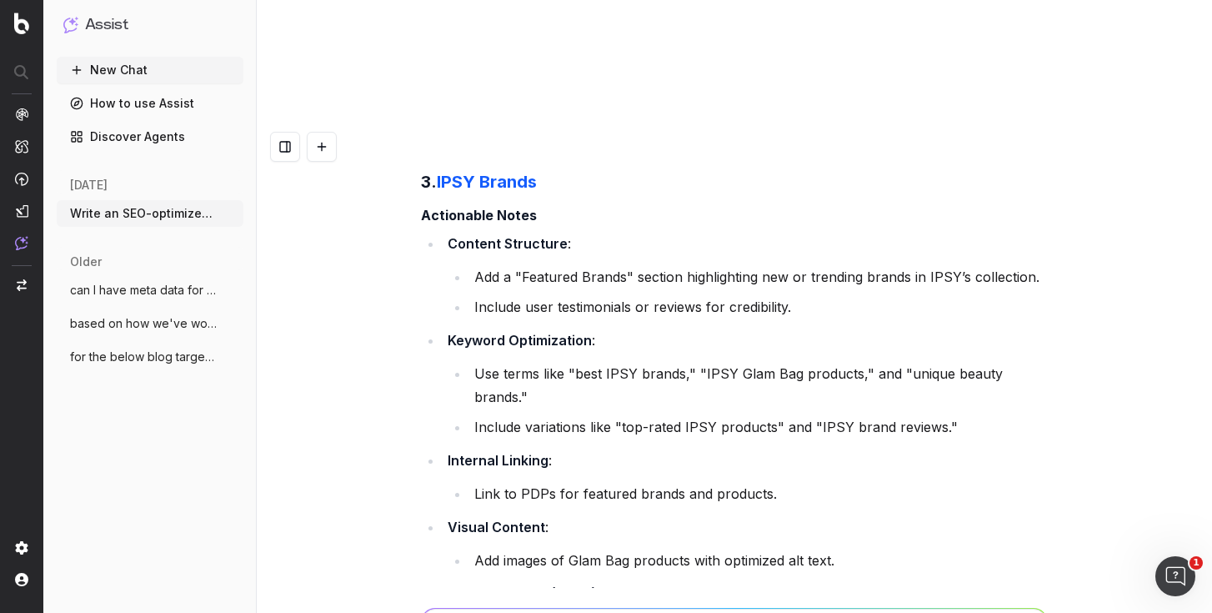
drag, startPoint x: 596, startPoint y: 240, endPoint x: 538, endPoint y: 244, distance: 58.5
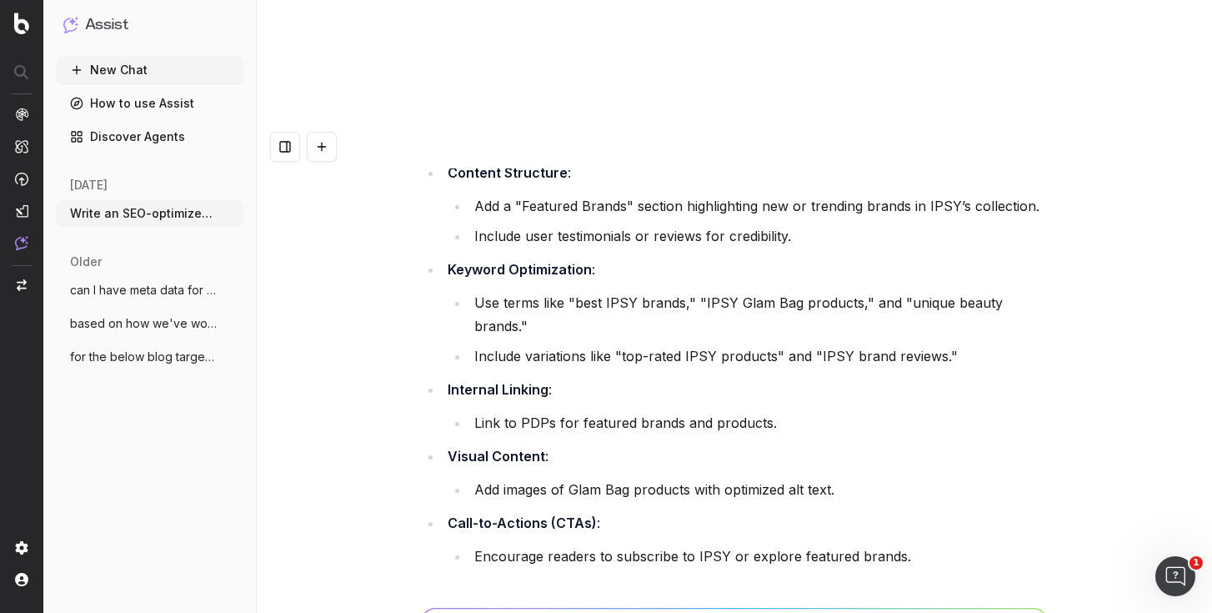
scroll to position [65850, 0]
drag, startPoint x: 573, startPoint y: 199, endPoint x: 785, endPoint y: 193, distance: 212.7
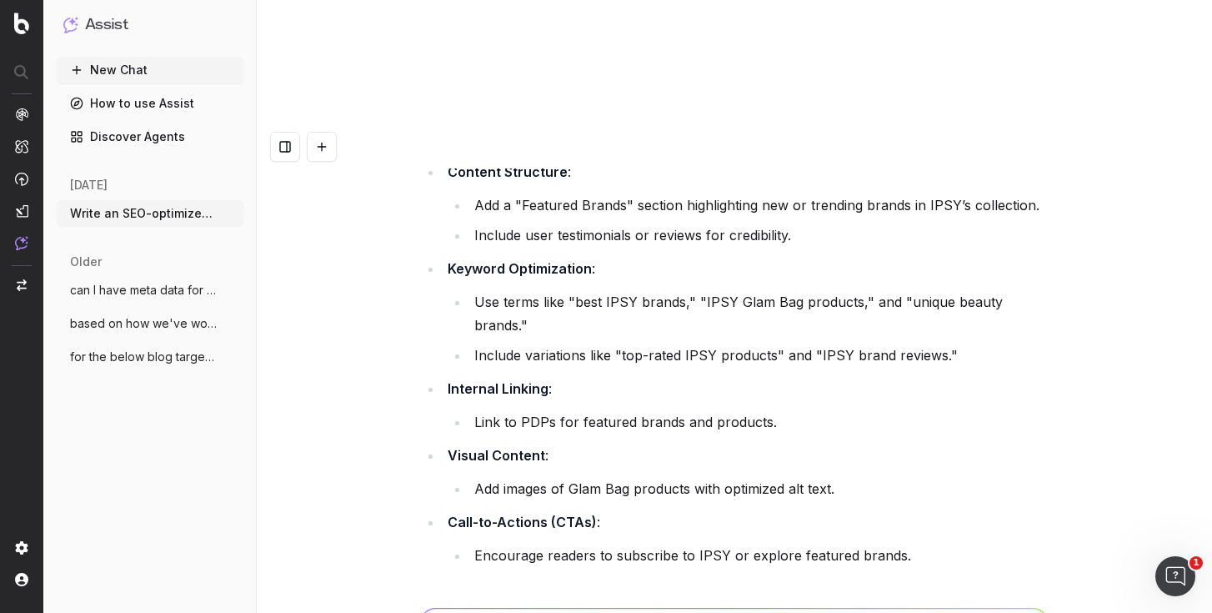
drag, startPoint x: 871, startPoint y: 258, endPoint x: 655, endPoint y: 263, distance: 216.0
